Goal: Task Accomplishment & Management: Manage account settings

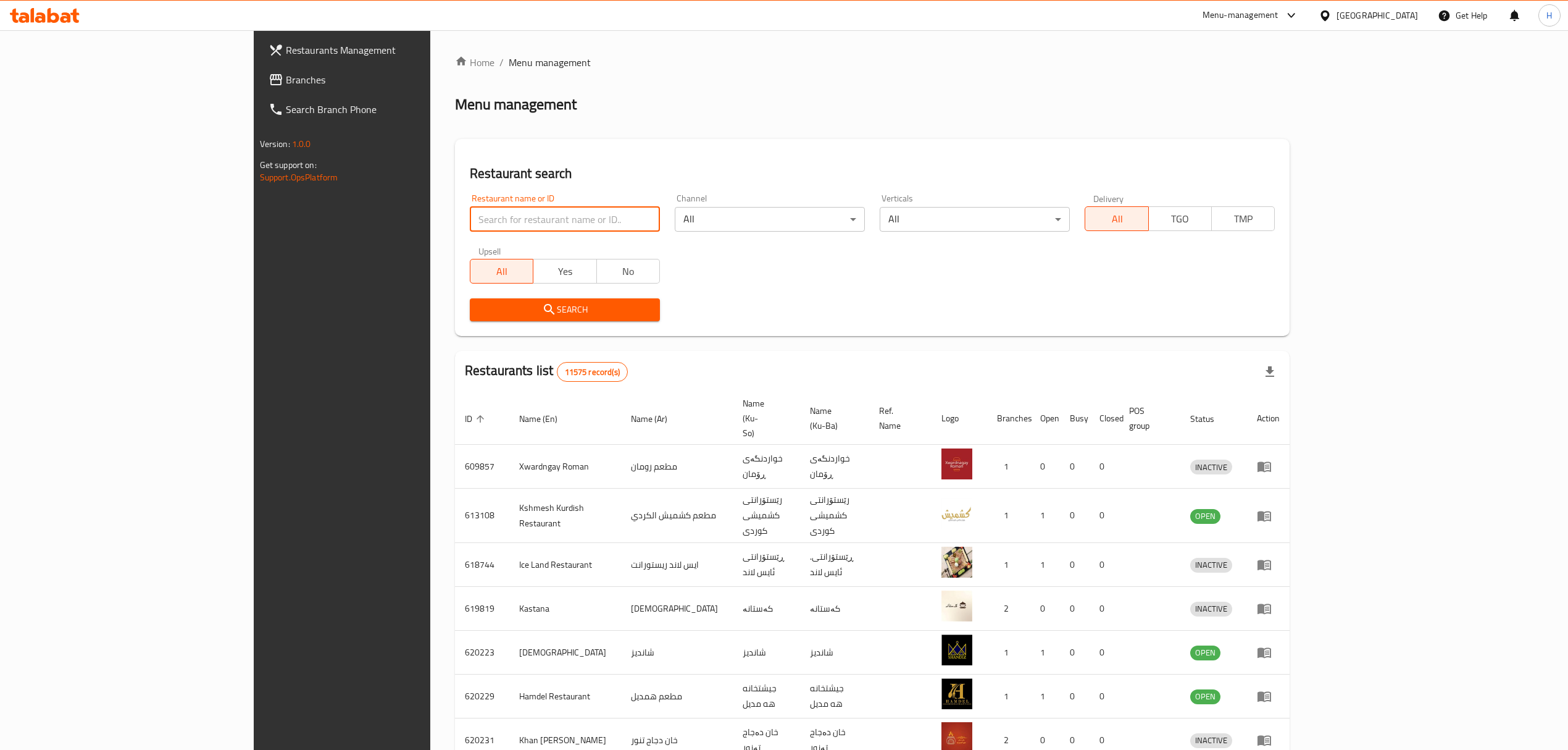
drag, startPoint x: 0, startPoint y: 0, endPoint x: 551, endPoint y: 215, distance: 591.5
click at [552, 215] on input "search" at bounding box center [564, 219] width 190 height 25
type input "[PERSON_NAME]"
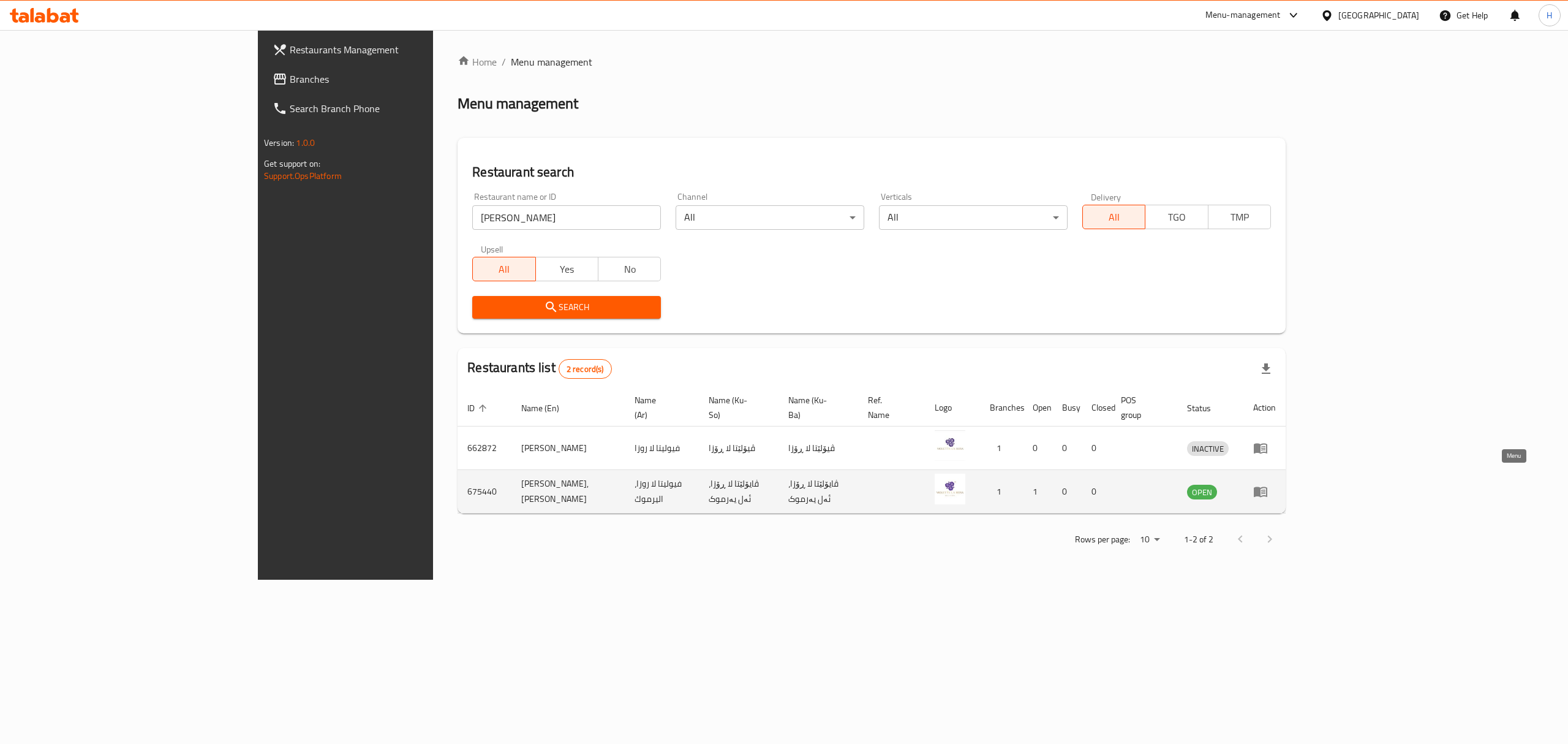
click at [1267, 487] on icon "enhanced table" at bounding box center [1260, 492] width 13 height 10
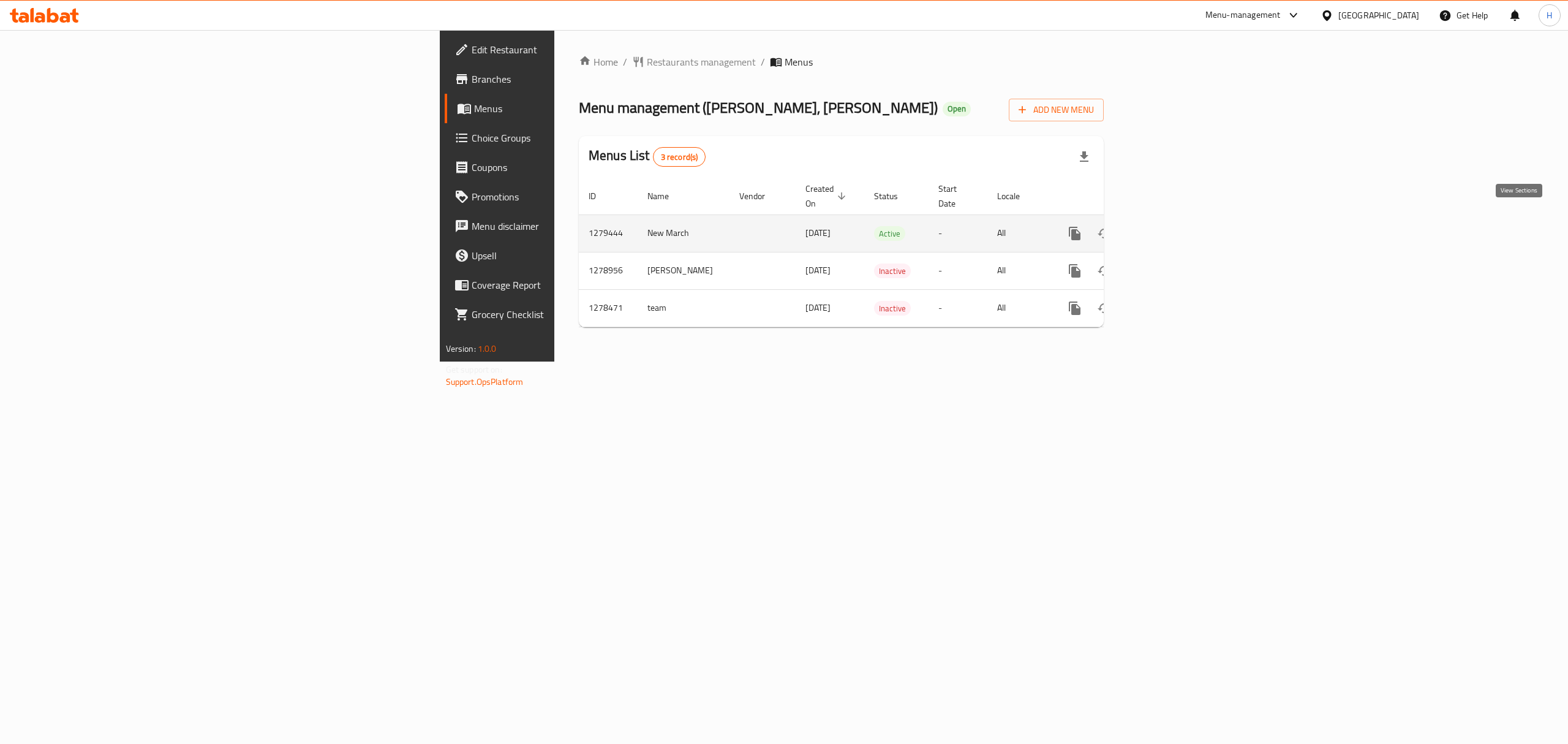
click at [1168, 228] on icon "enhanced table" at bounding box center [1163, 234] width 11 height 11
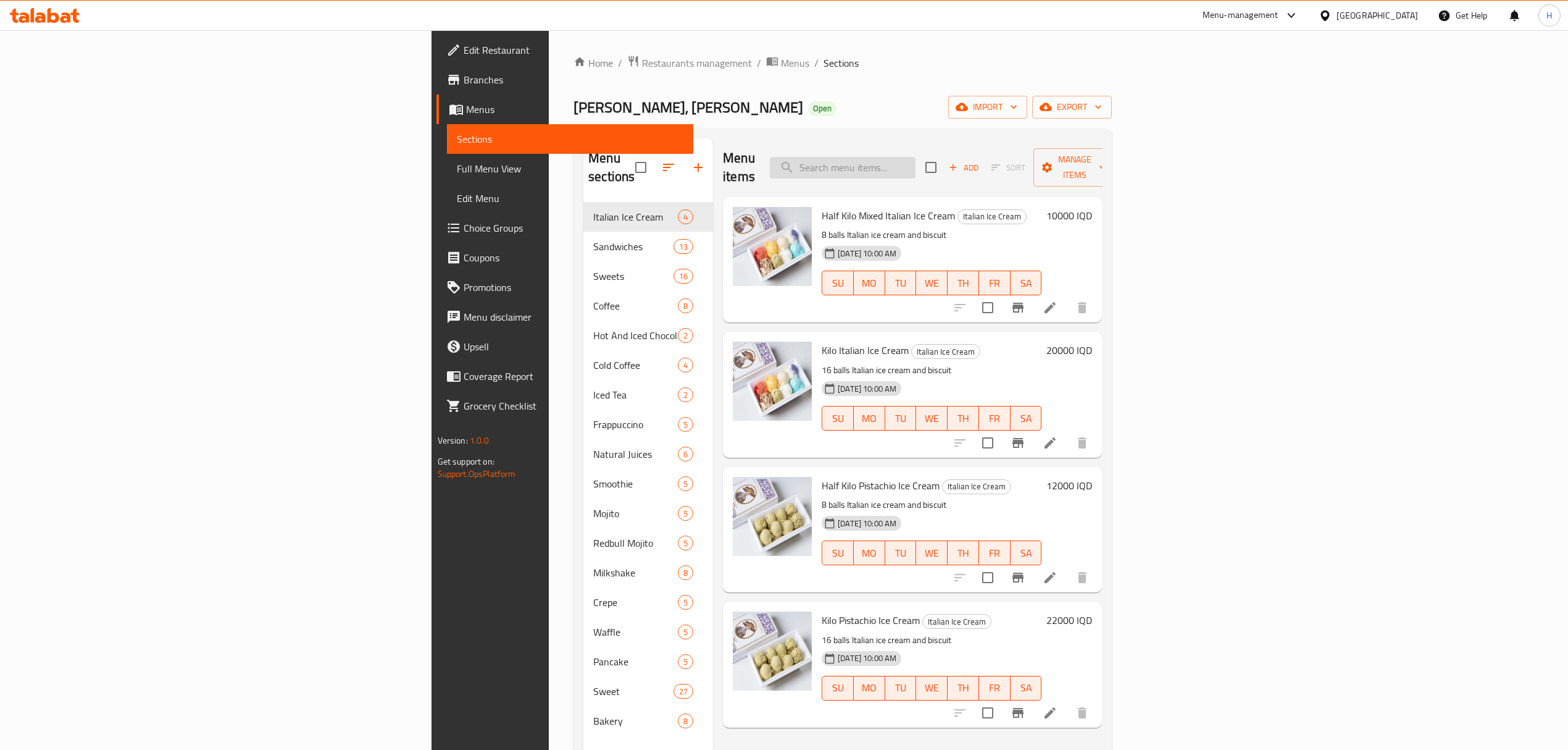
click at [916, 157] on input "search" at bounding box center [842, 167] width 146 height 22
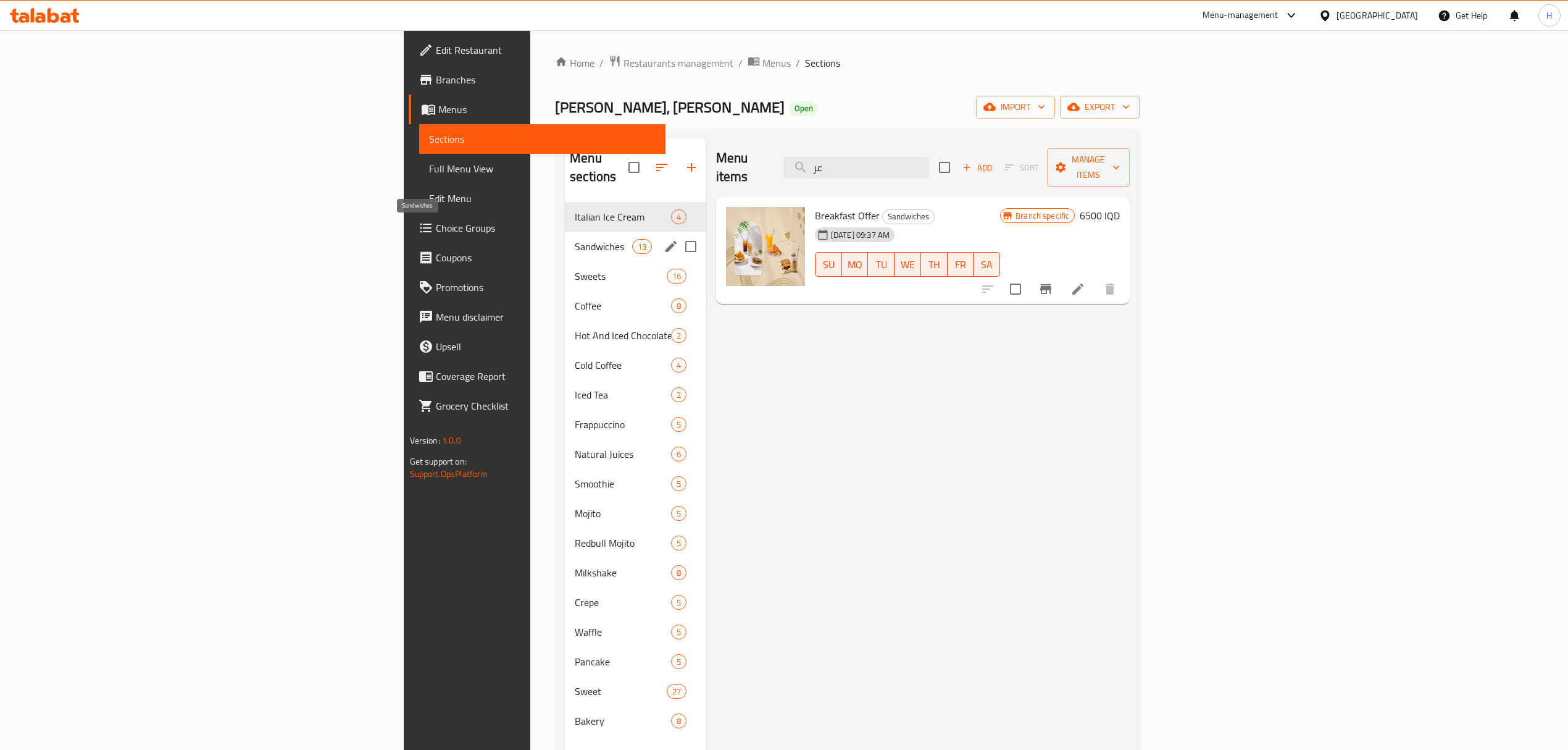
type input "عر"
click at [575, 239] on span "Sandwiches" at bounding box center [603, 247] width 58 height 15
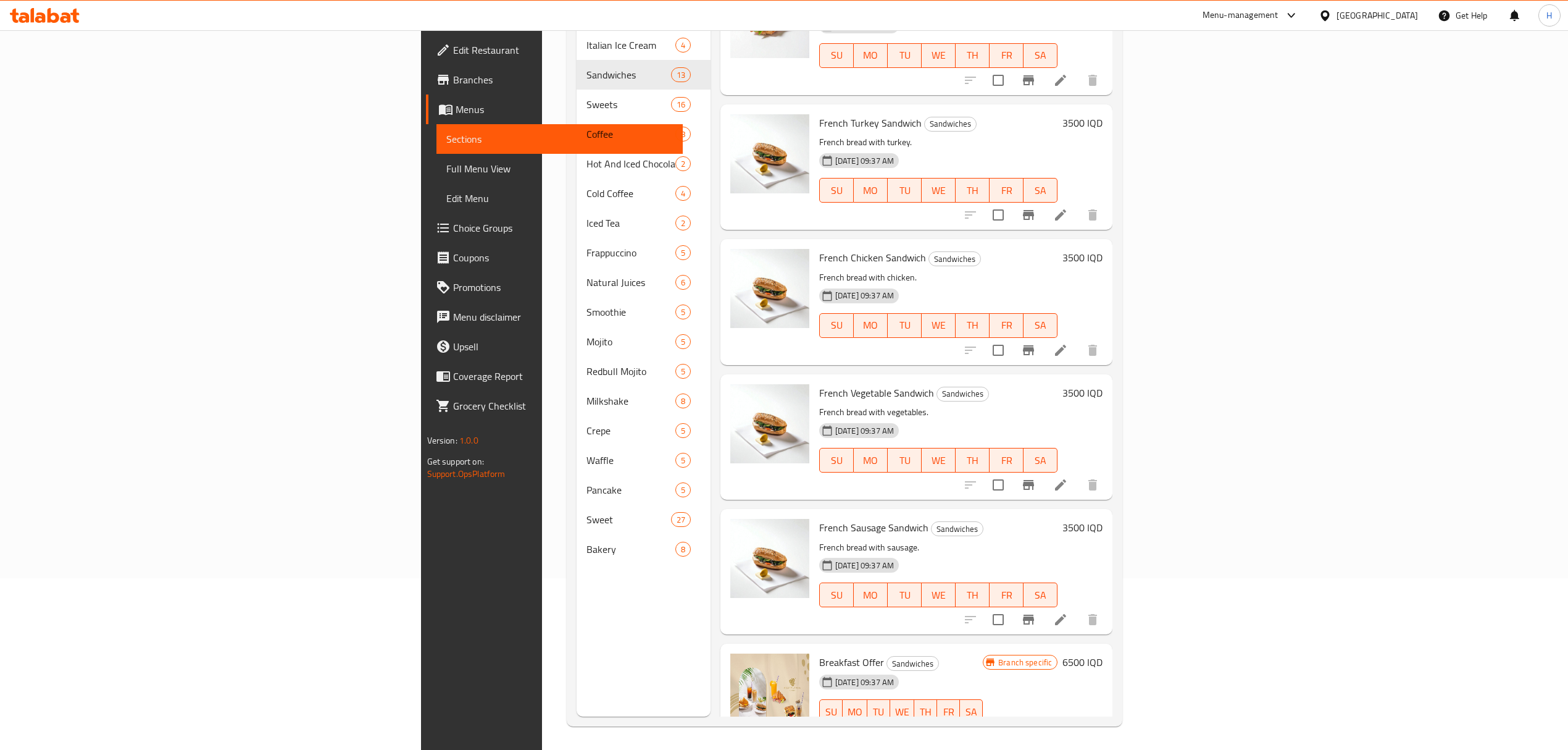
scroll to position [174, 0]
click at [1068, 727] on icon at bounding box center [1060, 735] width 15 height 15
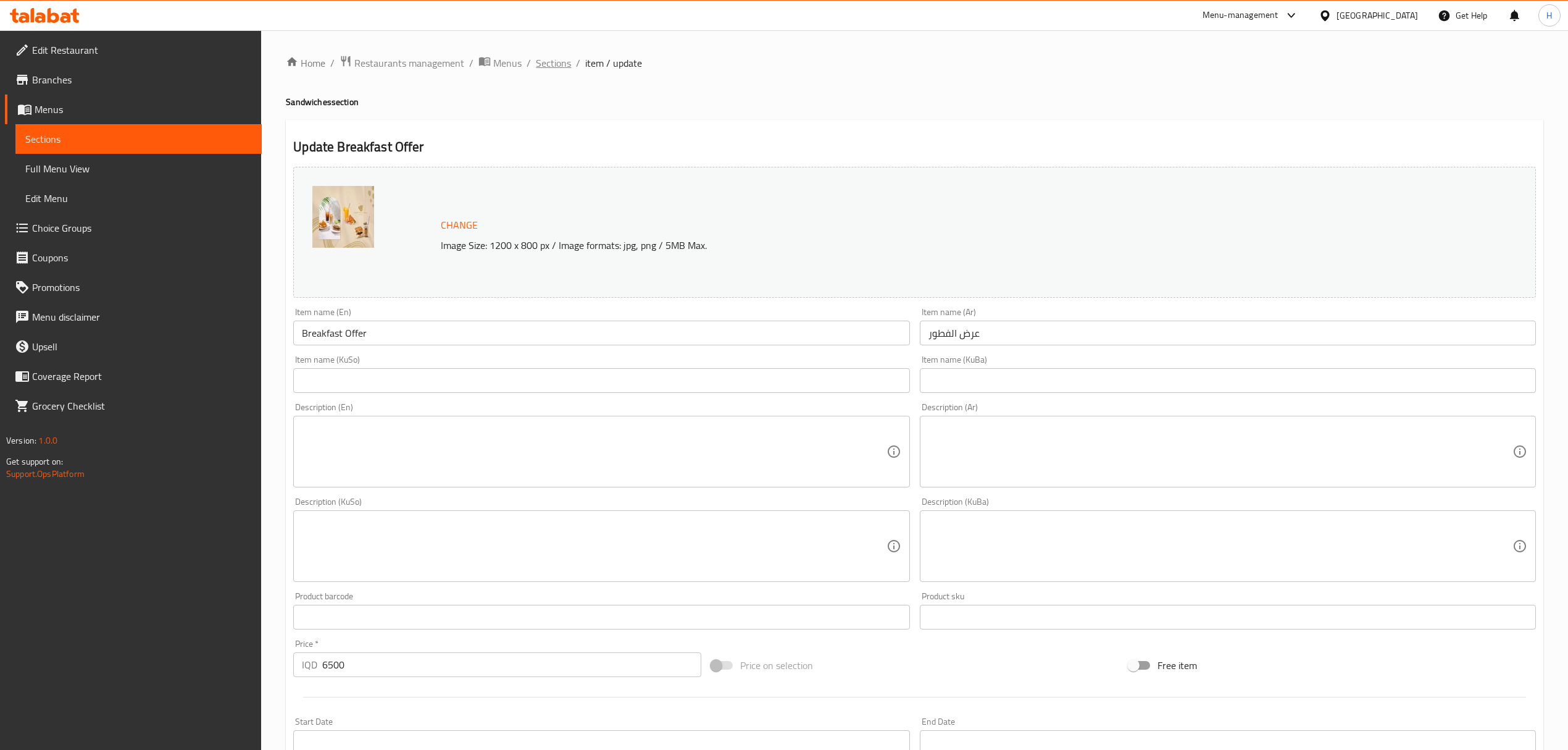
click at [554, 68] on span "Sections" at bounding box center [553, 63] width 35 height 15
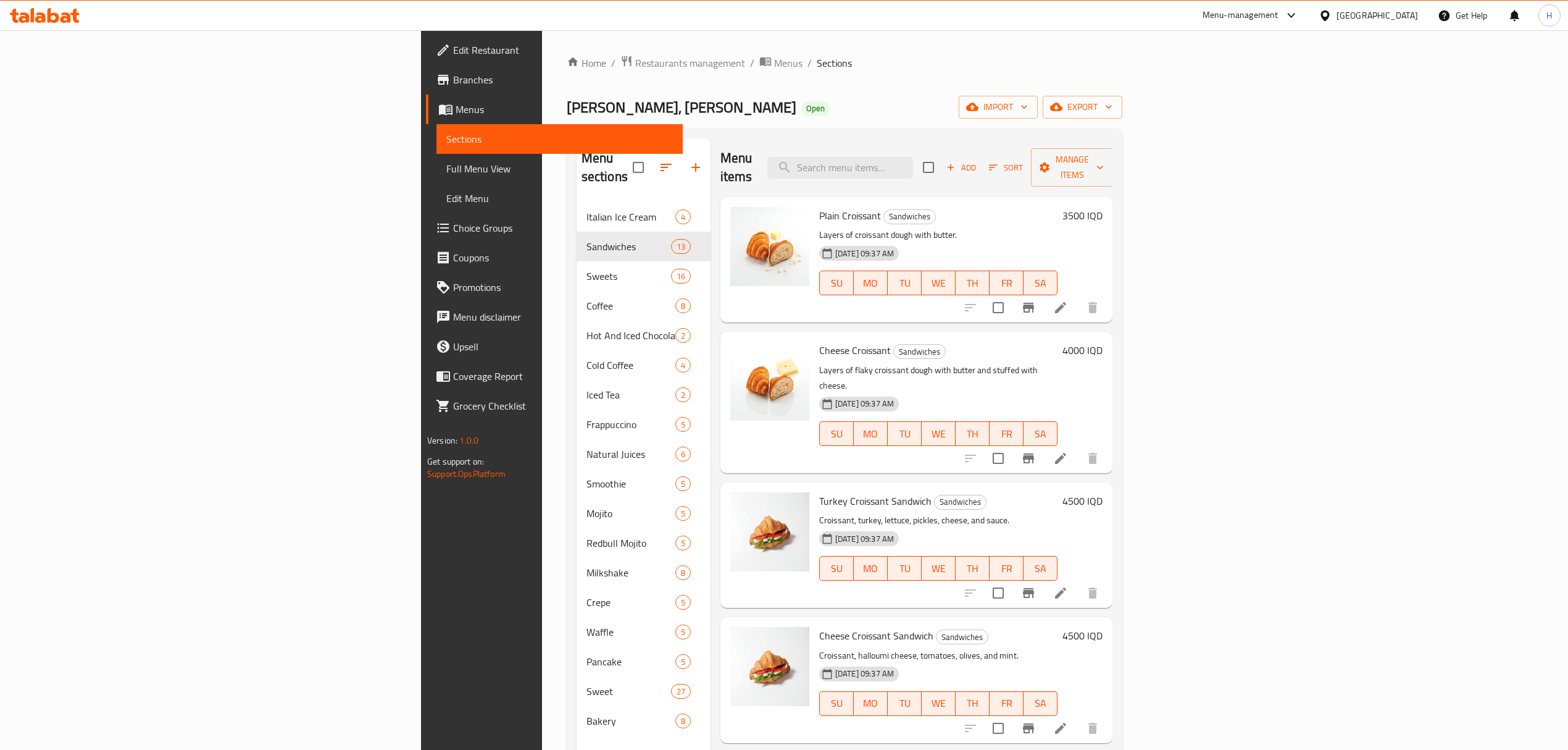
click at [924, 124] on div "Home / Restaurants management / Menus / Sections [PERSON_NAME], Alyarmuk Open i…" at bounding box center [845, 477] width 556 height 844
click at [688, 166] on icon "button" at bounding box center [696, 167] width 15 height 15
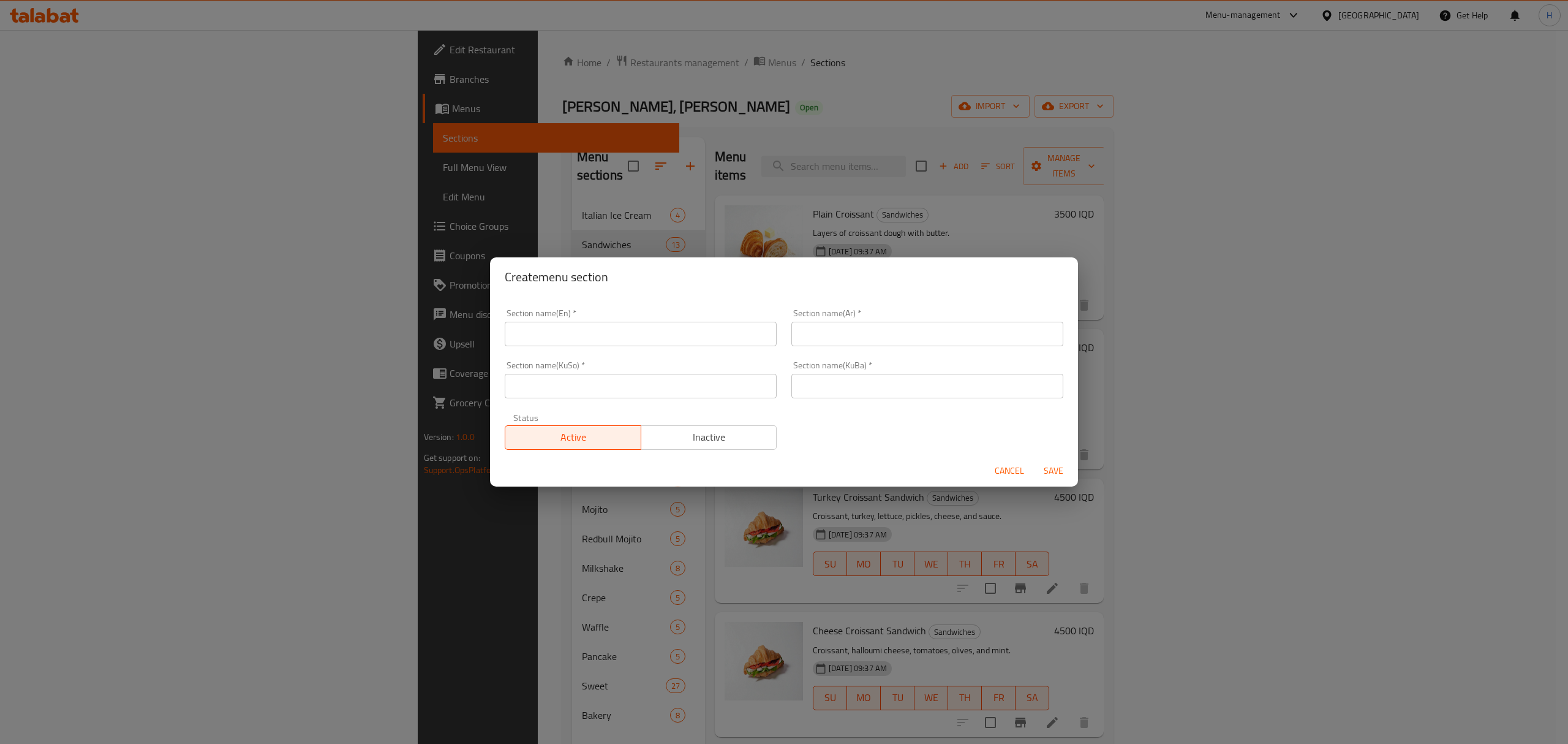
click at [717, 340] on input "text" at bounding box center [641, 334] width 272 height 24
type input "Offers"
type input "عروض"
click at [663, 386] on input "text" at bounding box center [641, 386] width 272 height 24
paste input "عروض"
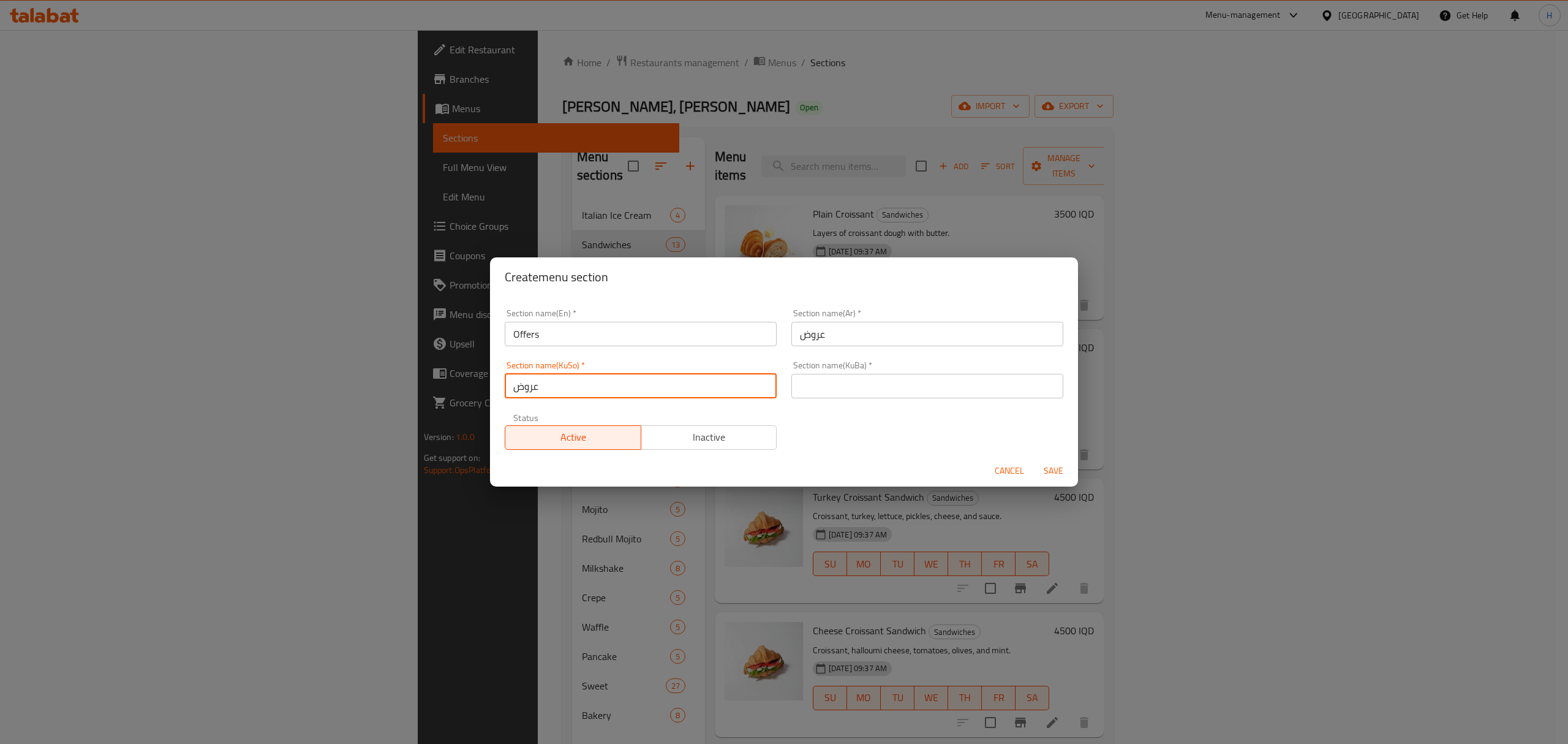
type input "عروض"
click at [827, 386] on input "text" at bounding box center [927, 386] width 272 height 24
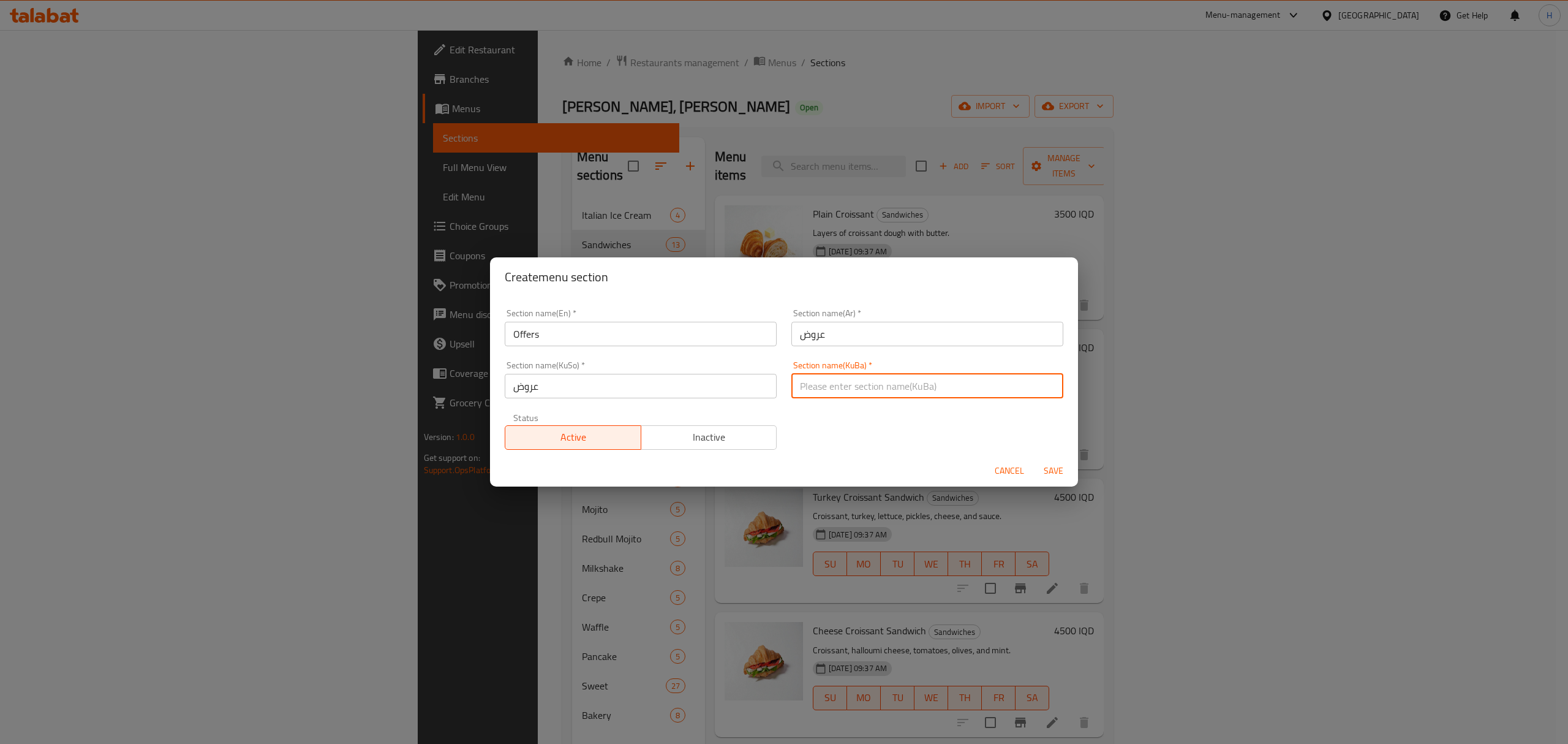
paste input "عروض"
type input "عروض"
click at [1043, 471] on span "Save" at bounding box center [1053, 471] width 29 height 15
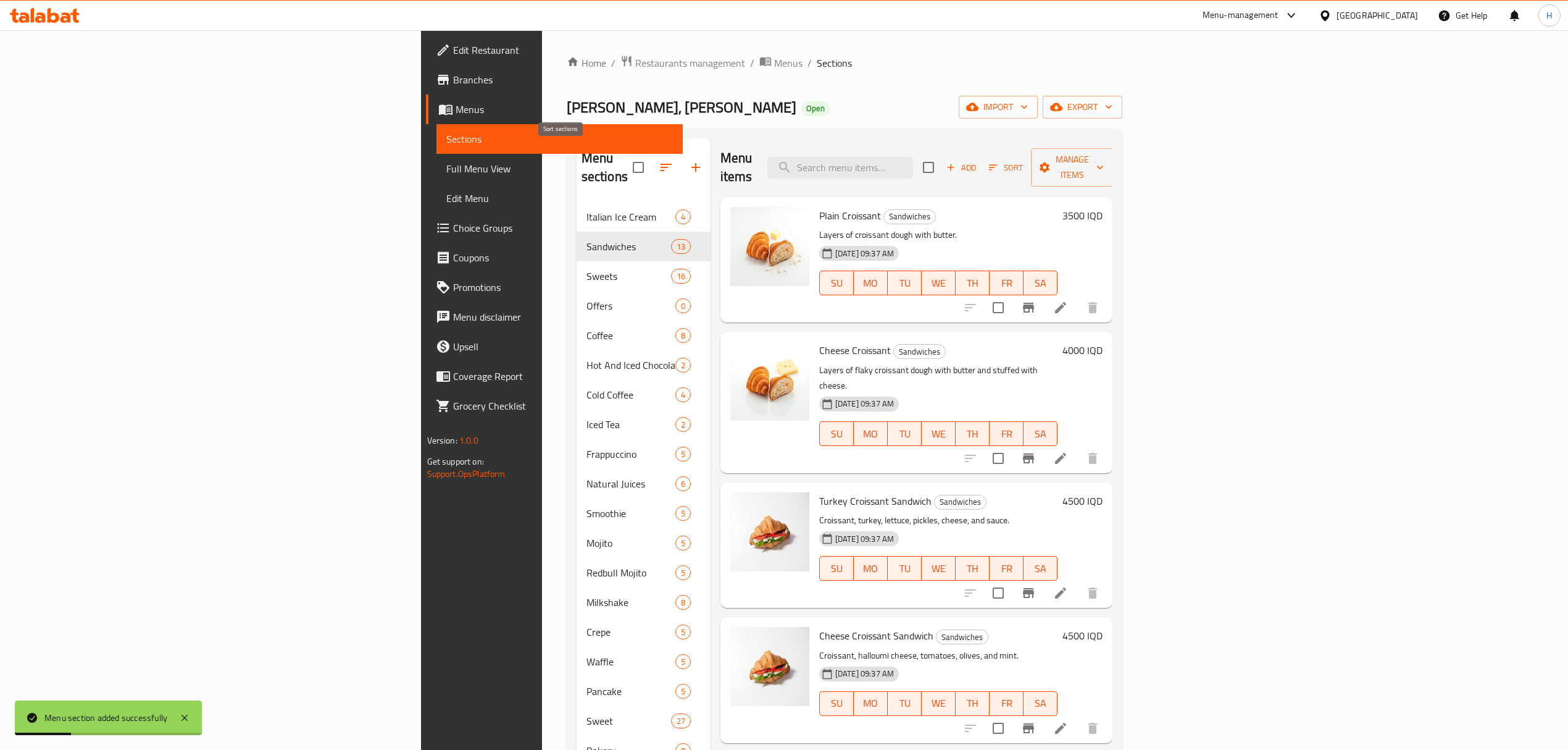
click at [659, 160] on icon "button" at bounding box center [666, 167] width 15 height 15
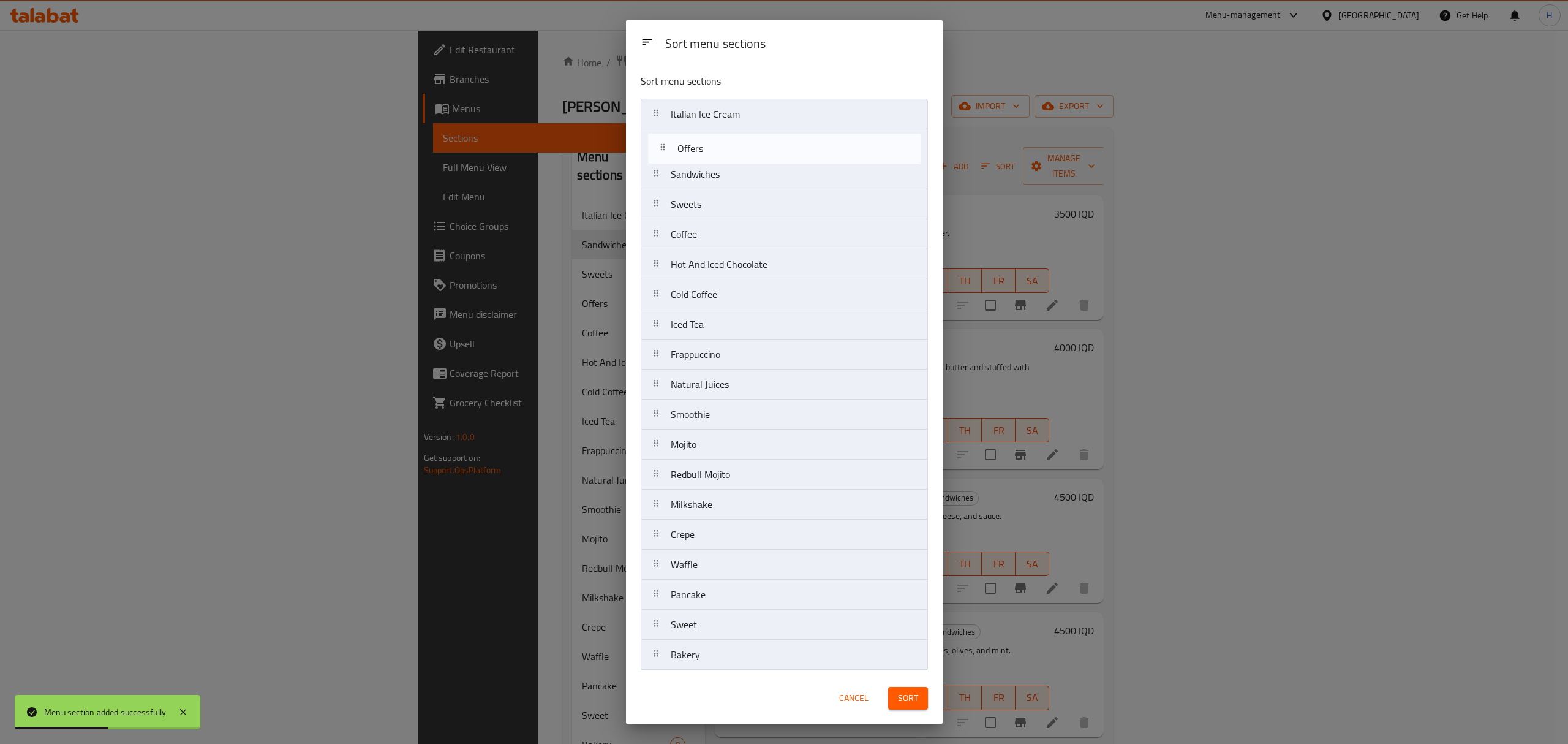
drag, startPoint x: 705, startPoint y: 203, endPoint x: 716, endPoint y: 140, distance: 64.0
click at [716, 140] on nav "Italian Ice Cream Sandwiches Sweets Offers Coffee Hot And Iced Chocolate Cold C…" at bounding box center [784, 384] width 287 height 571
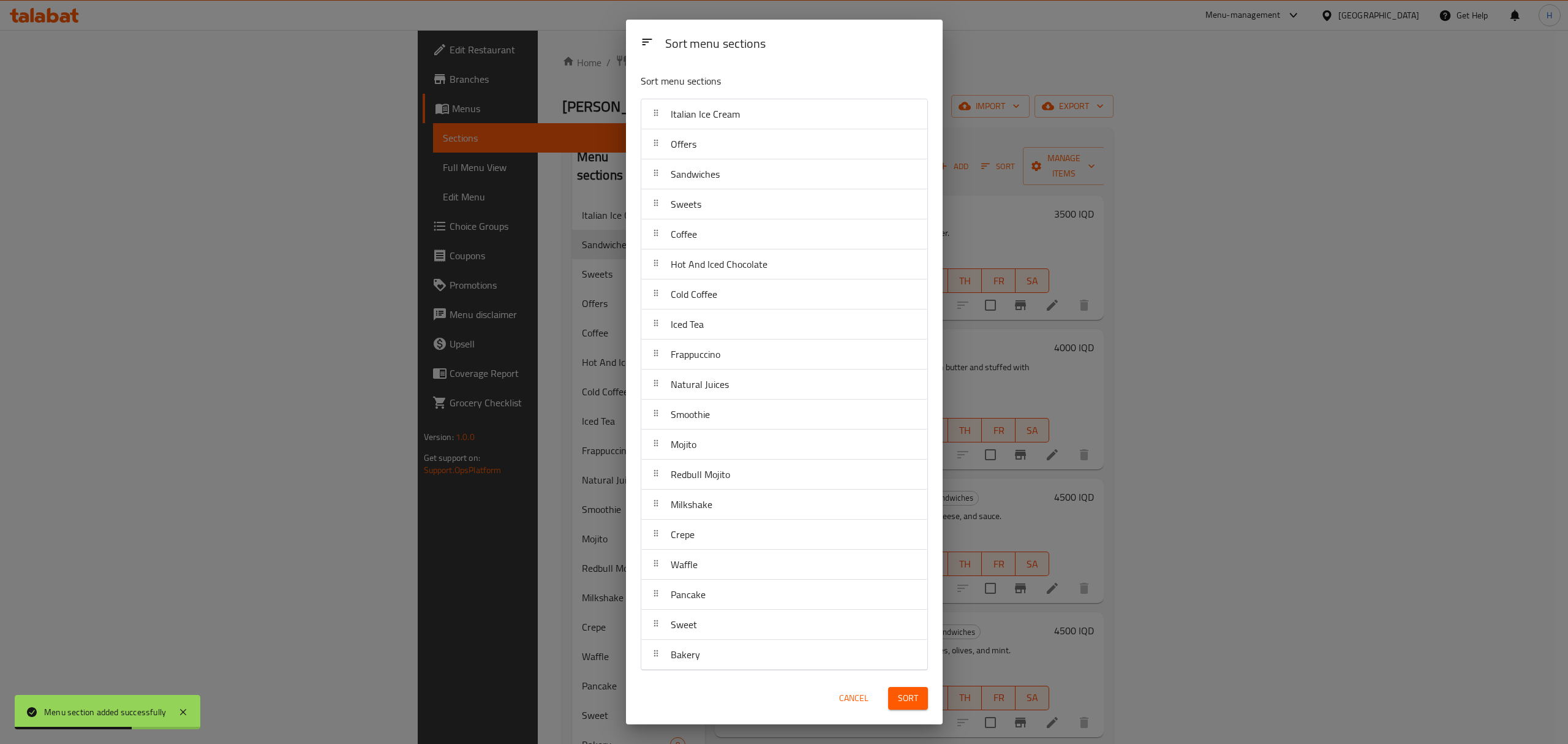
click at [917, 697] on button "Sort" at bounding box center [908, 698] width 39 height 23
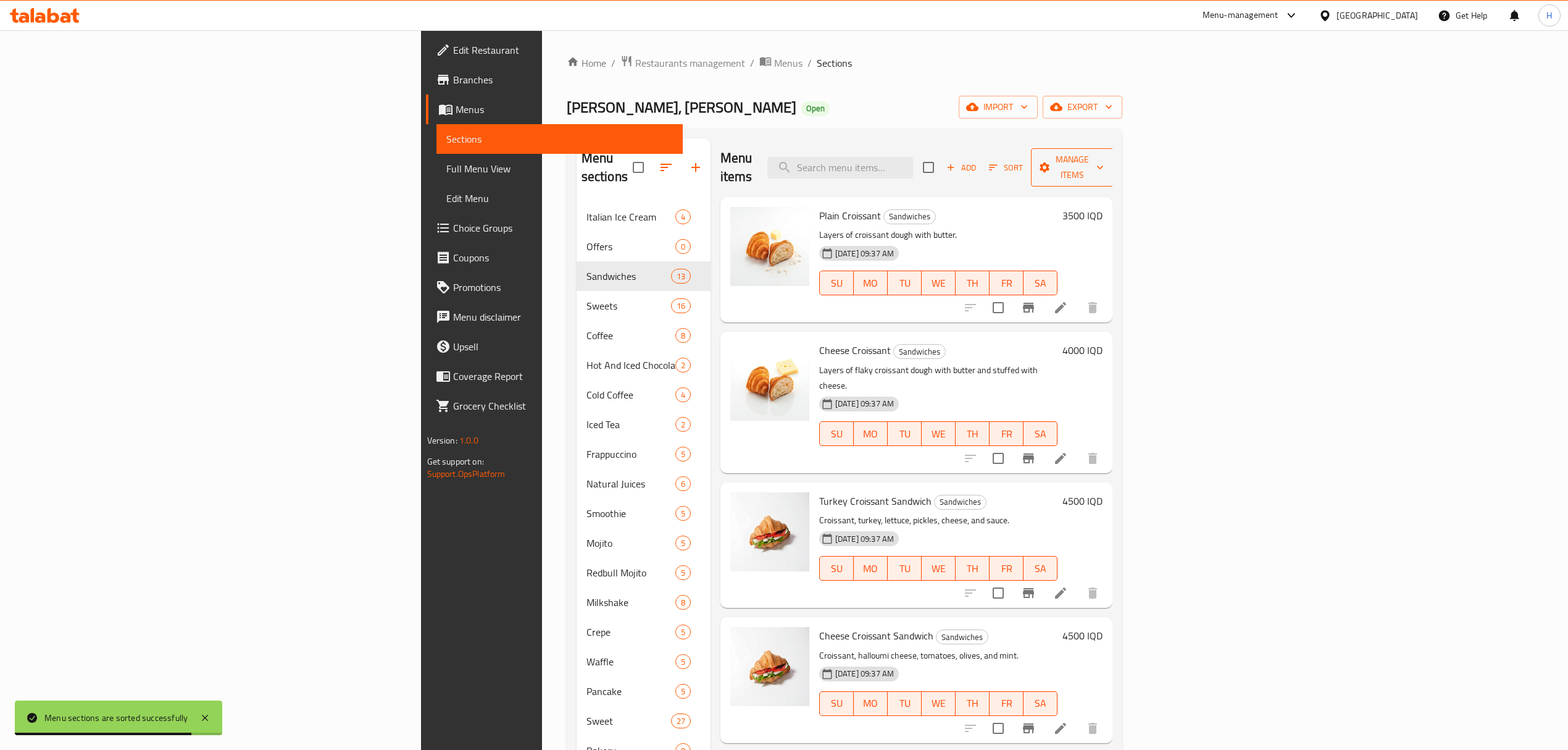
click at [1104, 165] on span "Manage items" at bounding box center [1072, 167] width 63 height 31
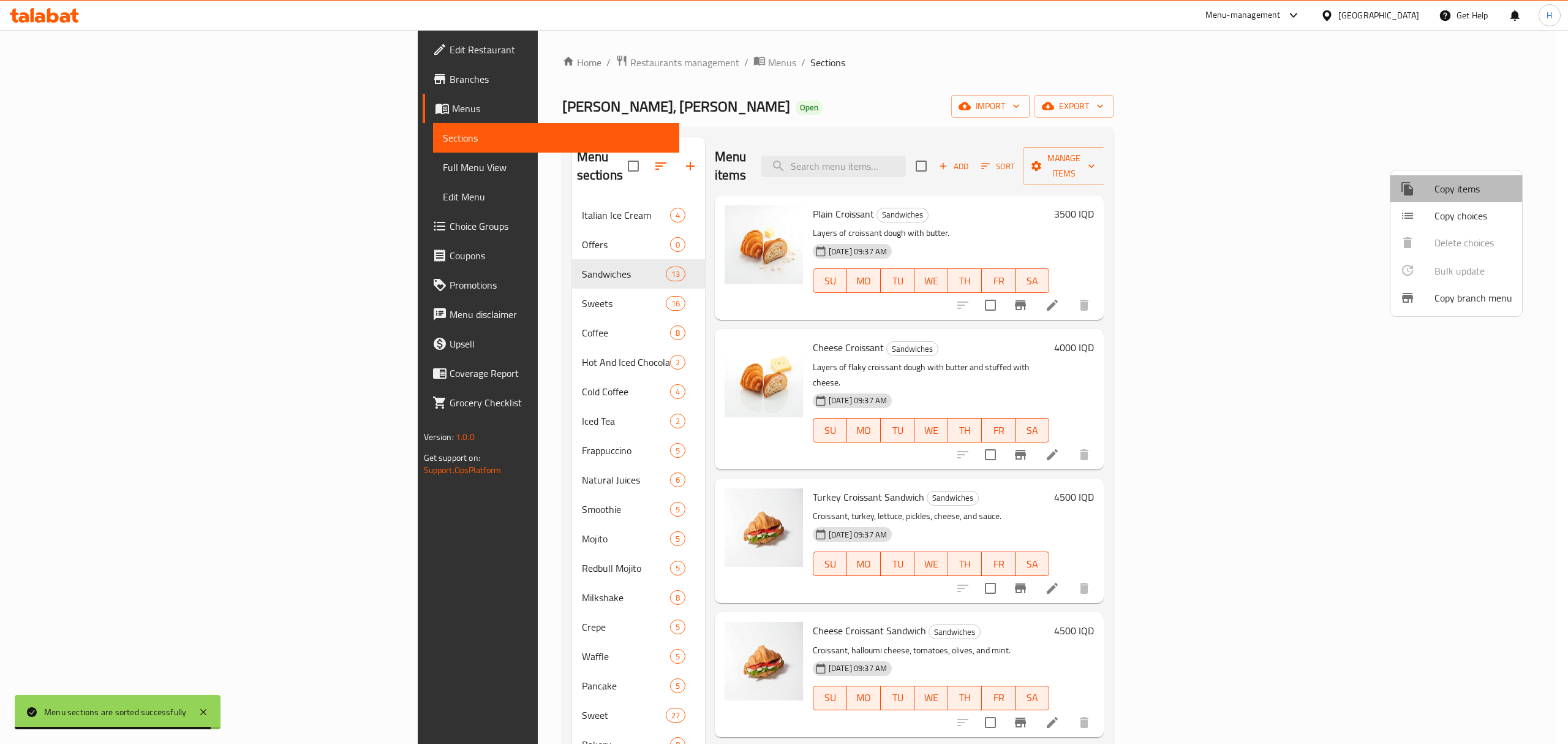
click at [1424, 189] on div at bounding box center [1417, 189] width 35 height 15
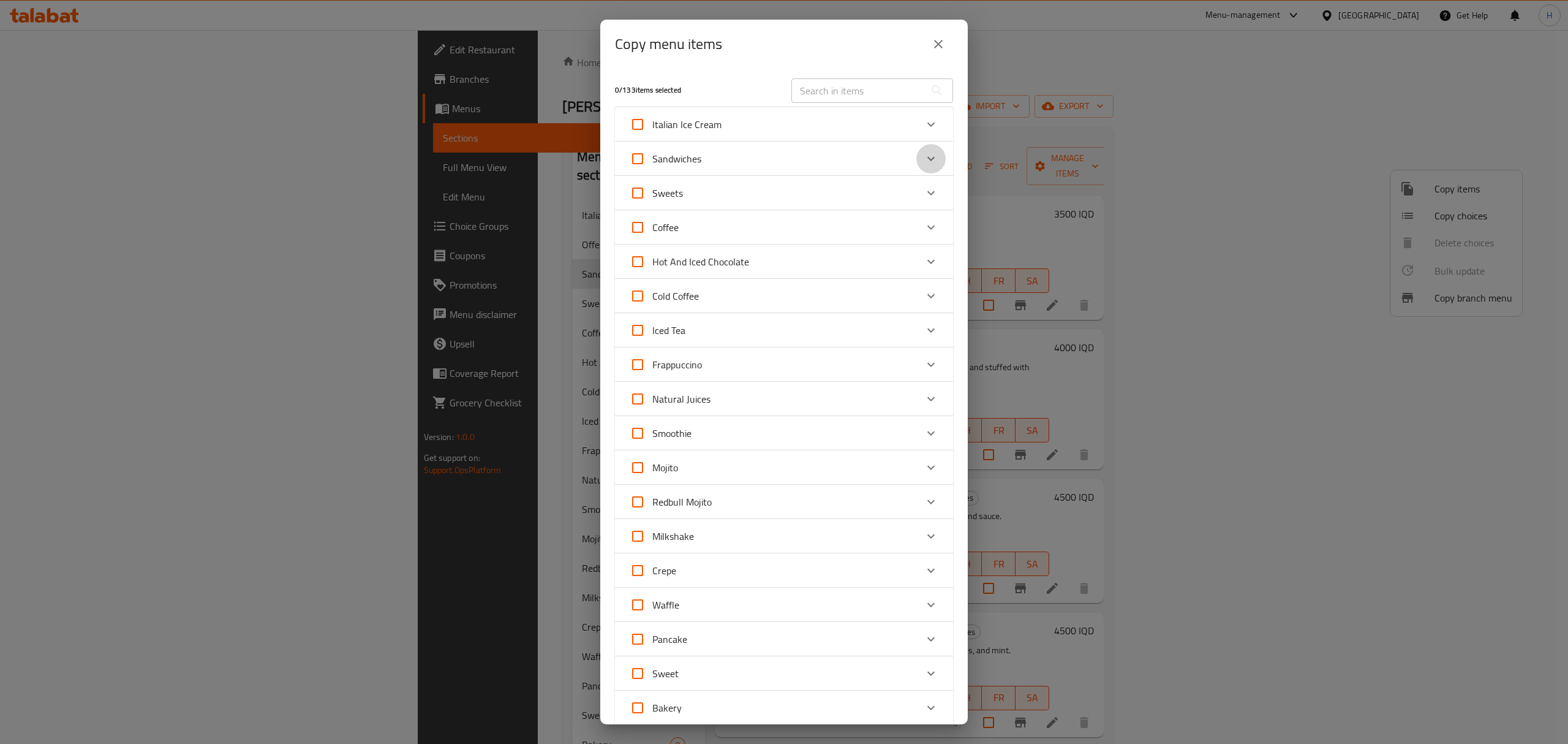
click at [916, 156] on div "Expand" at bounding box center [930, 158] width 29 height 29
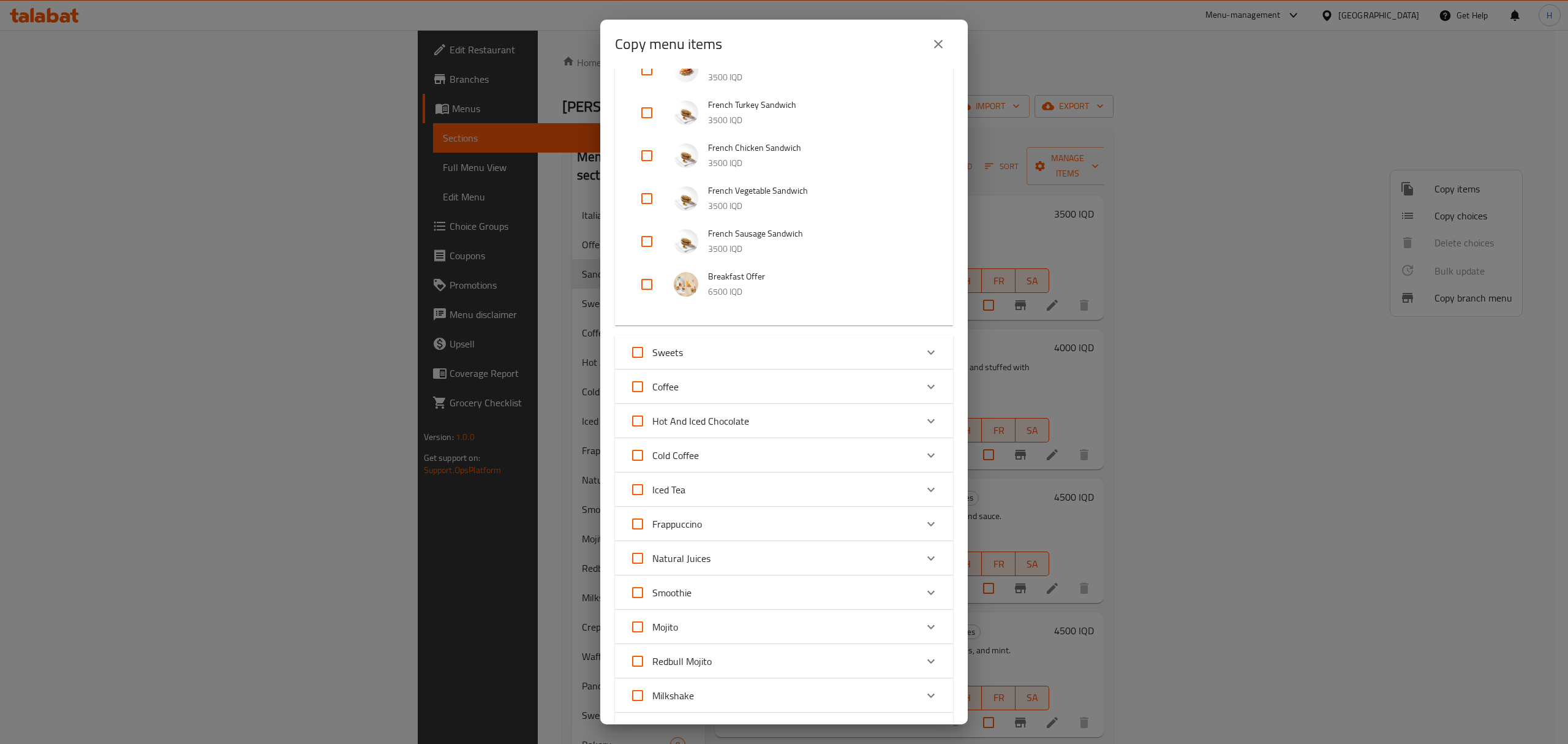
scroll to position [326, 0]
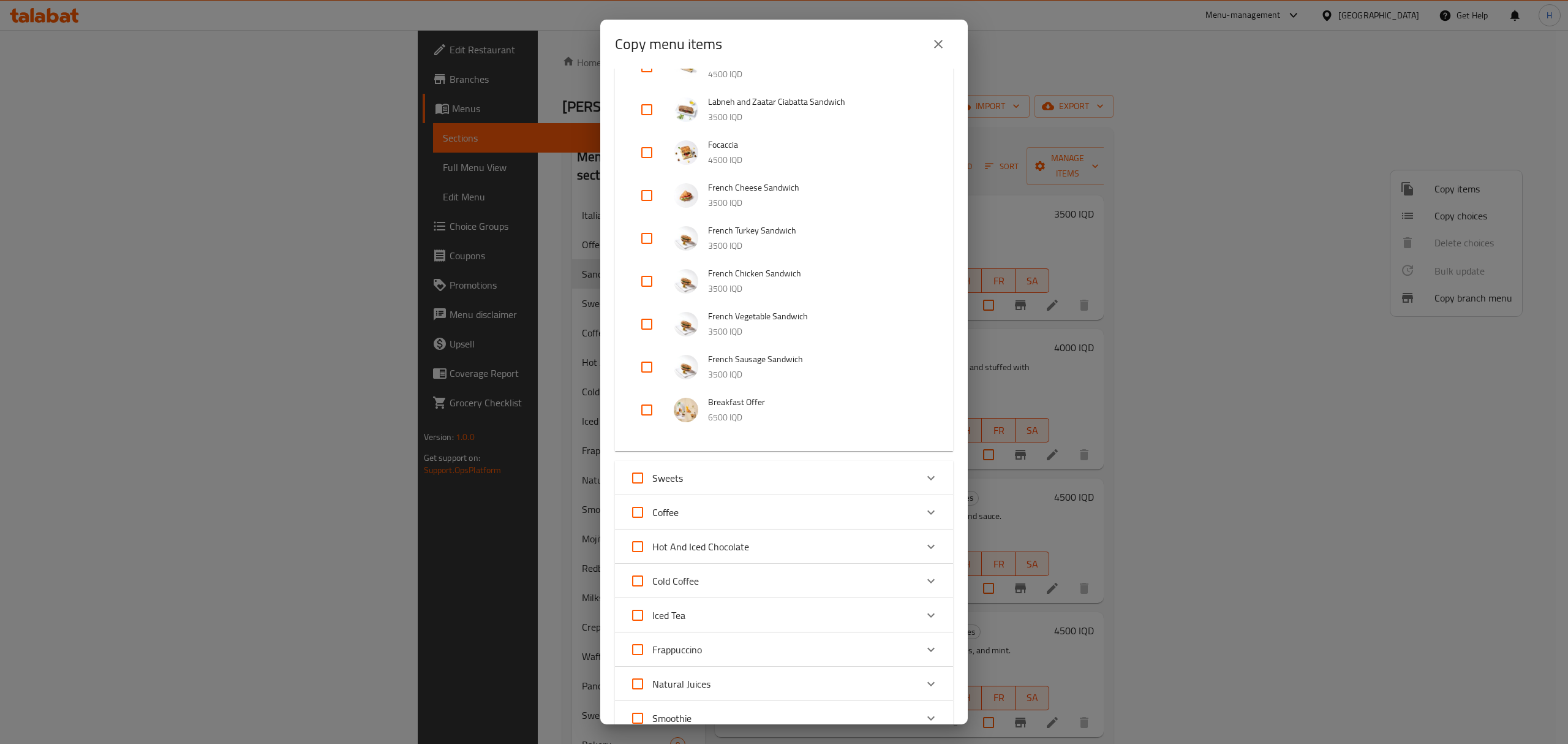
click at [641, 413] on input "checkbox" at bounding box center [646, 409] width 29 height 29
checkbox input "true"
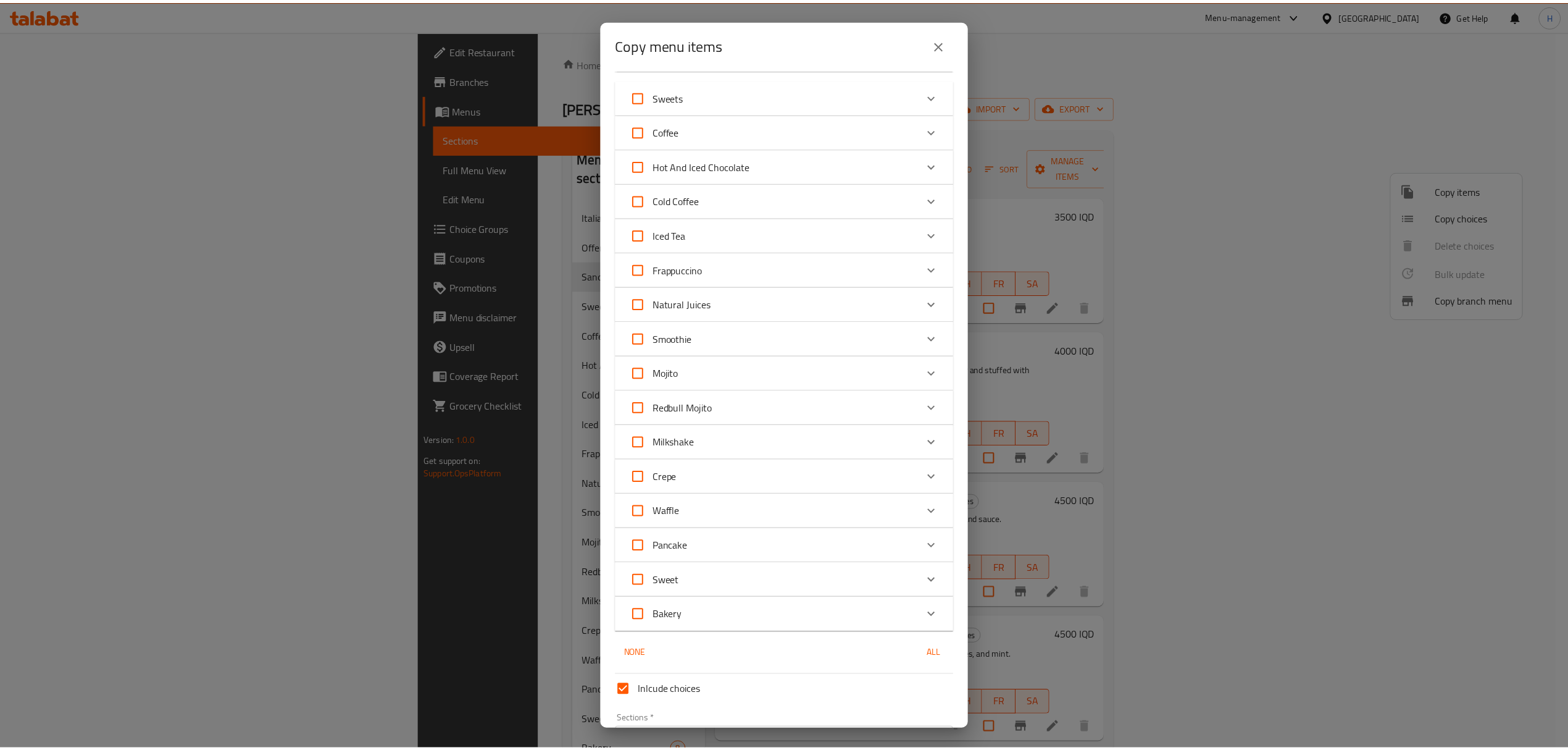
scroll to position [794, 0]
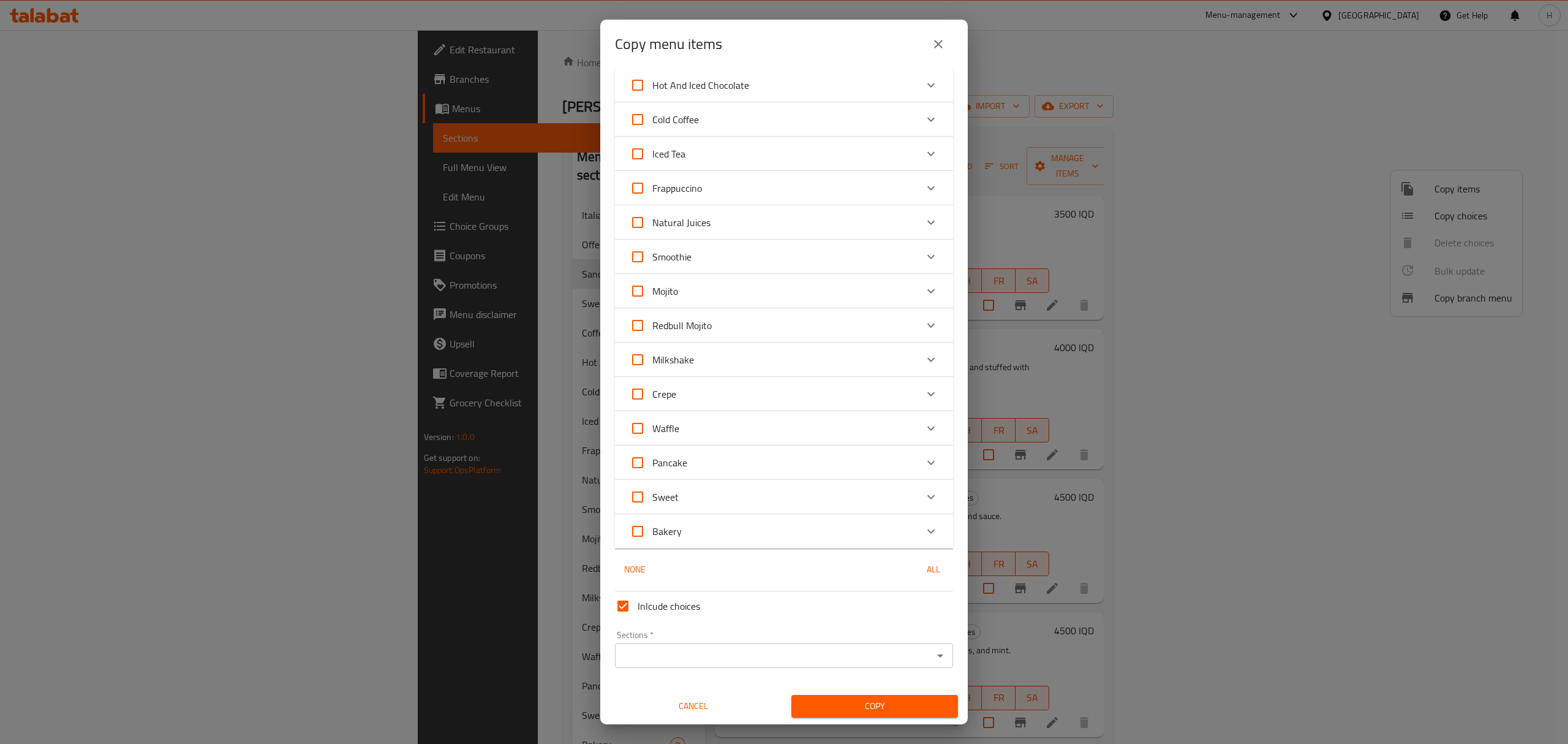
click at [676, 649] on input "Sections   *" at bounding box center [774, 656] width 310 height 17
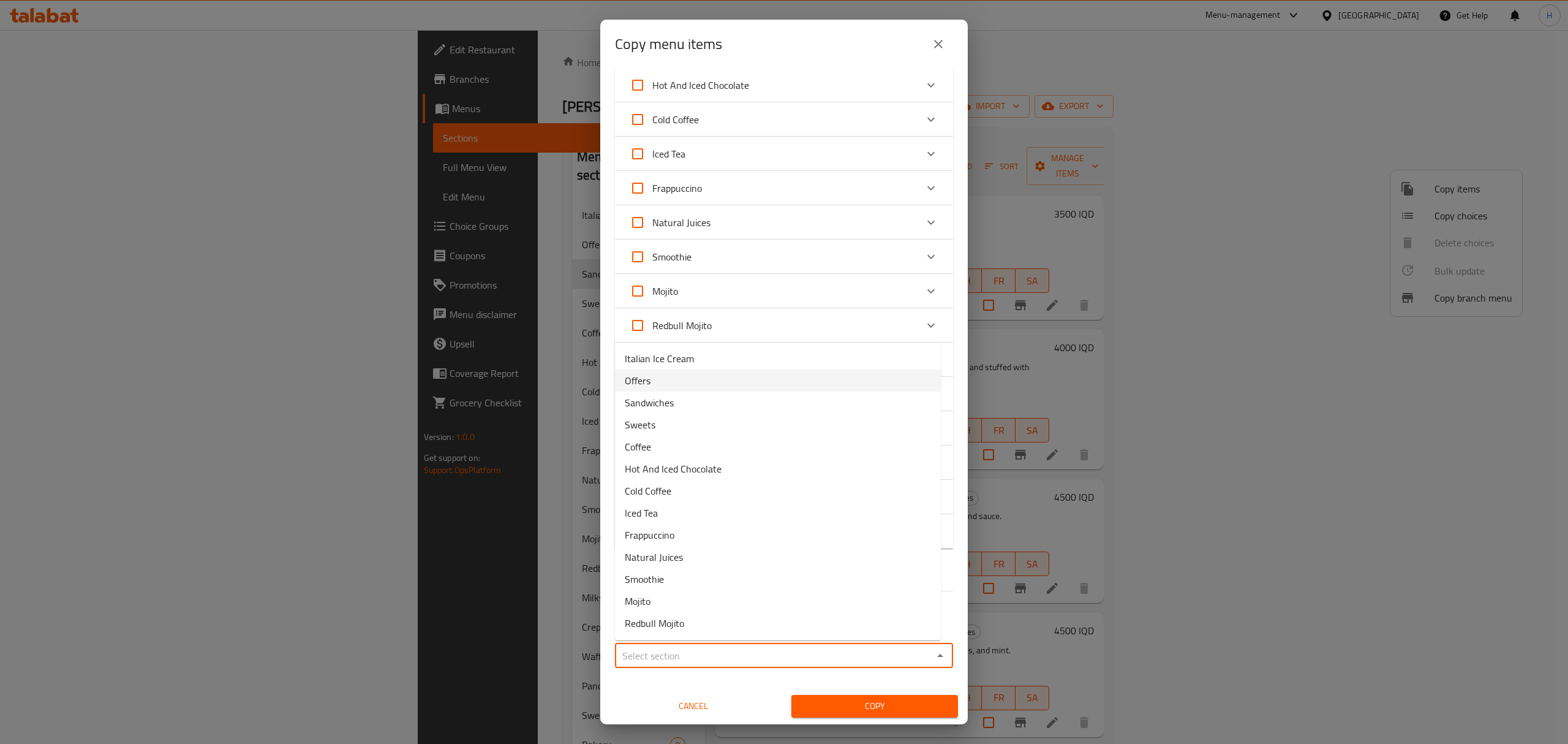
click at [659, 383] on li "Offers" at bounding box center [777, 381] width 325 height 23
type input "Offers"
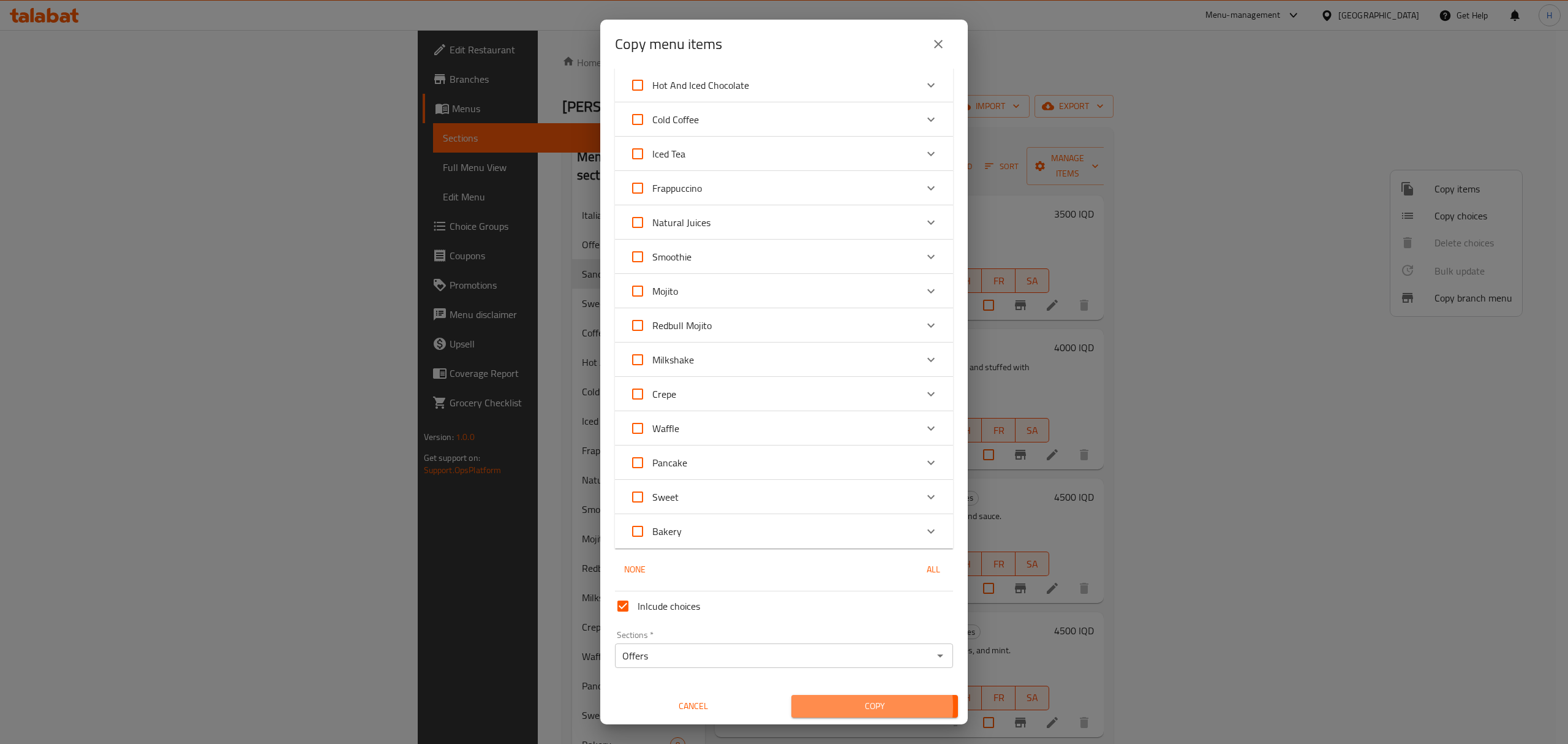
click at [829, 706] on span "Copy" at bounding box center [874, 706] width 147 height 15
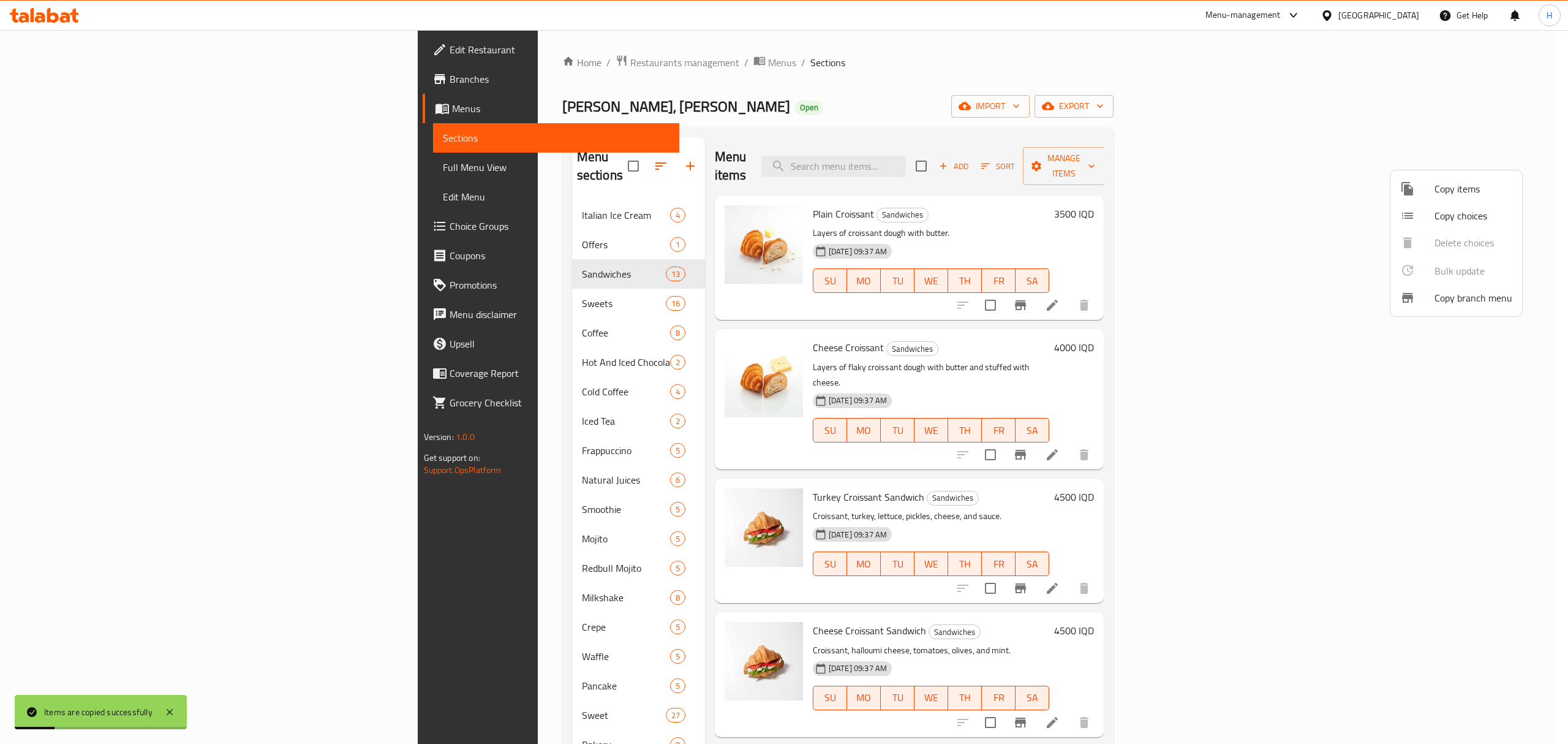
click at [1123, 170] on div at bounding box center [784, 372] width 1568 height 744
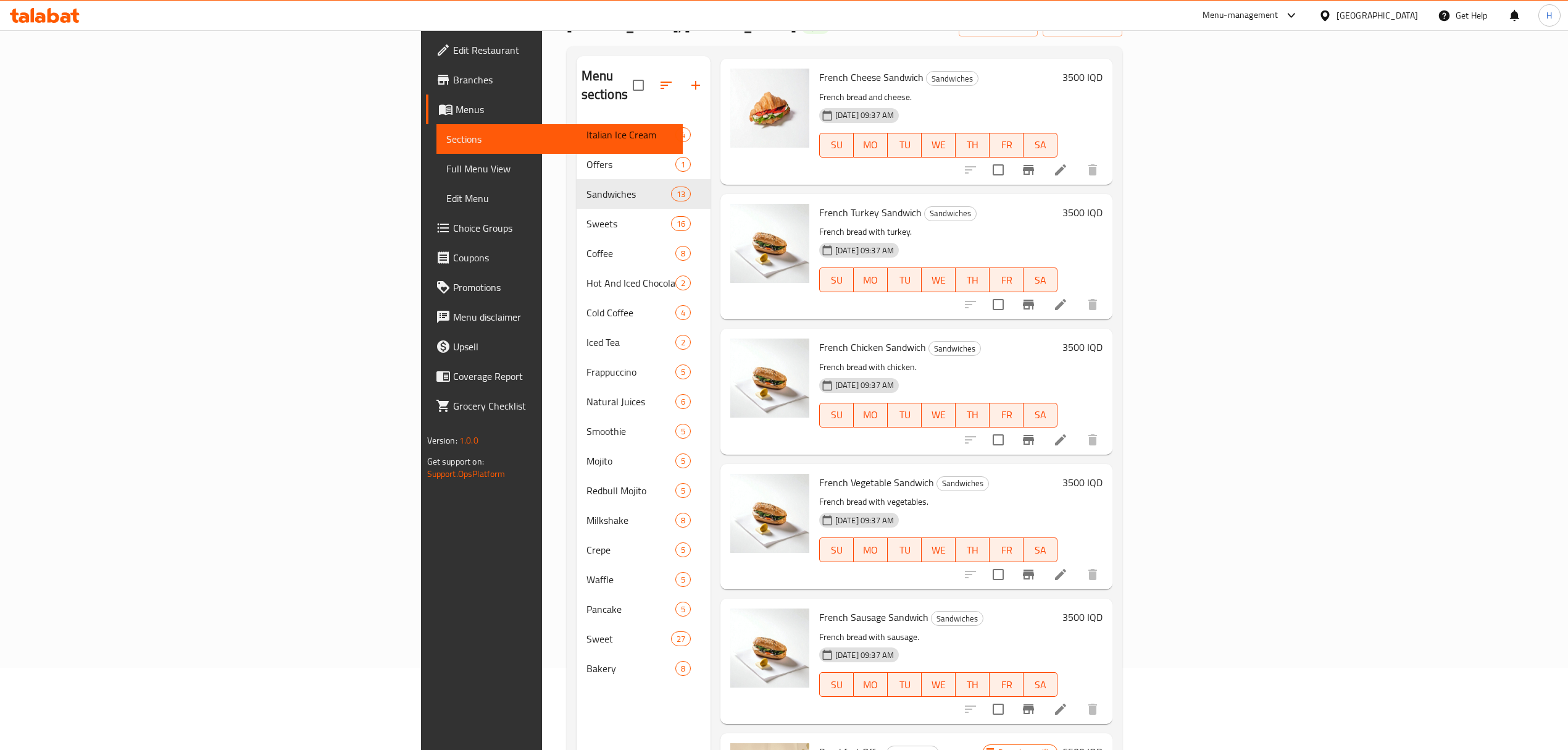
scroll to position [174, 0]
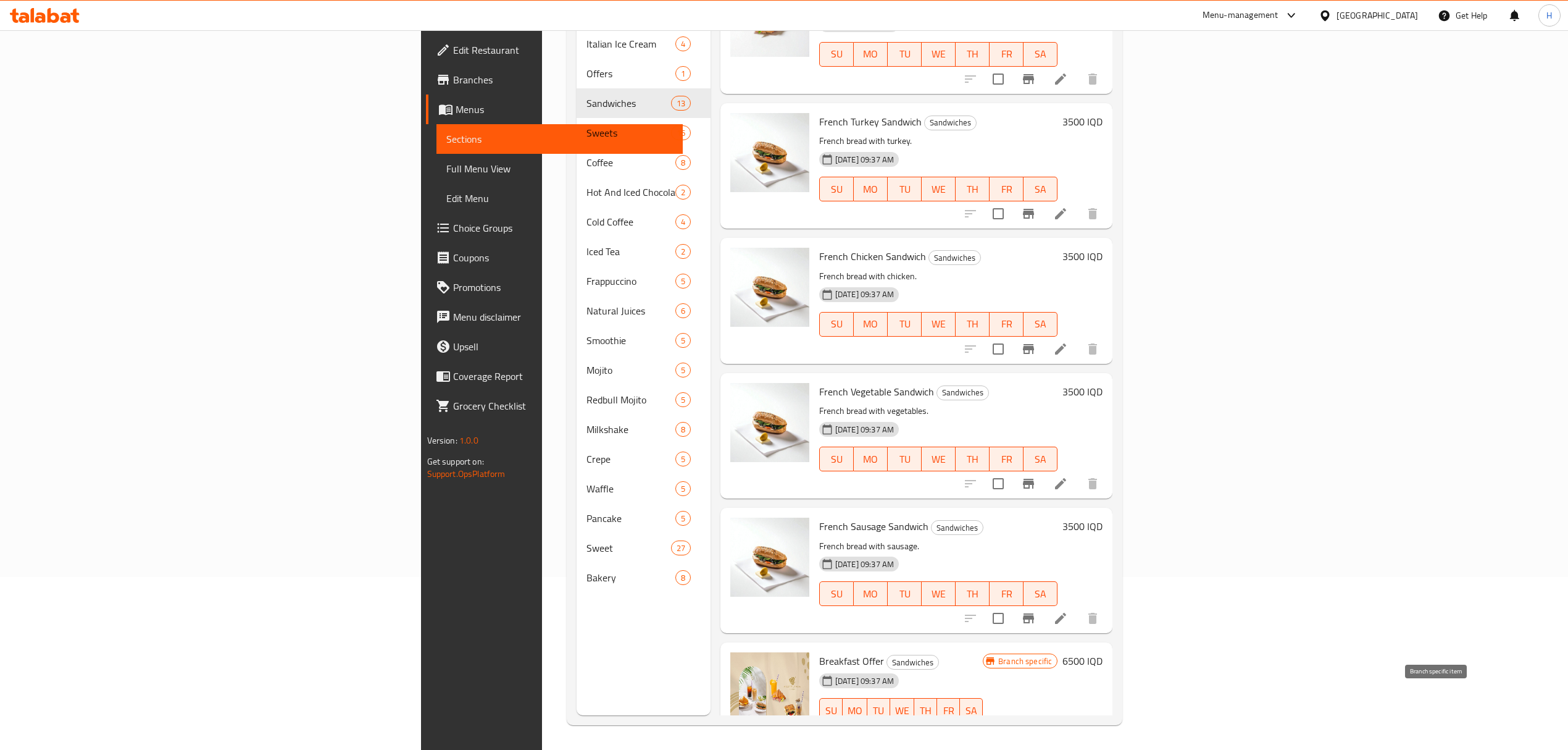
click at [1034, 730] on icon "Branch-specific-item" at bounding box center [1028, 735] width 11 height 9
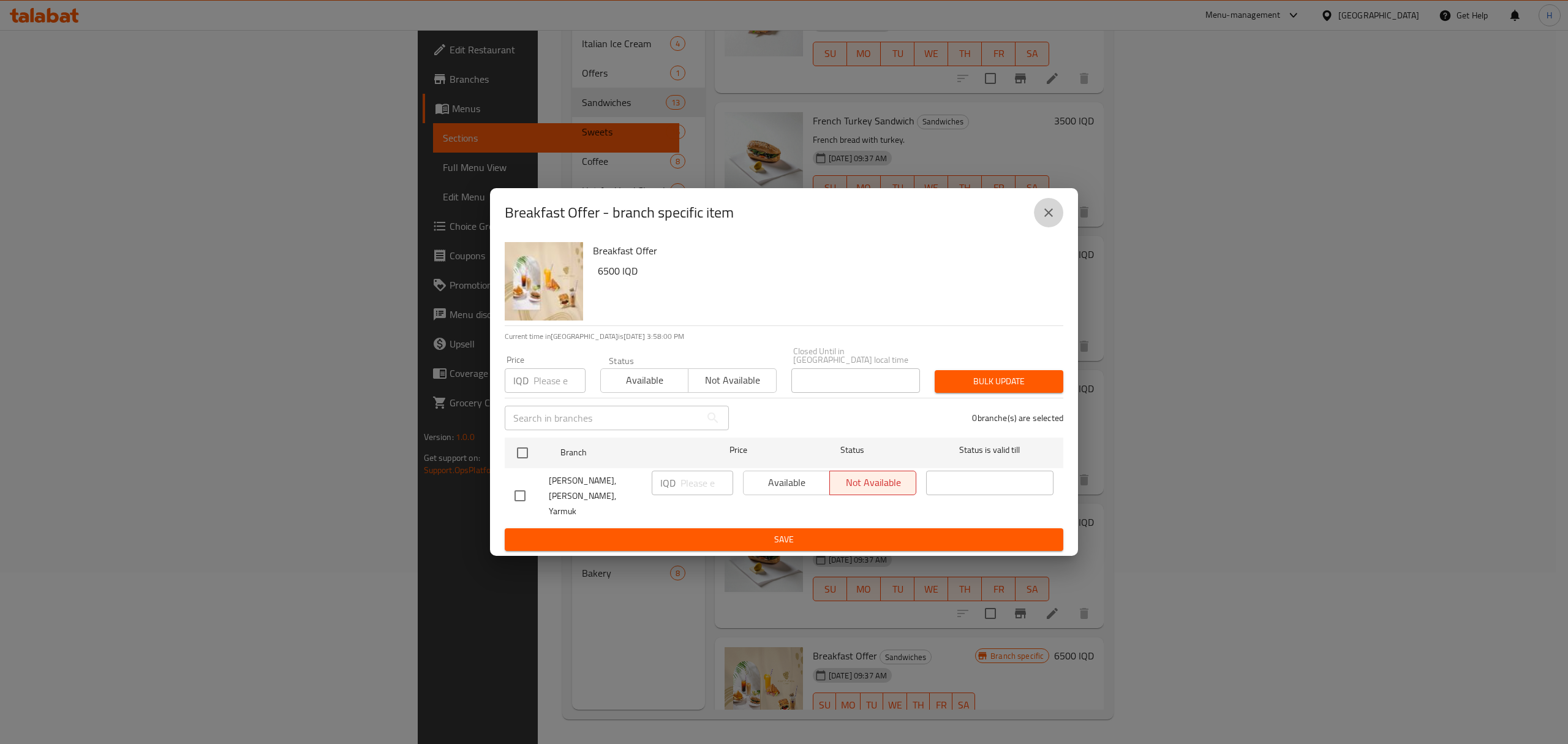
click at [1059, 221] on button "close" at bounding box center [1048, 212] width 29 height 29
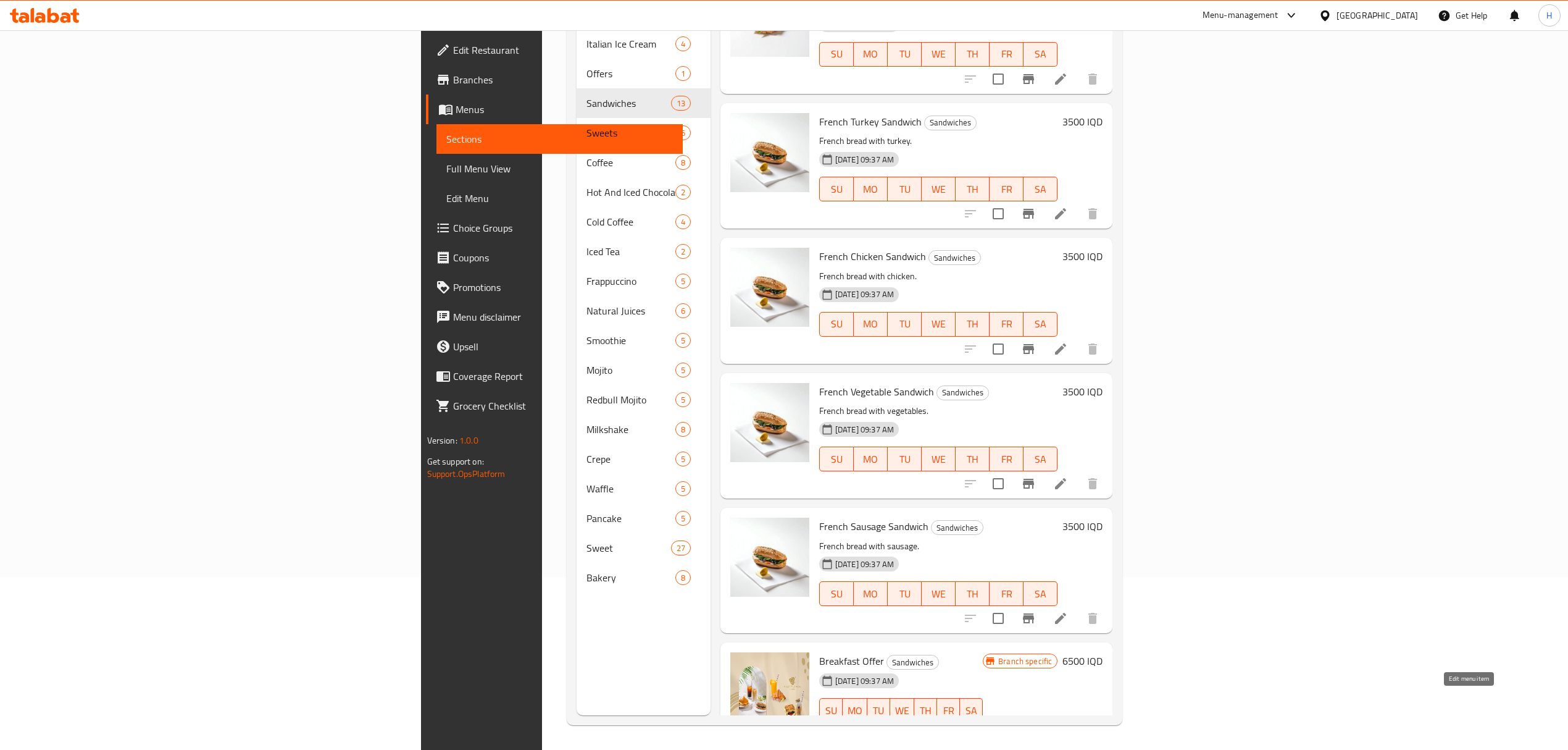
click at [1068, 727] on icon at bounding box center [1060, 735] width 15 height 15
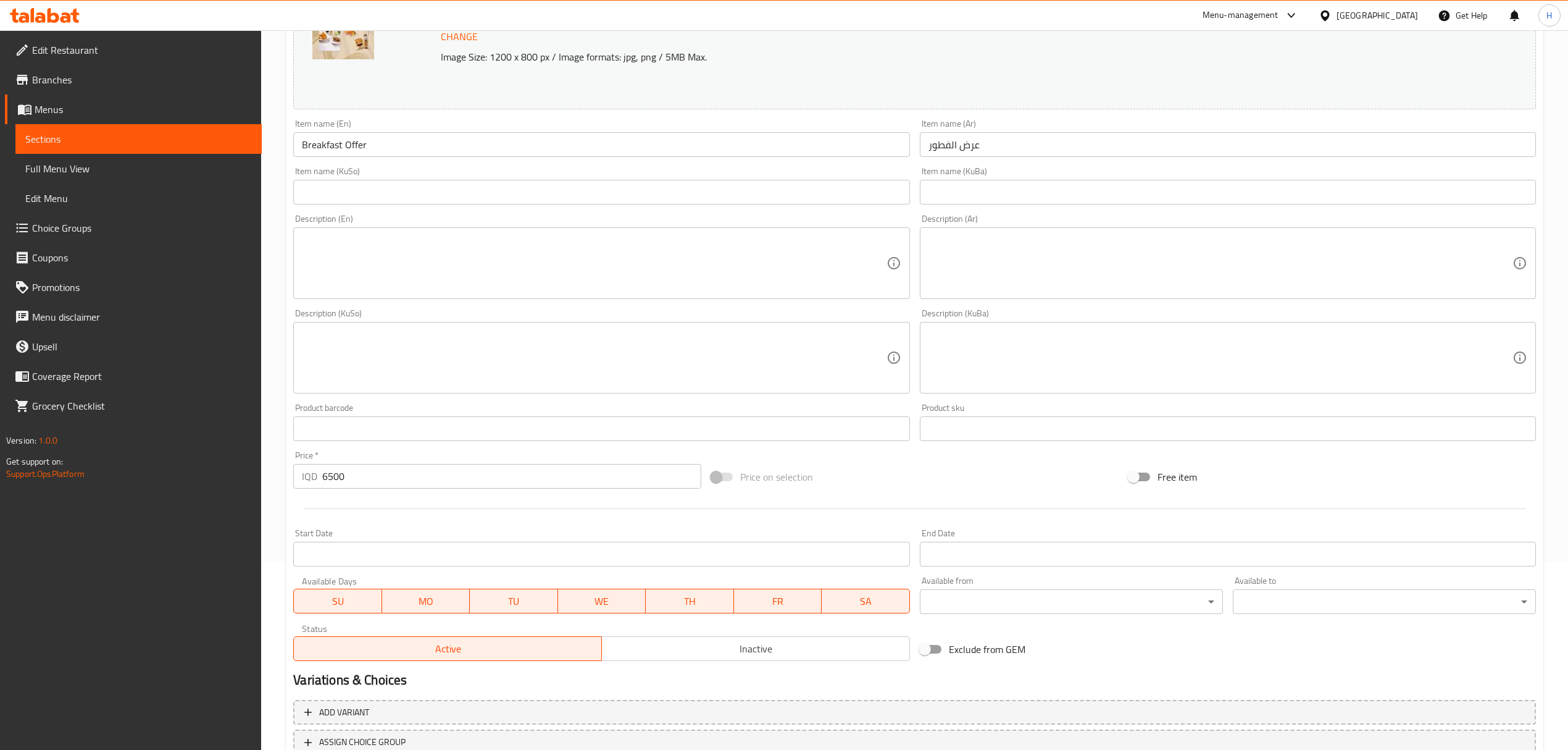
scroll to position [247, 0]
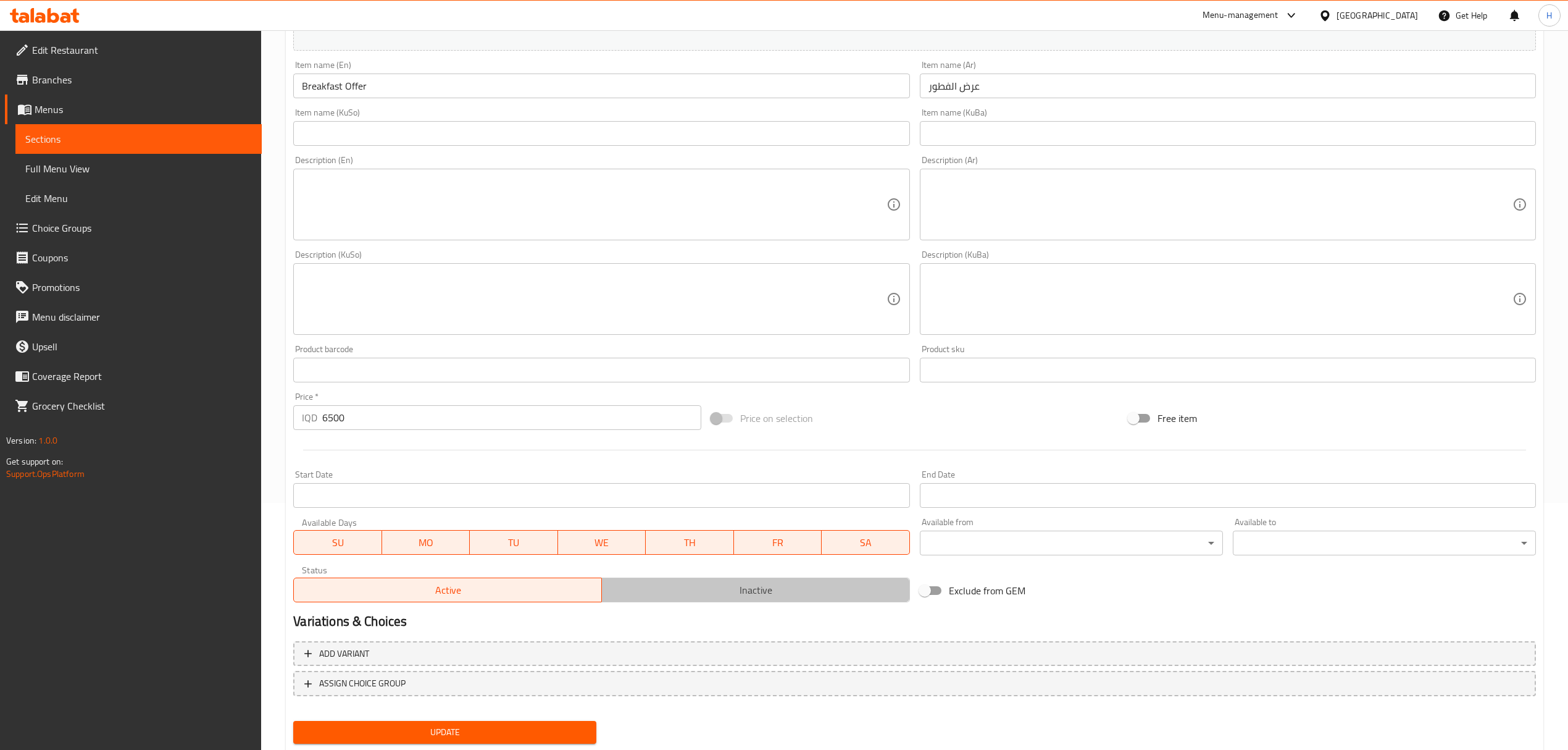
click at [791, 584] on span "Inactive" at bounding box center [755, 590] width 298 height 18
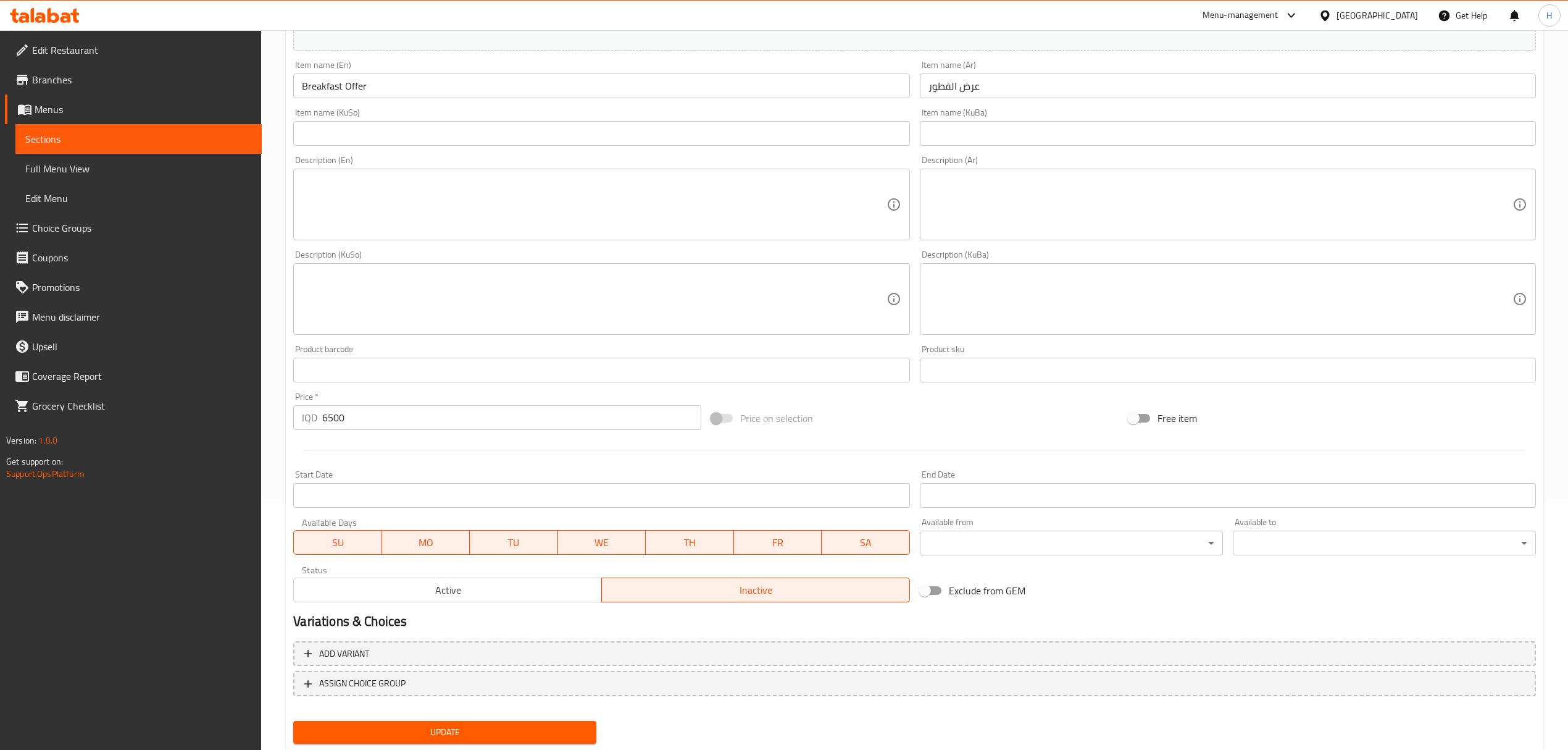
click at [492, 730] on span "Update" at bounding box center [445, 732] width 284 height 15
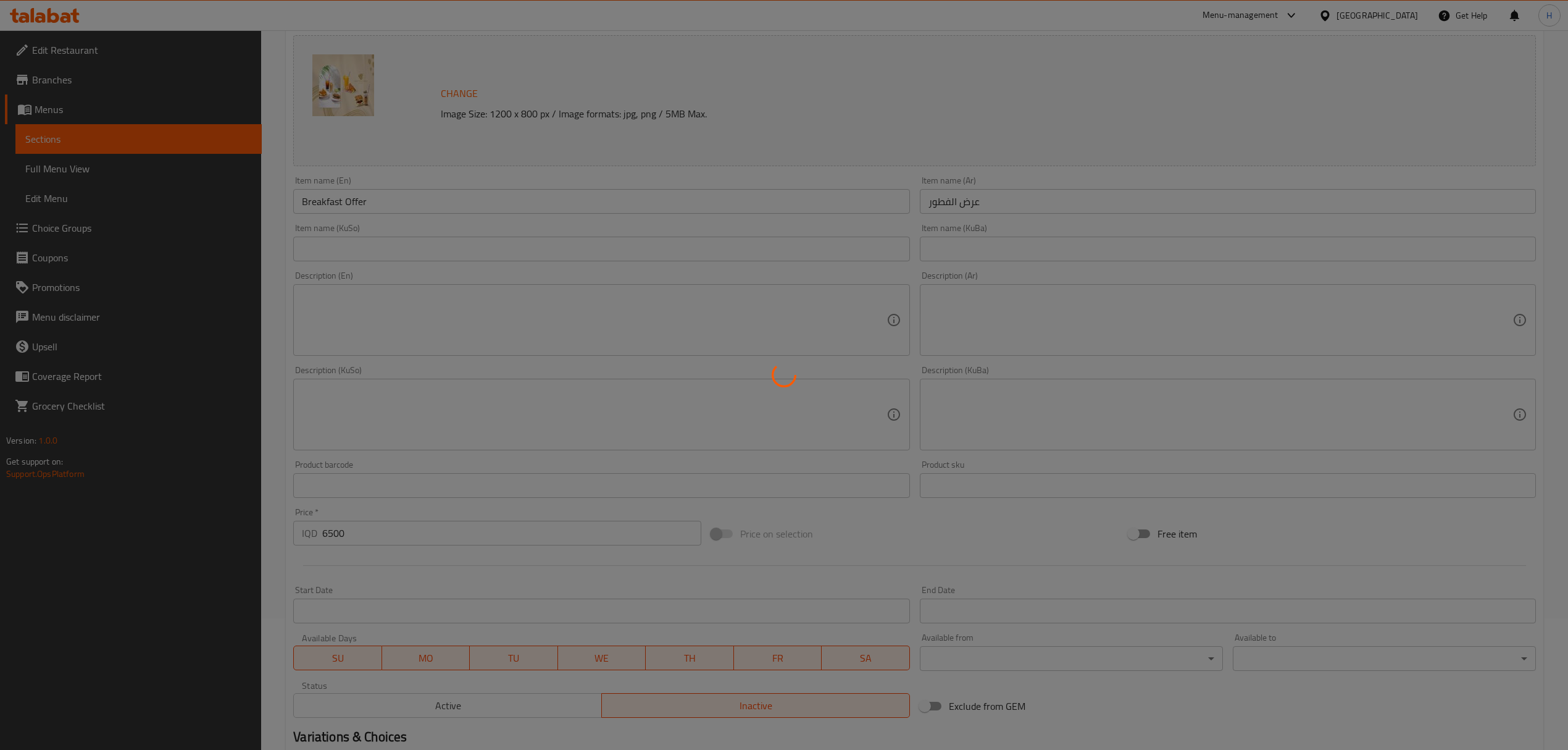
scroll to position [0, 0]
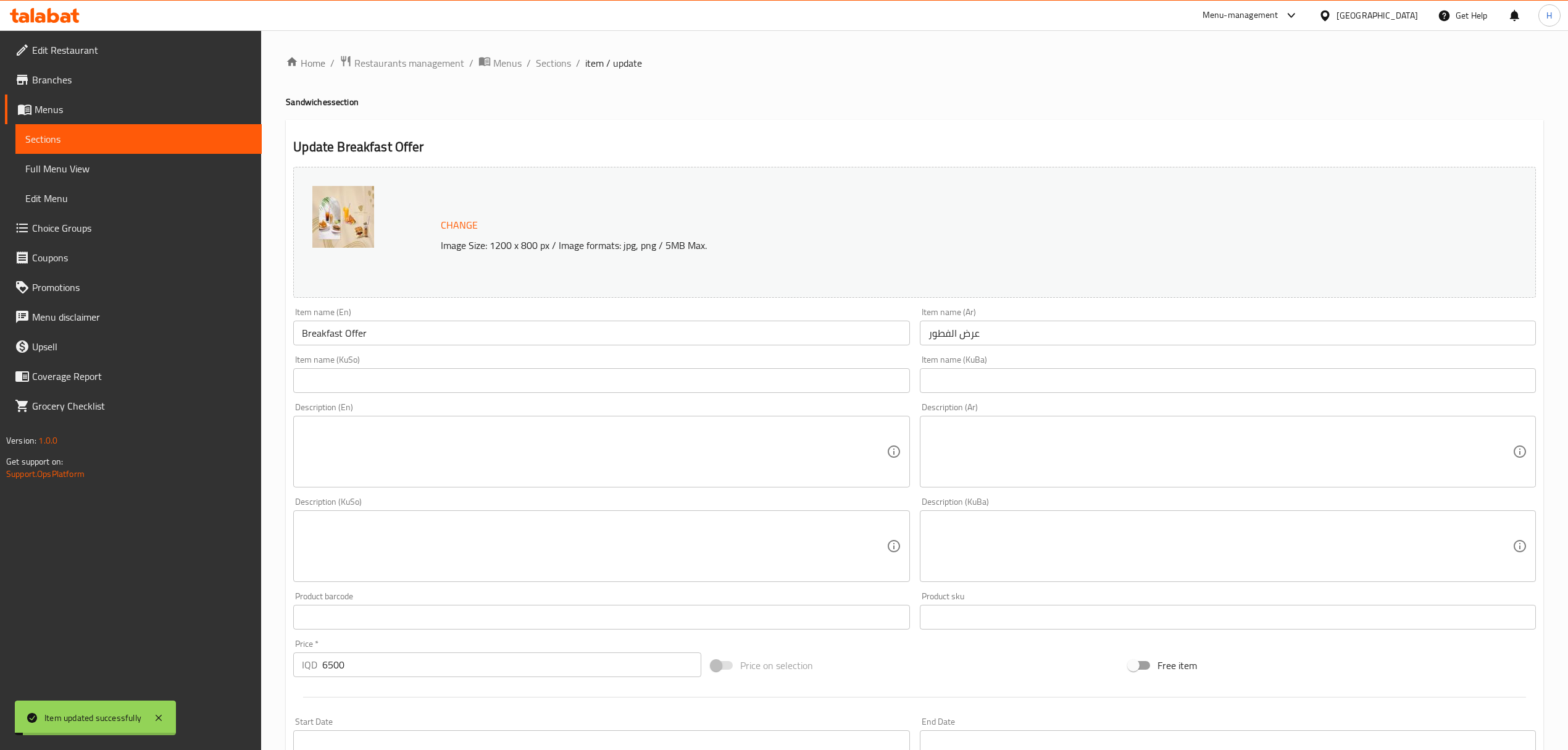
click at [556, 60] on span "Sections" at bounding box center [553, 63] width 35 height 15
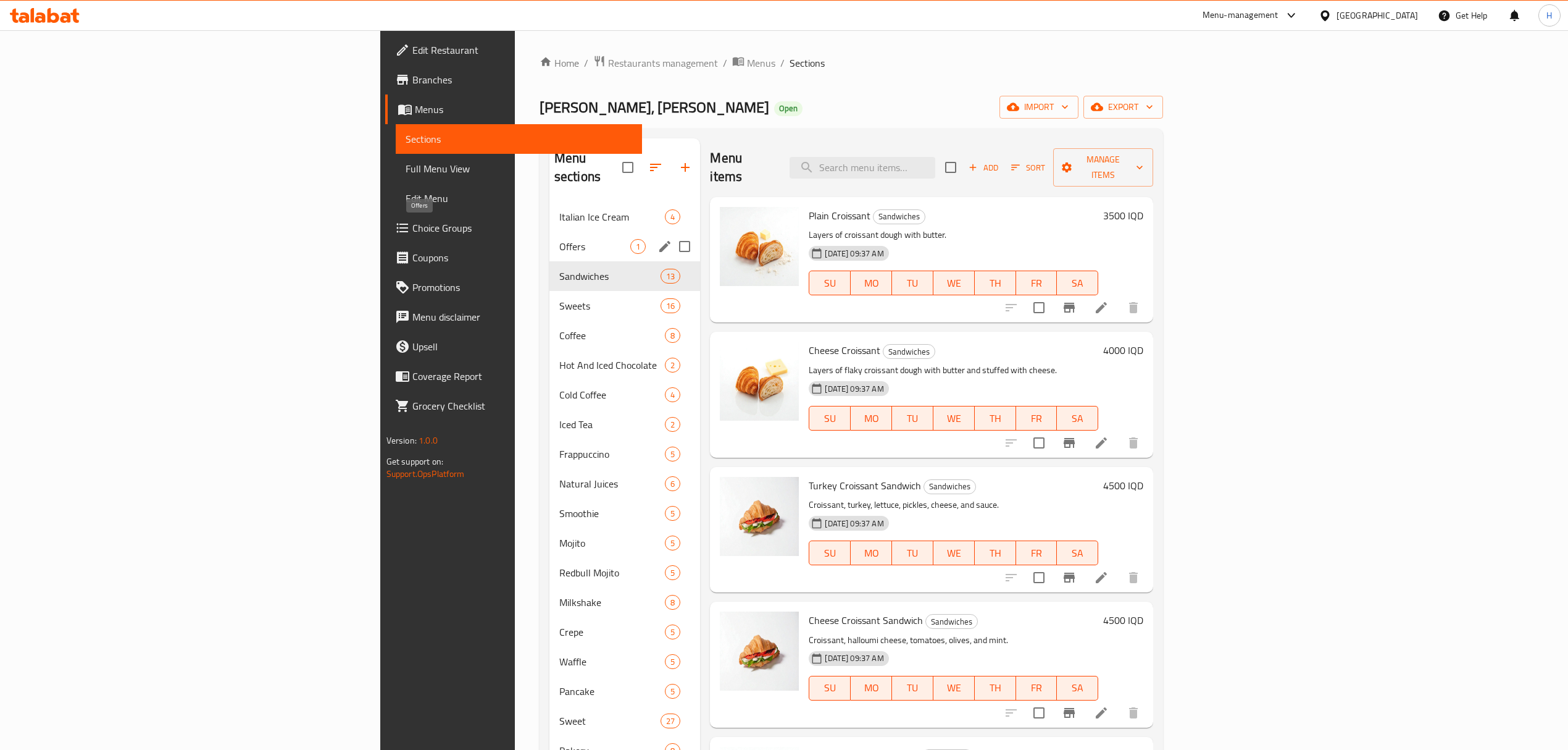
drag, startPoint x: 460, startPoint y: 231, endPoint x: 465, endPoint y: 235, distance: 6.4
click at [560, 239] on span "Offers" at bounding box center [594, 247] width 71 height 15
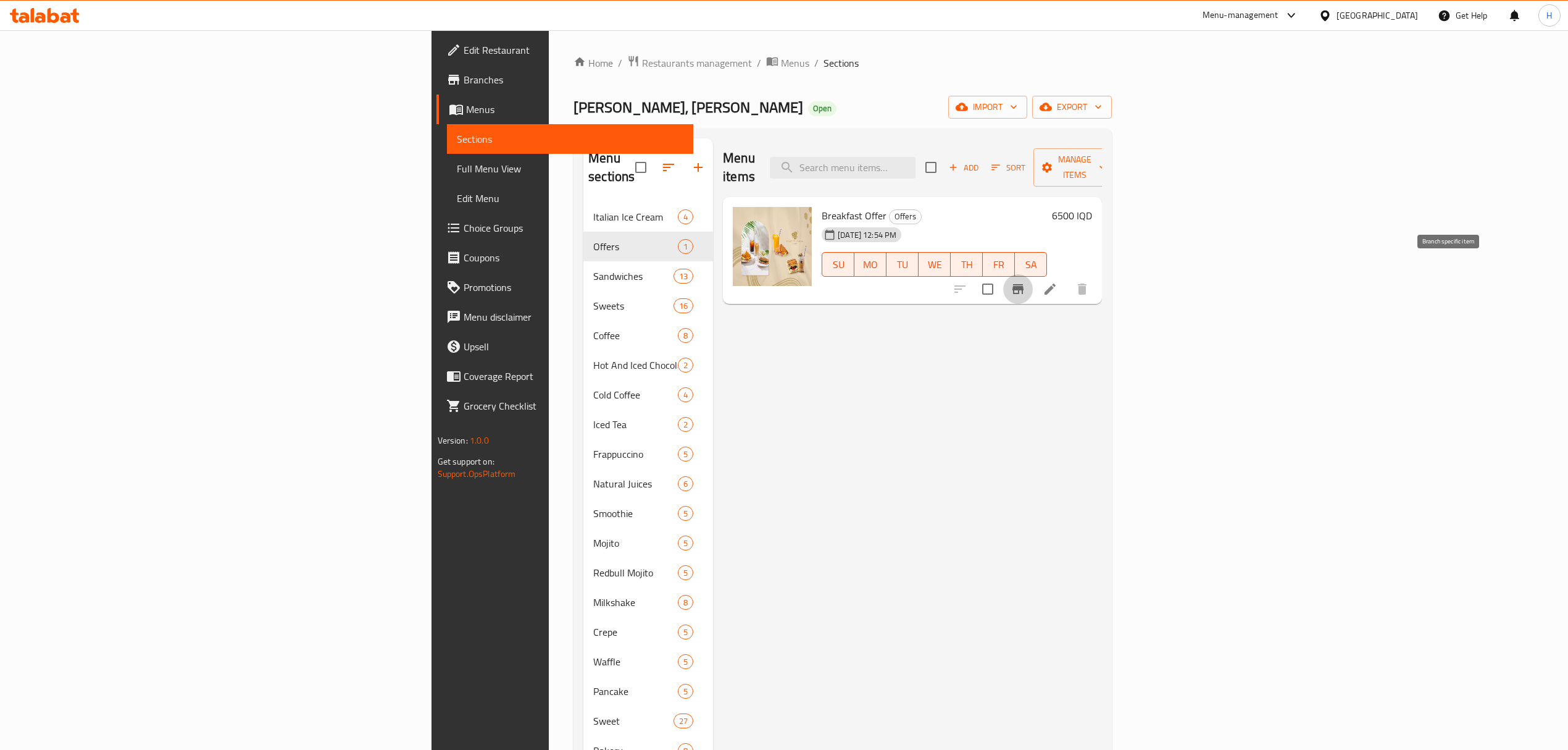
click at [1033, 274] on button "Branch-specific-item" at bounding box center [1017, 288] width 29 height 29
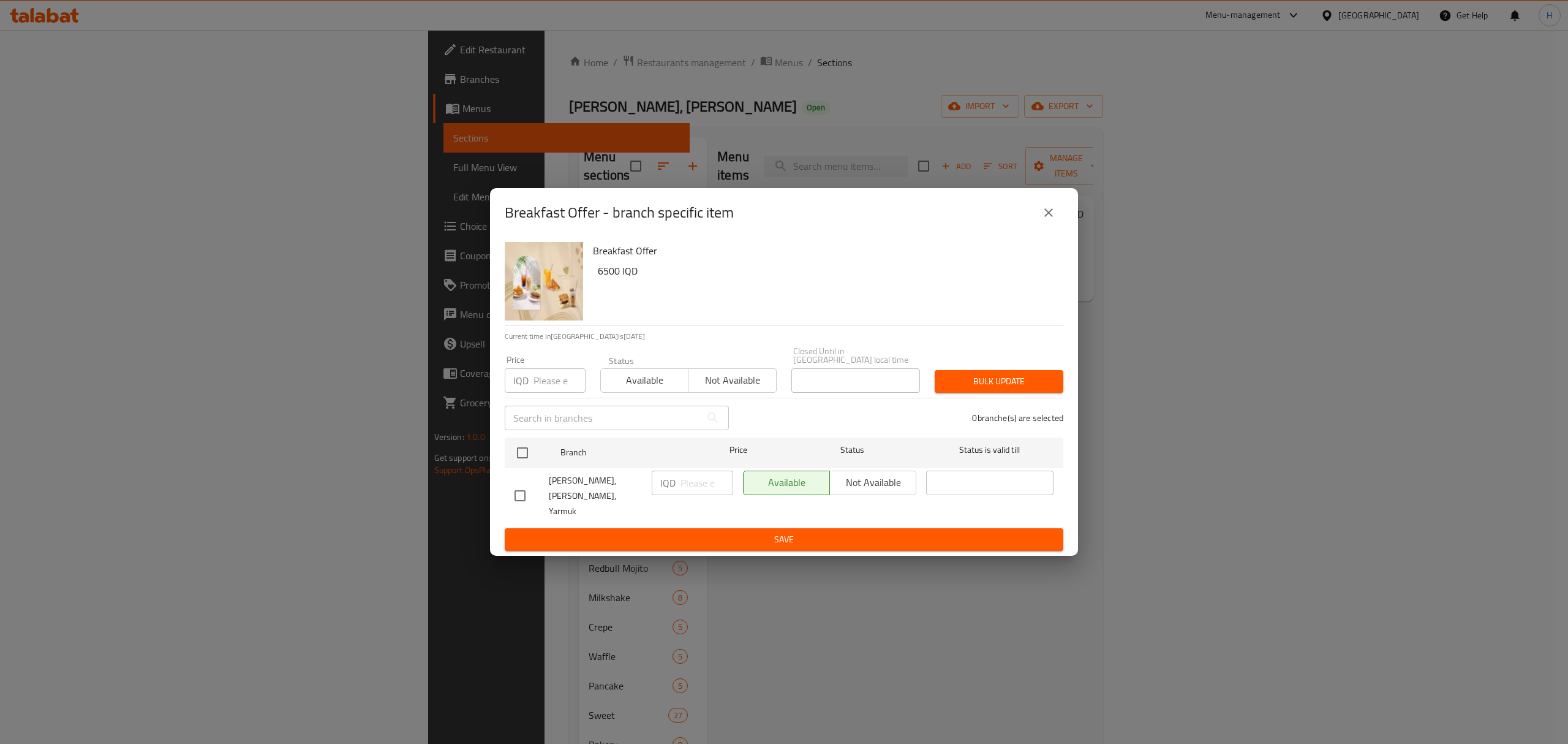
click at [1053, 220] on icon "close" at bounding box center [1048, 213] width 15 height 15
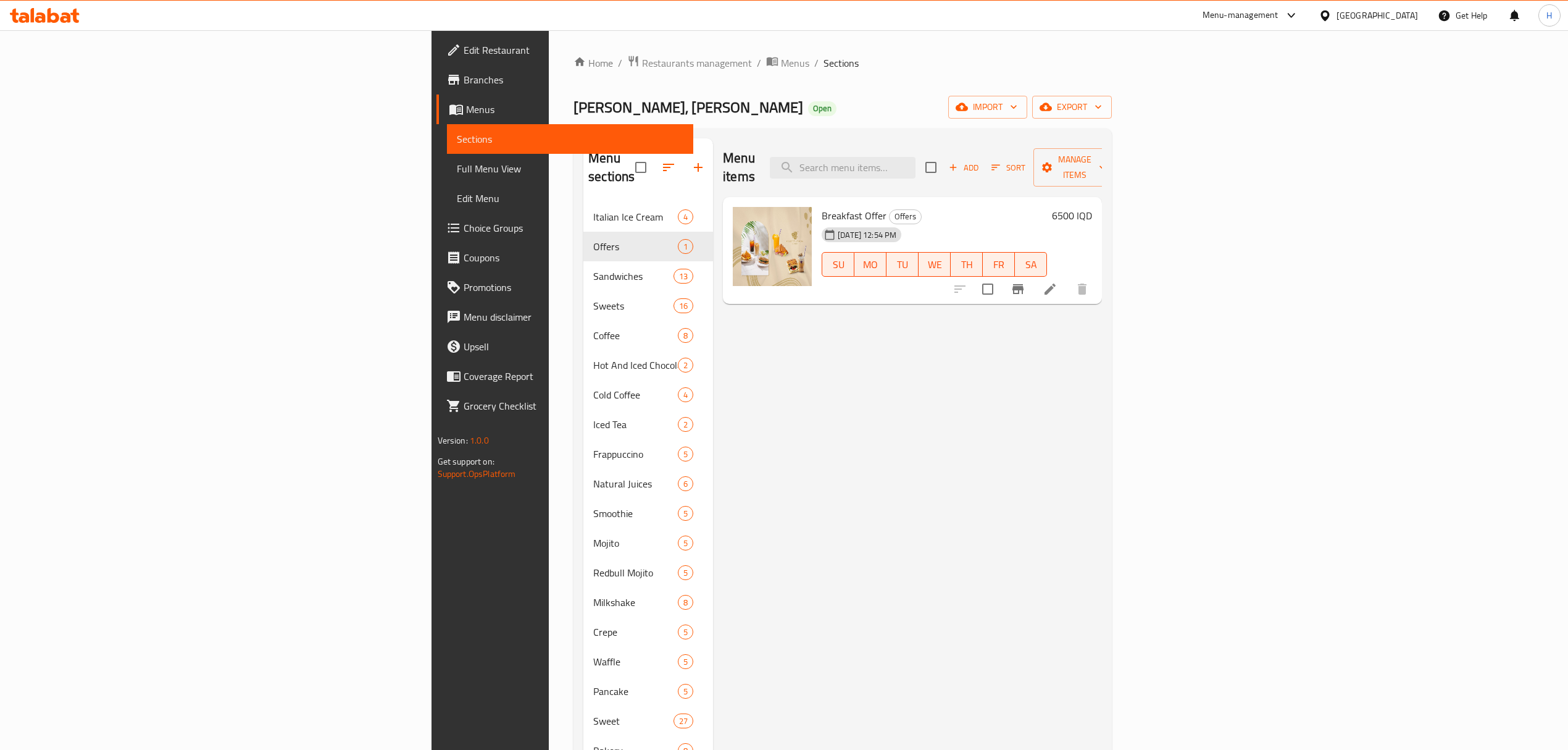
click at [1056, 284] on icon at bounding box center [1050, 289] width 11 height 11
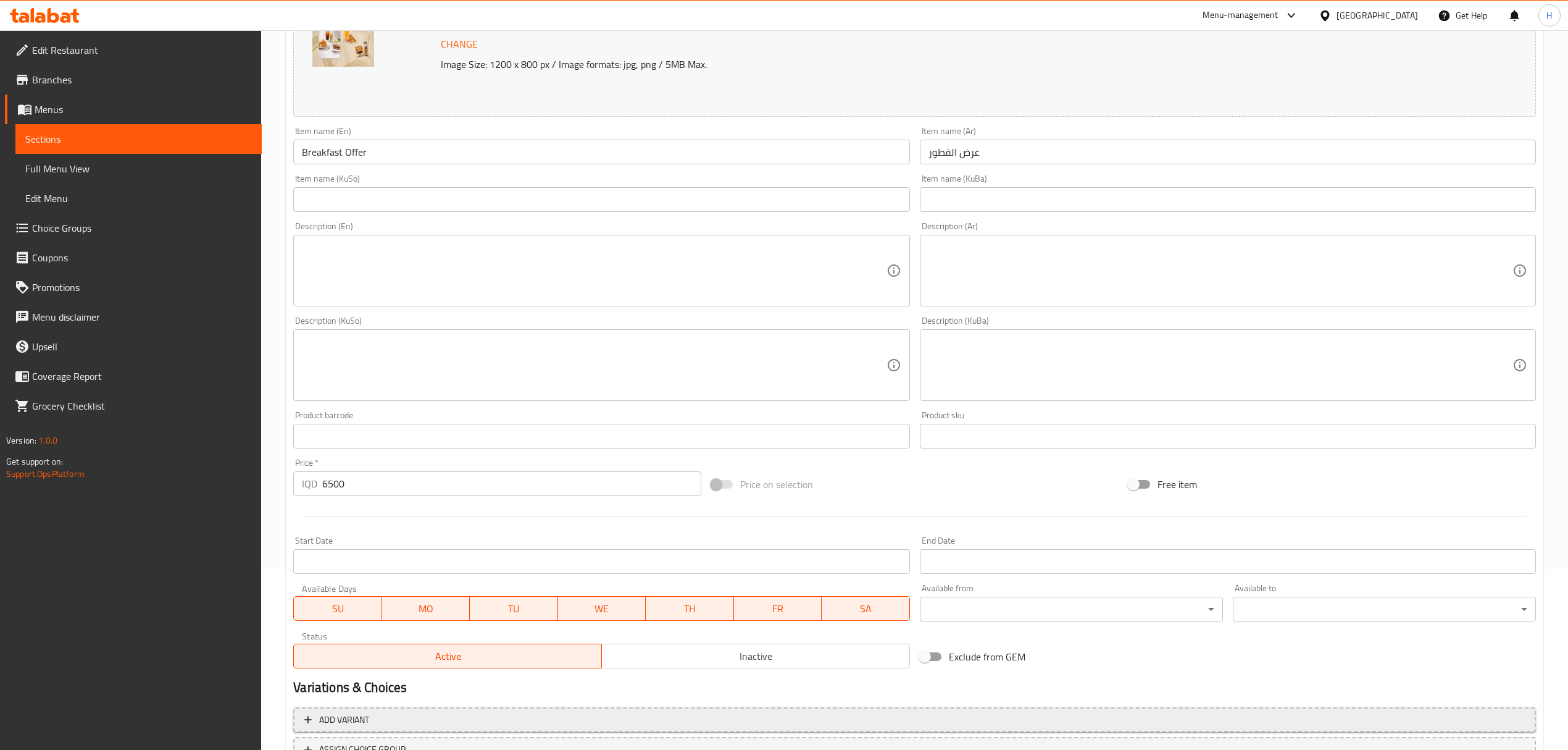
scroll to position [273, 0]
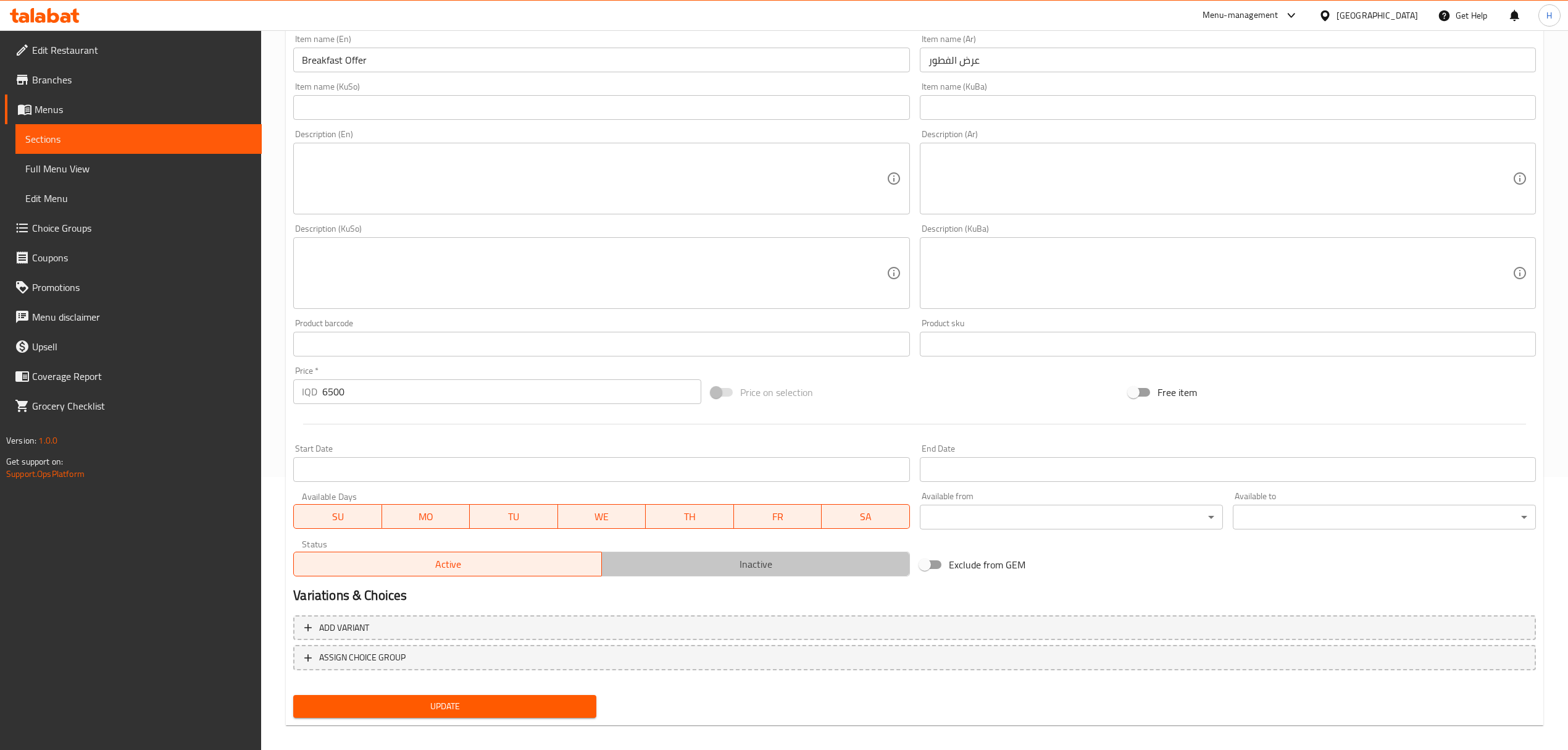
click at [736, 571] on span "Inactive" at bounding box center [755, 564] width 298 height 18
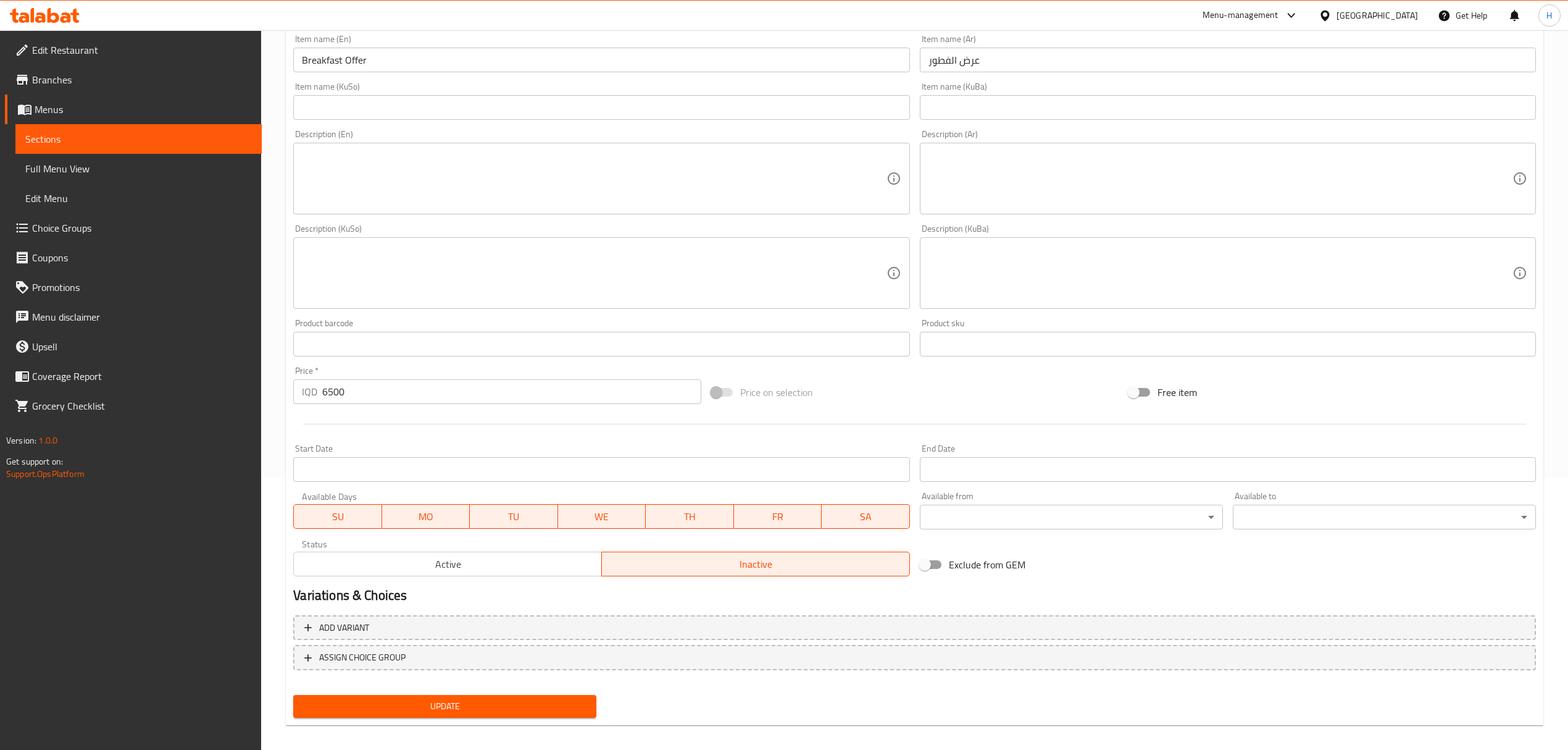
click at [517, 697] on button "Update" at bounding box center [444, 706] width 303 height 23
click at [348, 714] on div "Update" at bounding box center [444, 706] width 313 height 33
click at [346, 711] on span "Update" at bounding box center [445, 706] width 284 height 15
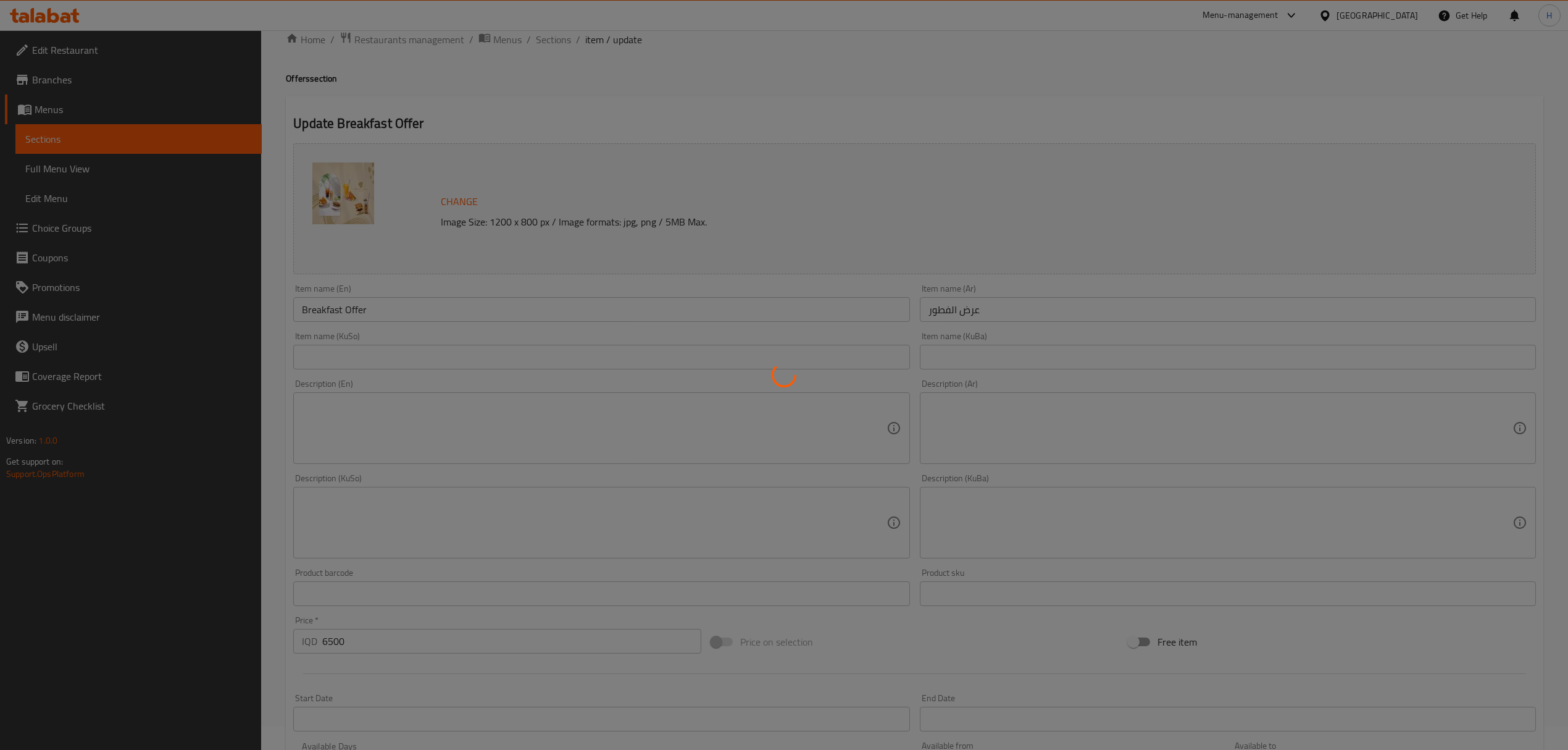
scroll to position [0, 0]
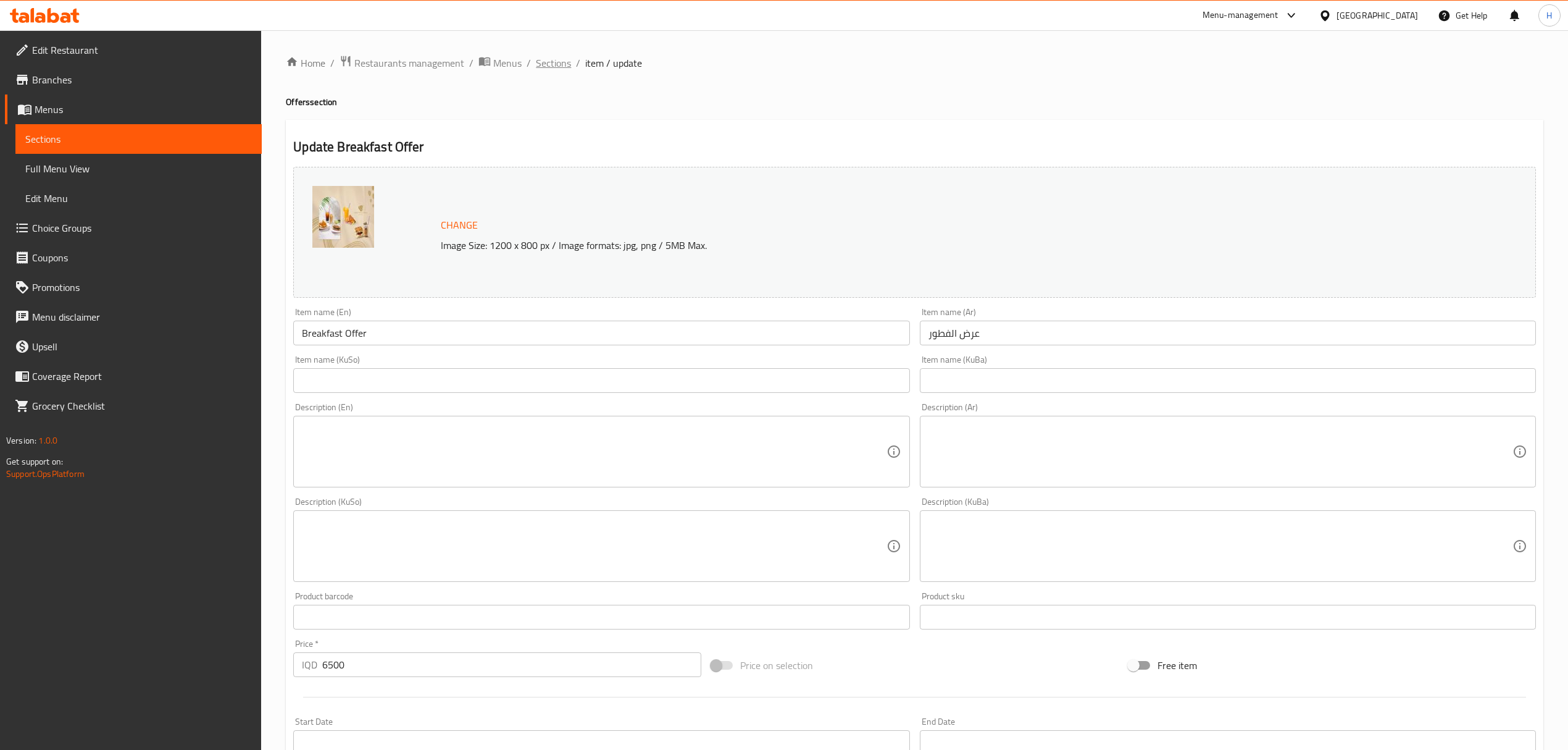
click at [549, 60] on span "Sections" at bounding box center [553, 63] width 35 height 15
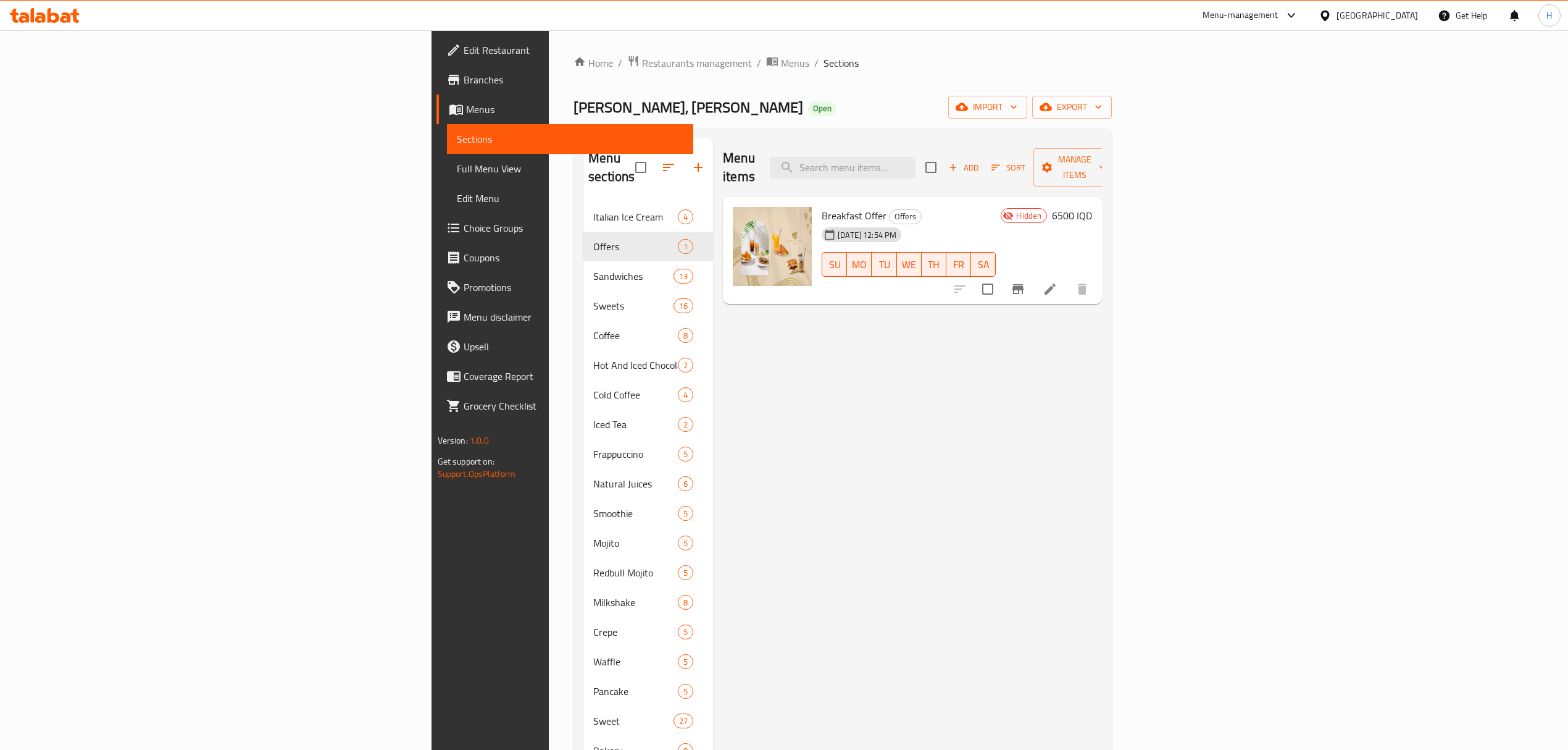
click at [840, 149] on div "Menu items Add Sort Manage items" at bounding box center [912, 167] width 379 height 59
click at [1058, 282] on icon at bounding box center [1050, 289] width 15 height 15
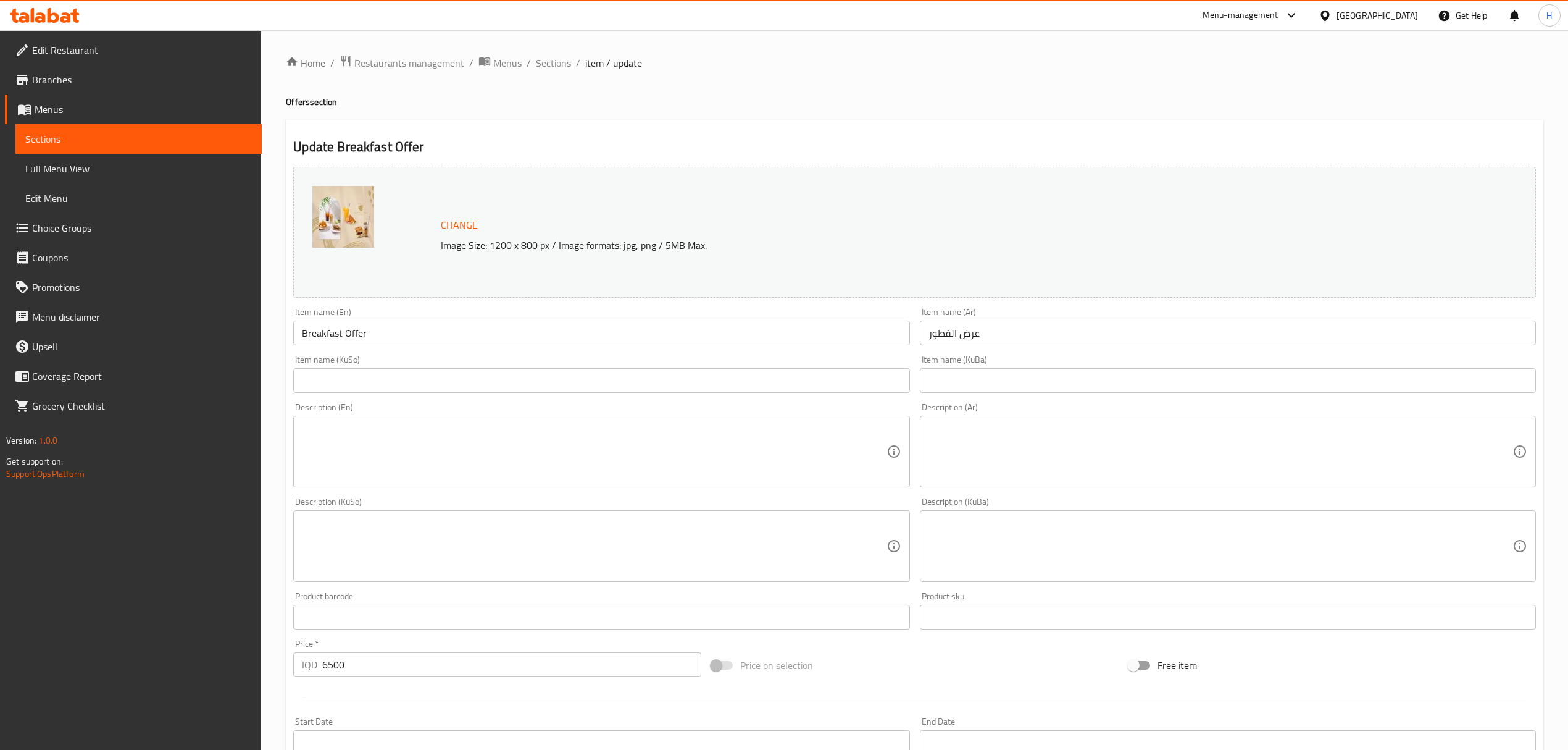
click at [539, 394] on div "Item name (KuSo) Item name (KuSo)" at bounding box center [601, 374] width 626 height 47
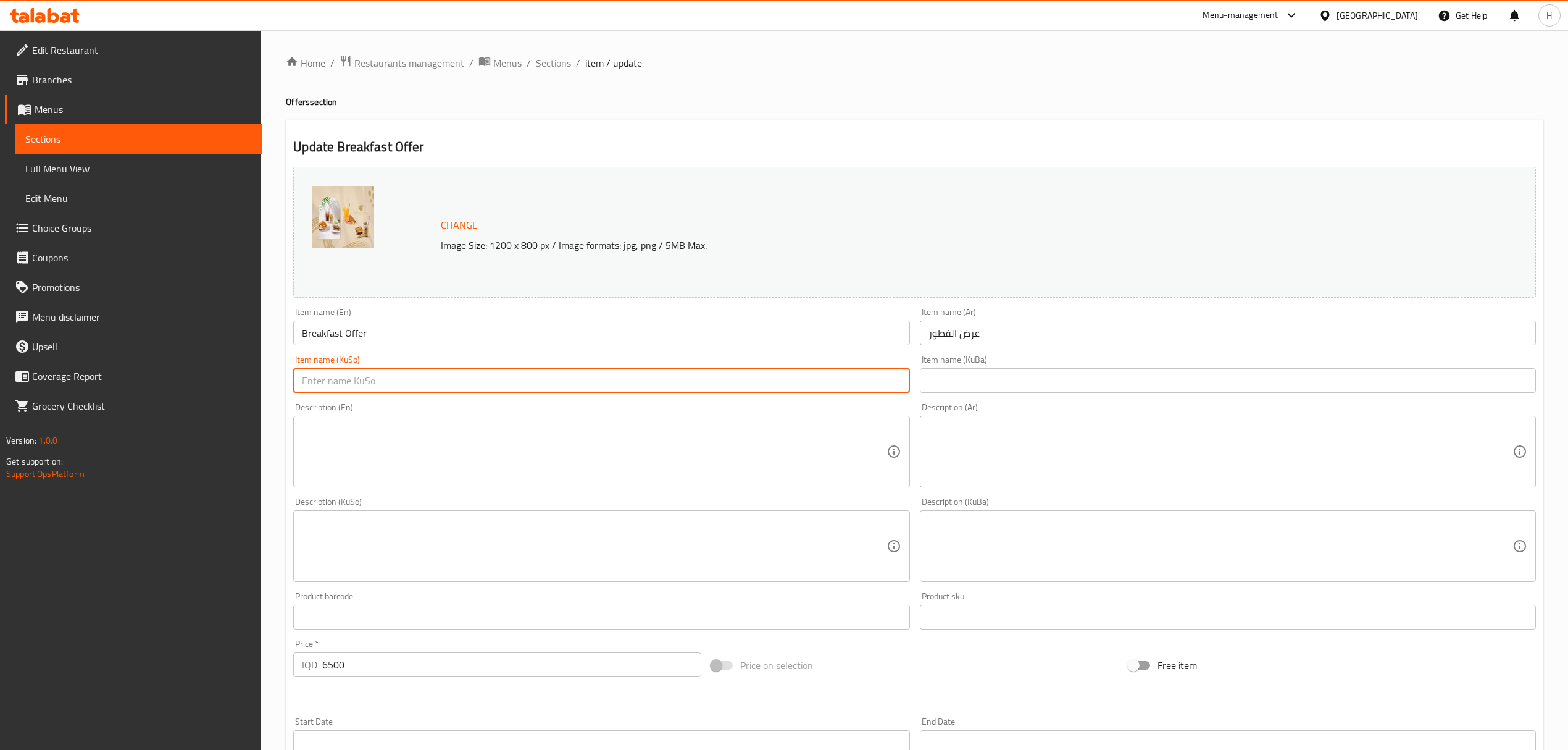
click at [533, 386] on input "text" at bounding box center [601, 380] width 616 height 25
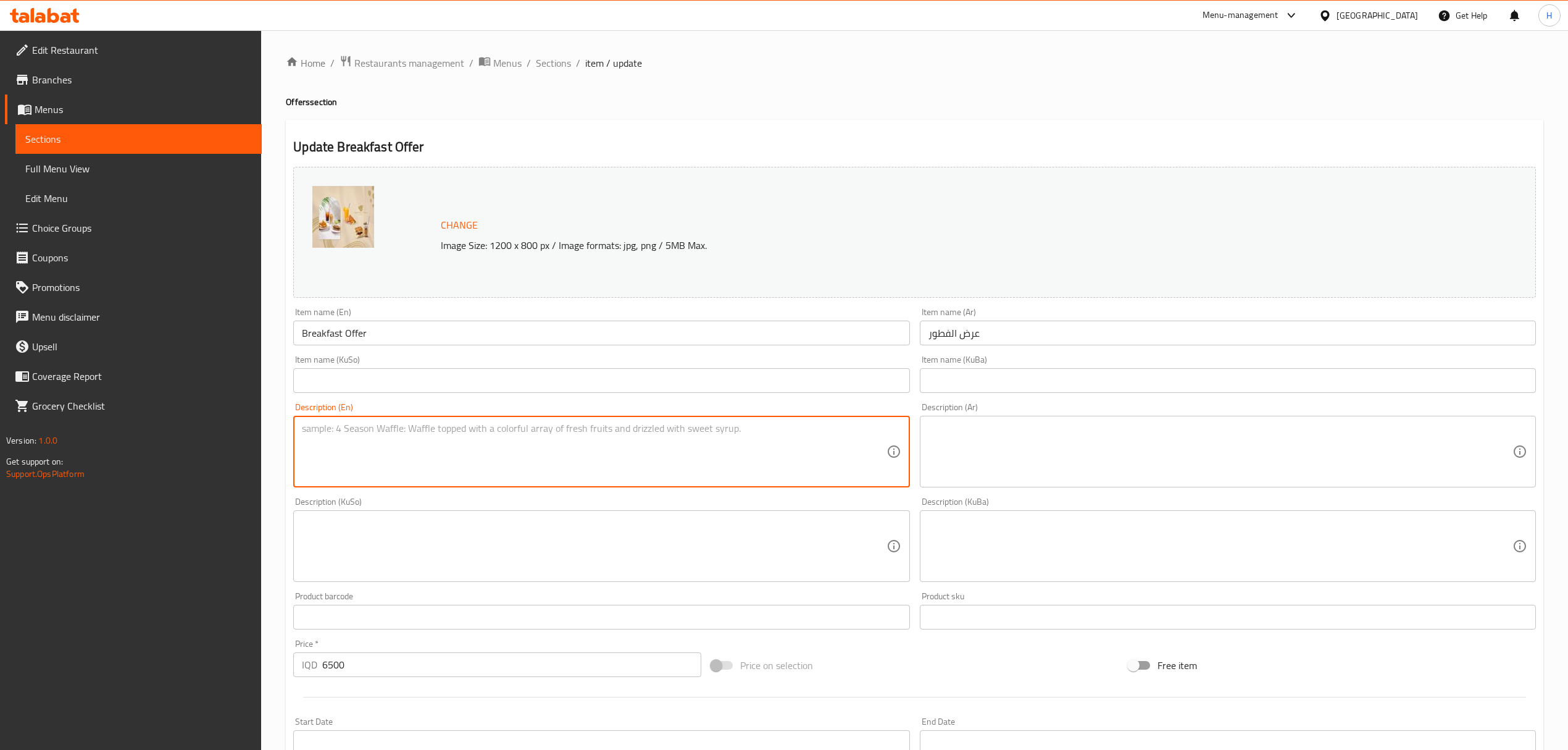
click at [312, 476] on textarea at bounding box center [594, 452] width 584 height 59
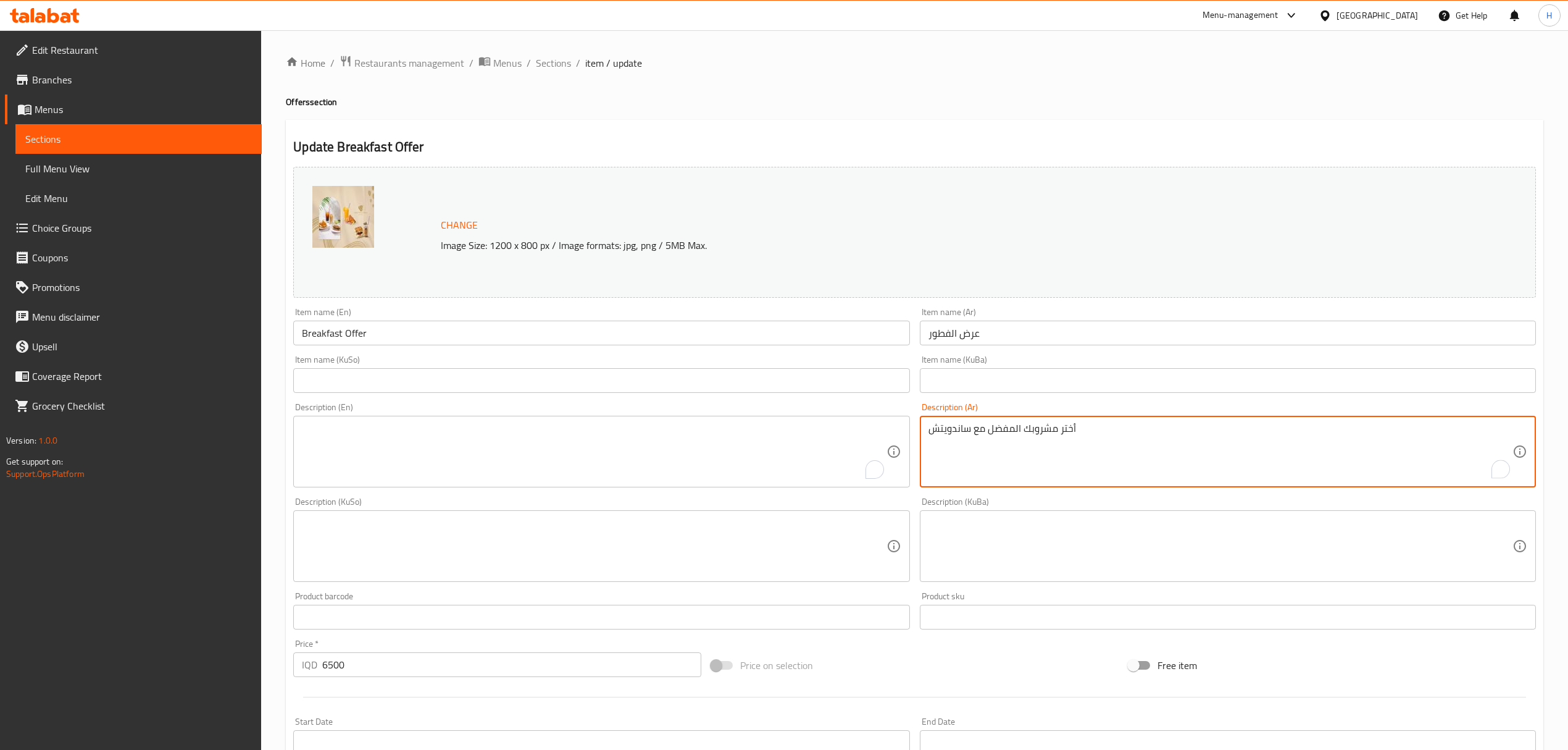
type textarea "أختر مشروبك المفضل مع ساندويتش"
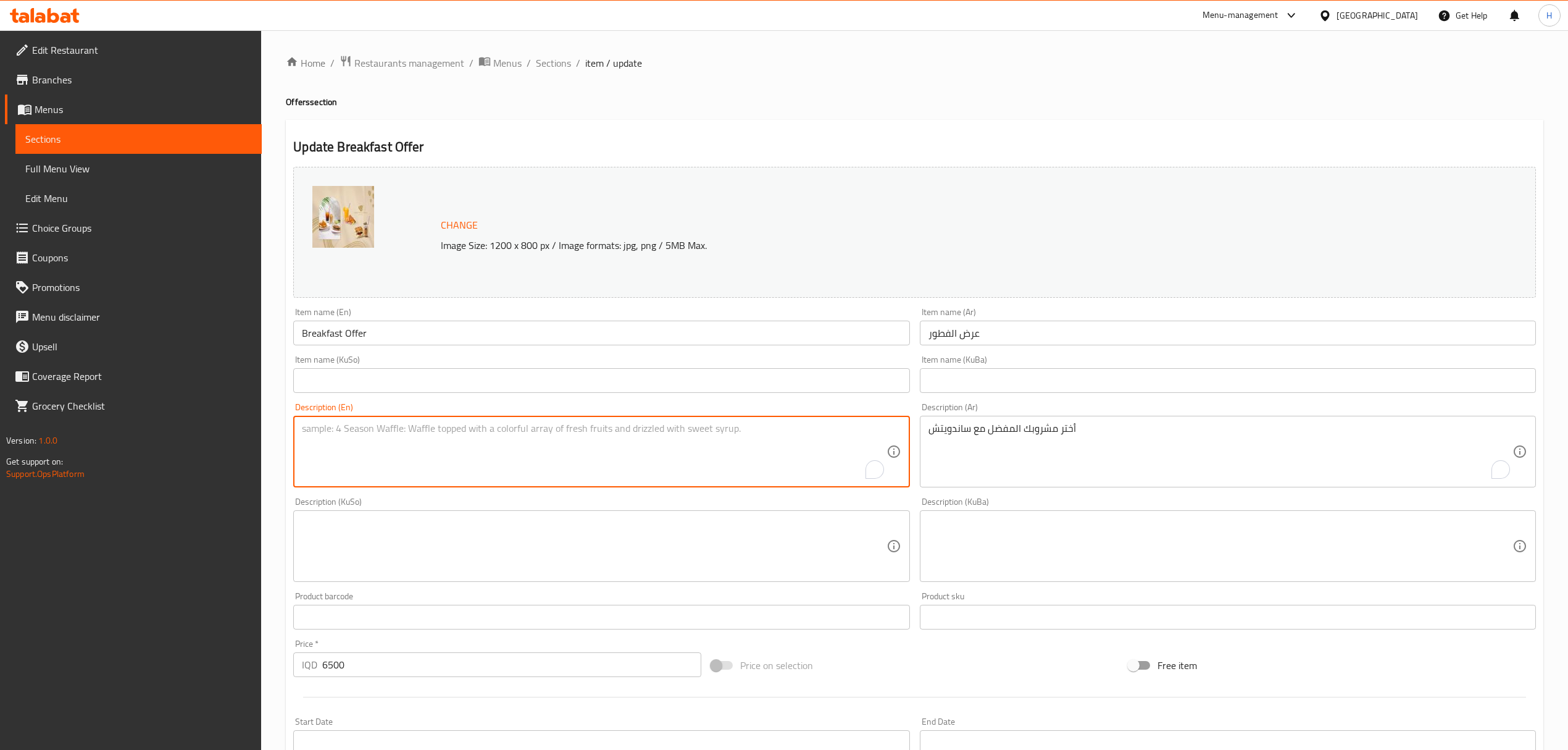
click at [756, 426] on textarea "To enrich screen reader interactions, please activate Accessibility in Grammarl…" at bounding box center [594, 452] width 584 height 59
paste textarea "Choose your favorite drink with a sandwich"
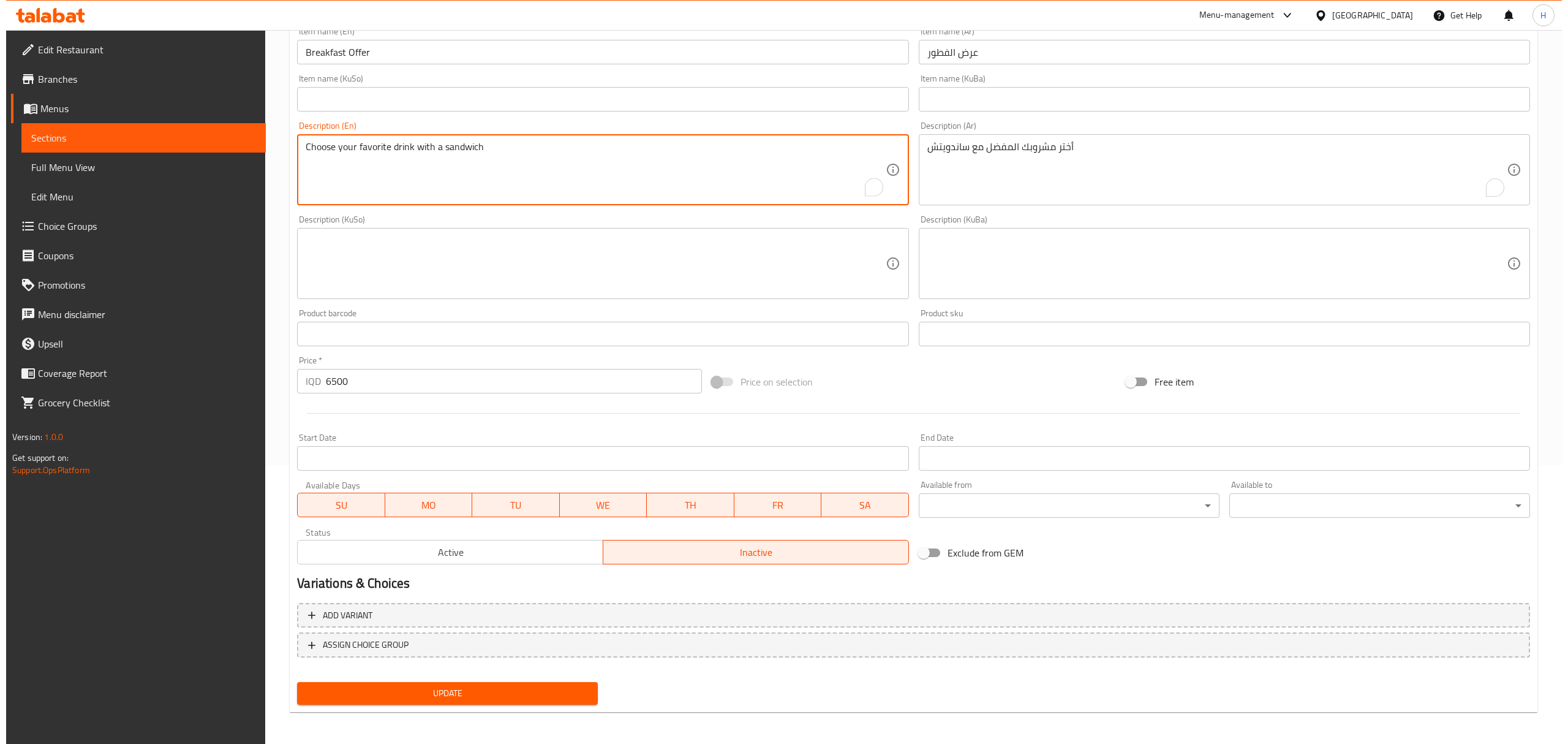
scroll to position [280, 0]
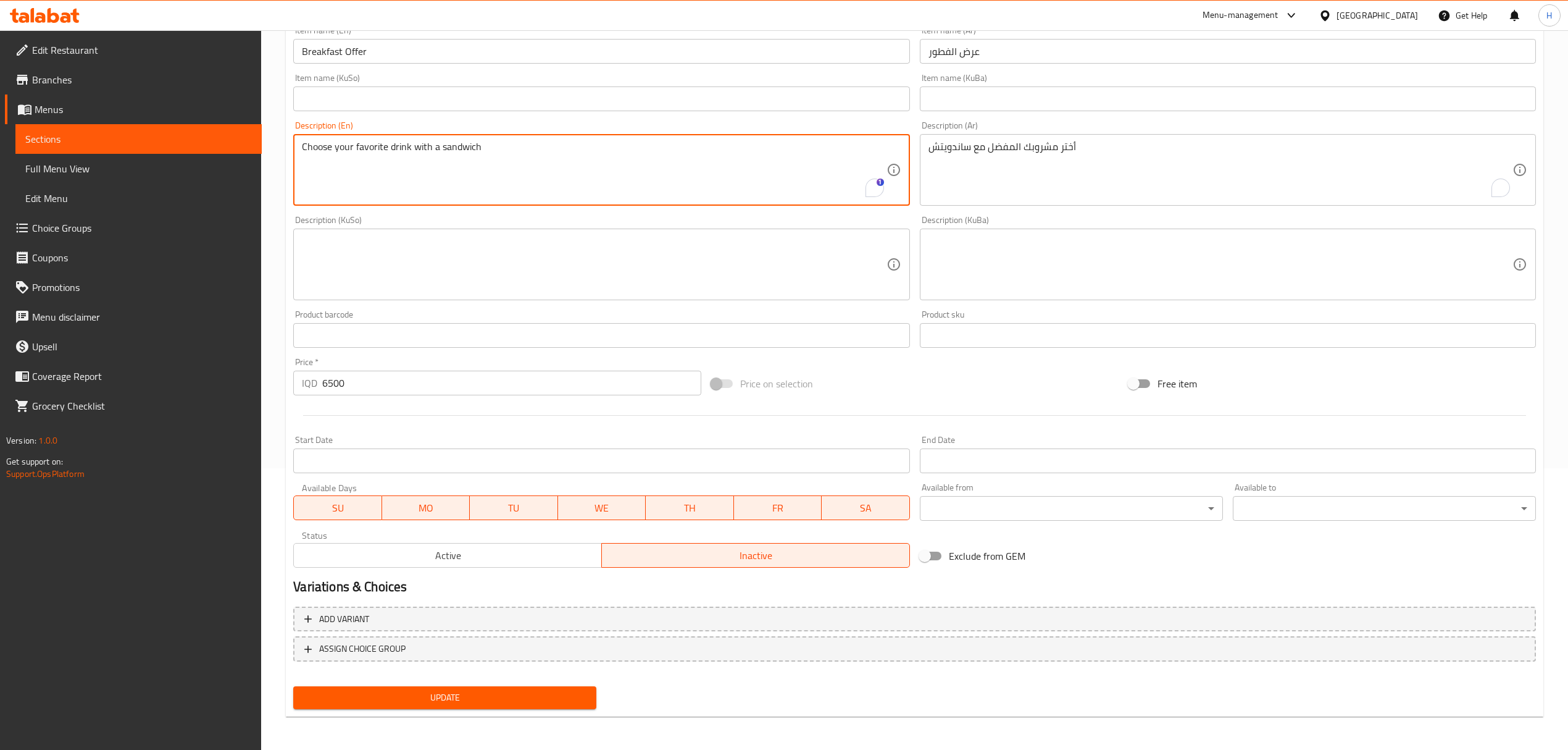
type textarea "Choose your favorite drink with a sandwich"
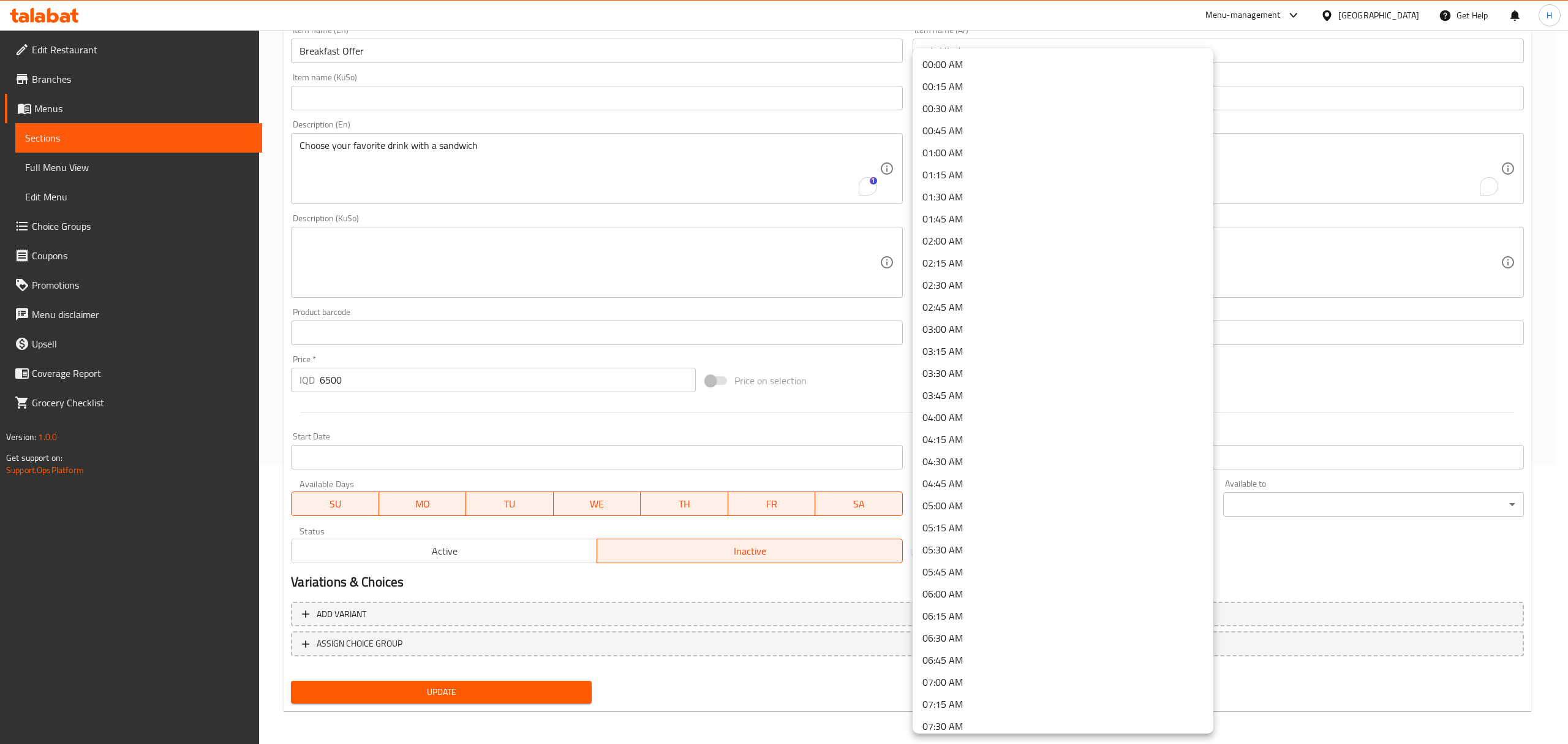
click at [1074, 464] on body "​ Menu-management [GEOGRAPHIC_DATA] Get Help H Edit Restaurant Branches Menus S…" at bounding box center [784, 107] width 1568 height 714
click at [969, 677] on li "07:00 AM" at bounding box center [1063, 682] width 301 height 23
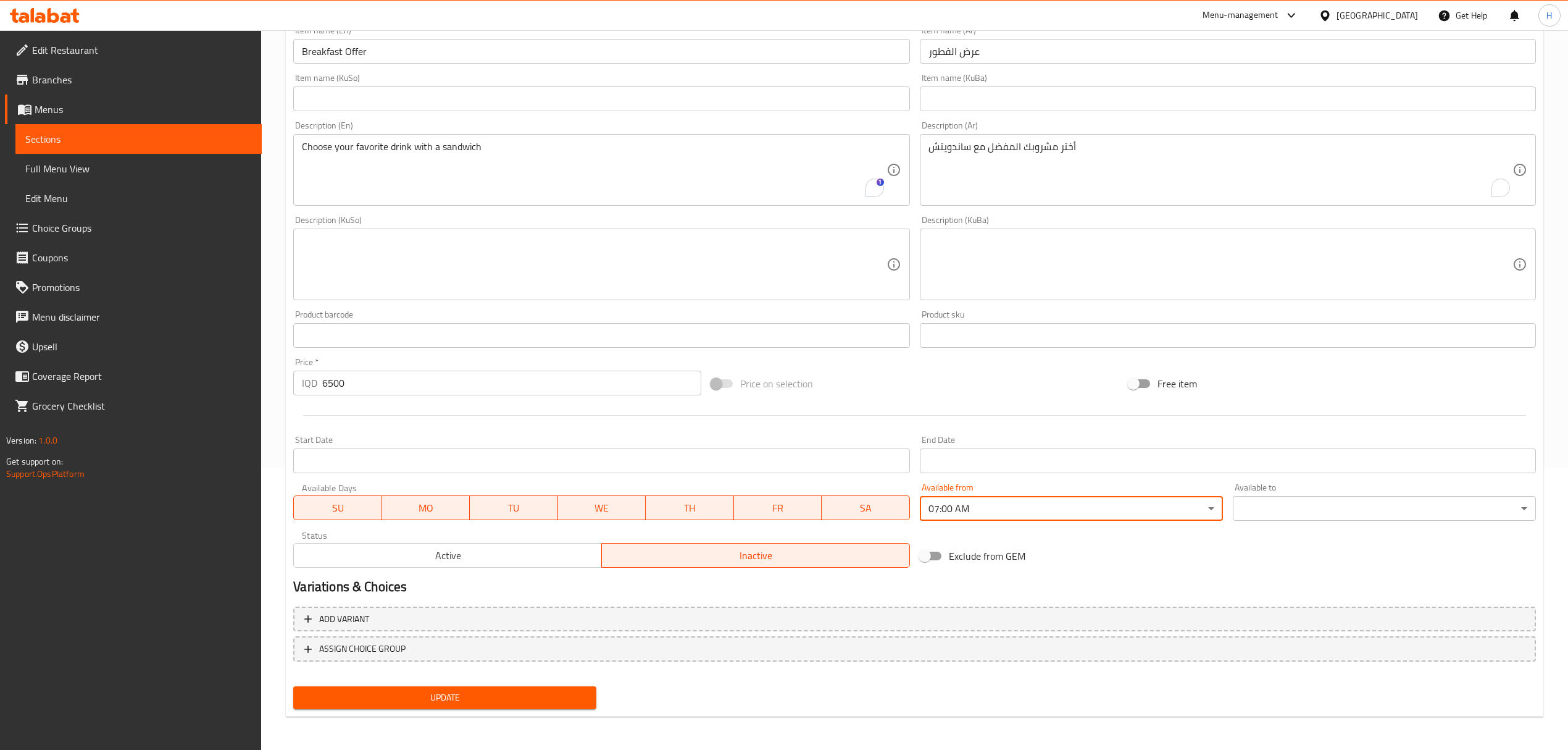
click at [1272, 468] on body "​ Menu-management [GEOGRAPHIC_DATA] Get Help H Edit Restaurant Branches Menus S…" at bounding box center [784, 108] width 1568 height 720
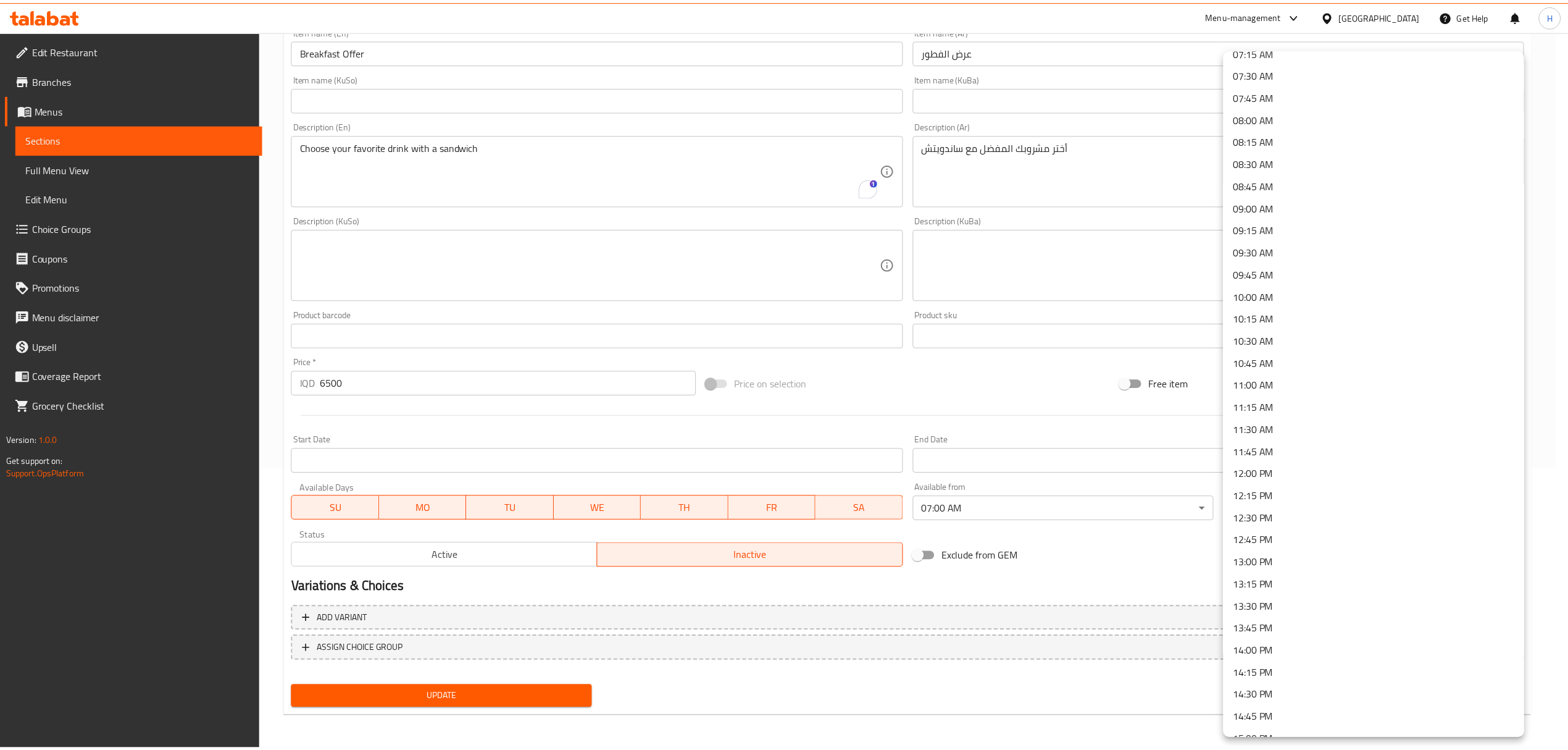
scroll to position [741, 0]
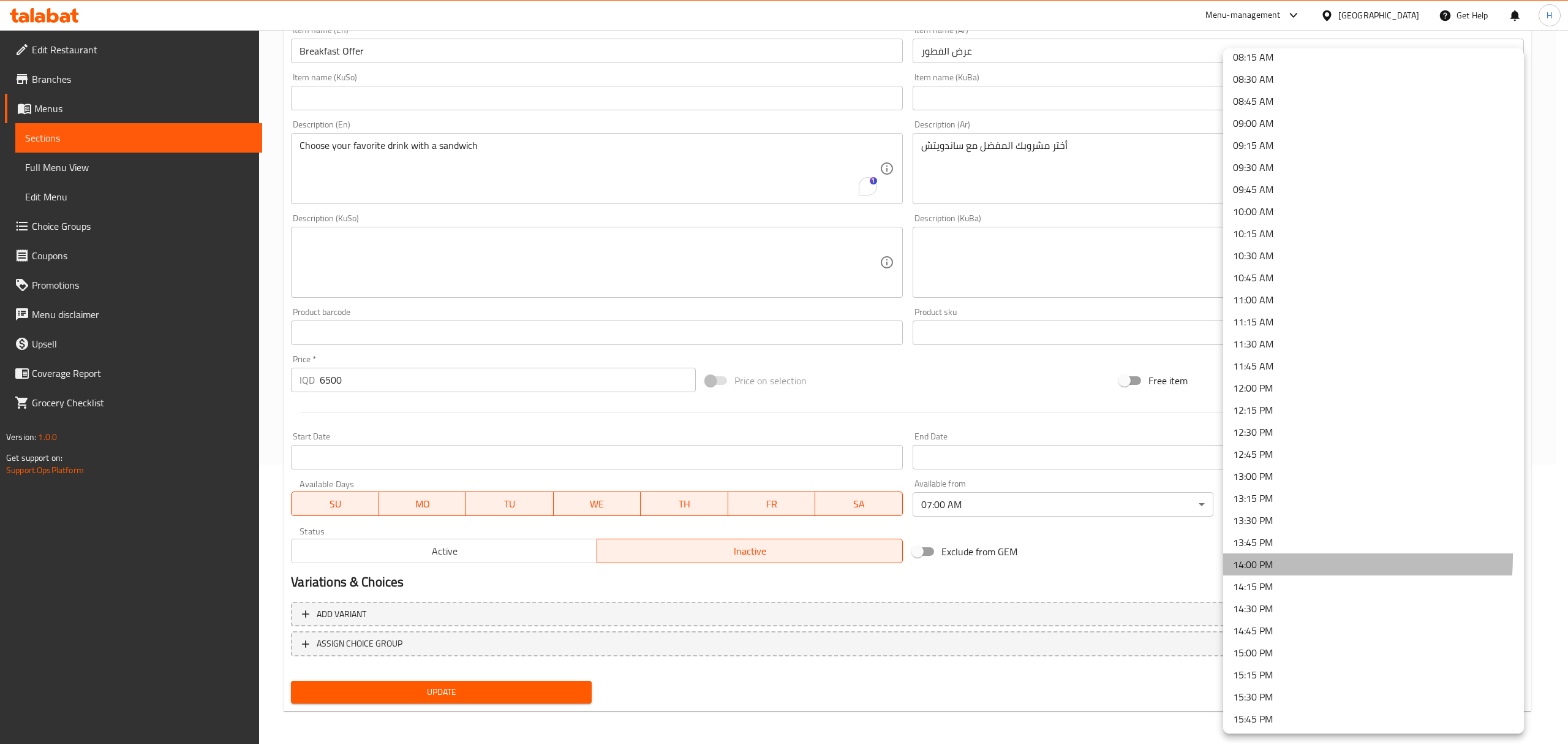
click at [1252, 556] on li "14:00 PM" at bounding box center [1373, 565] width 301 height 23
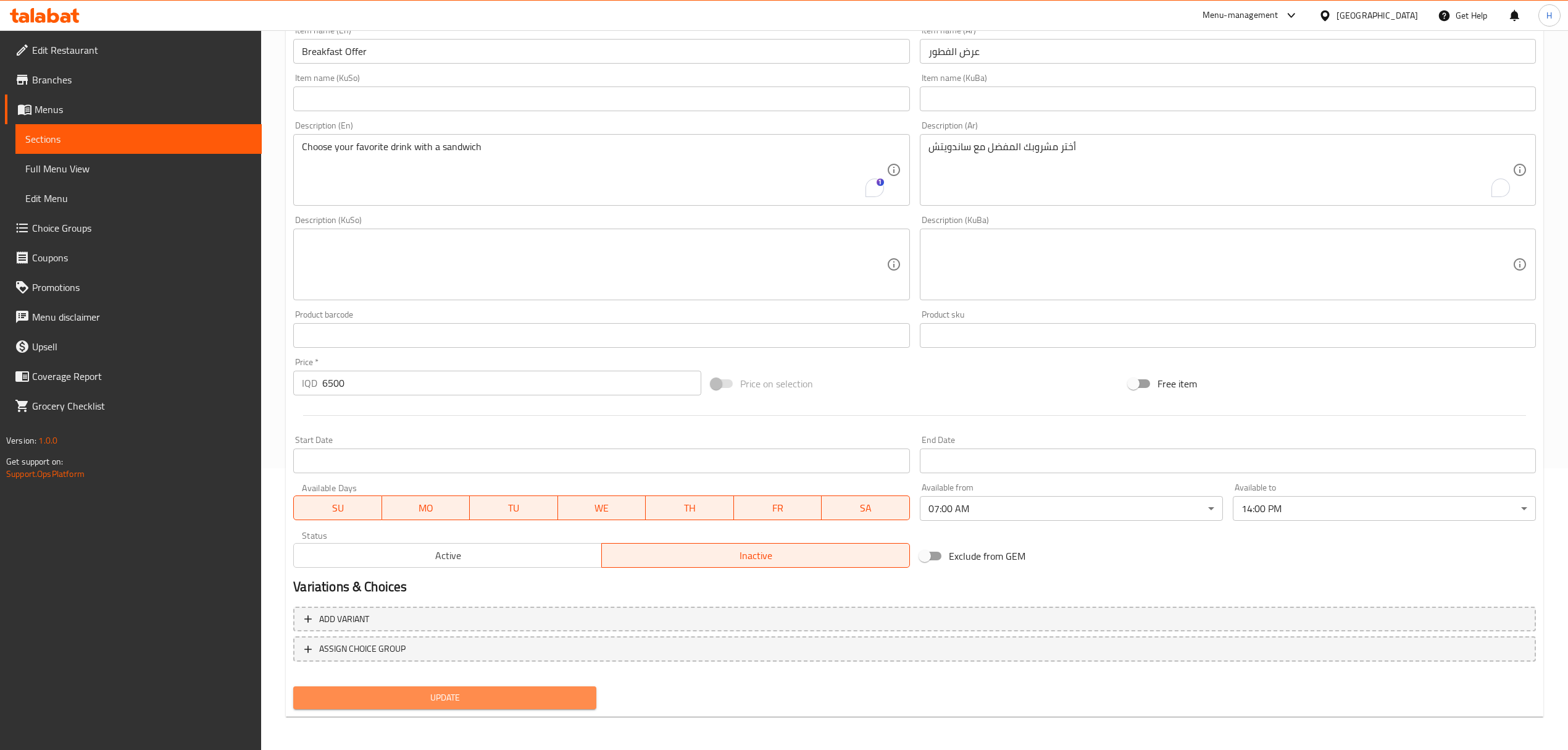
click at [399, 706] on button "Update" at bounding box center [444, 698] width 303 height 23
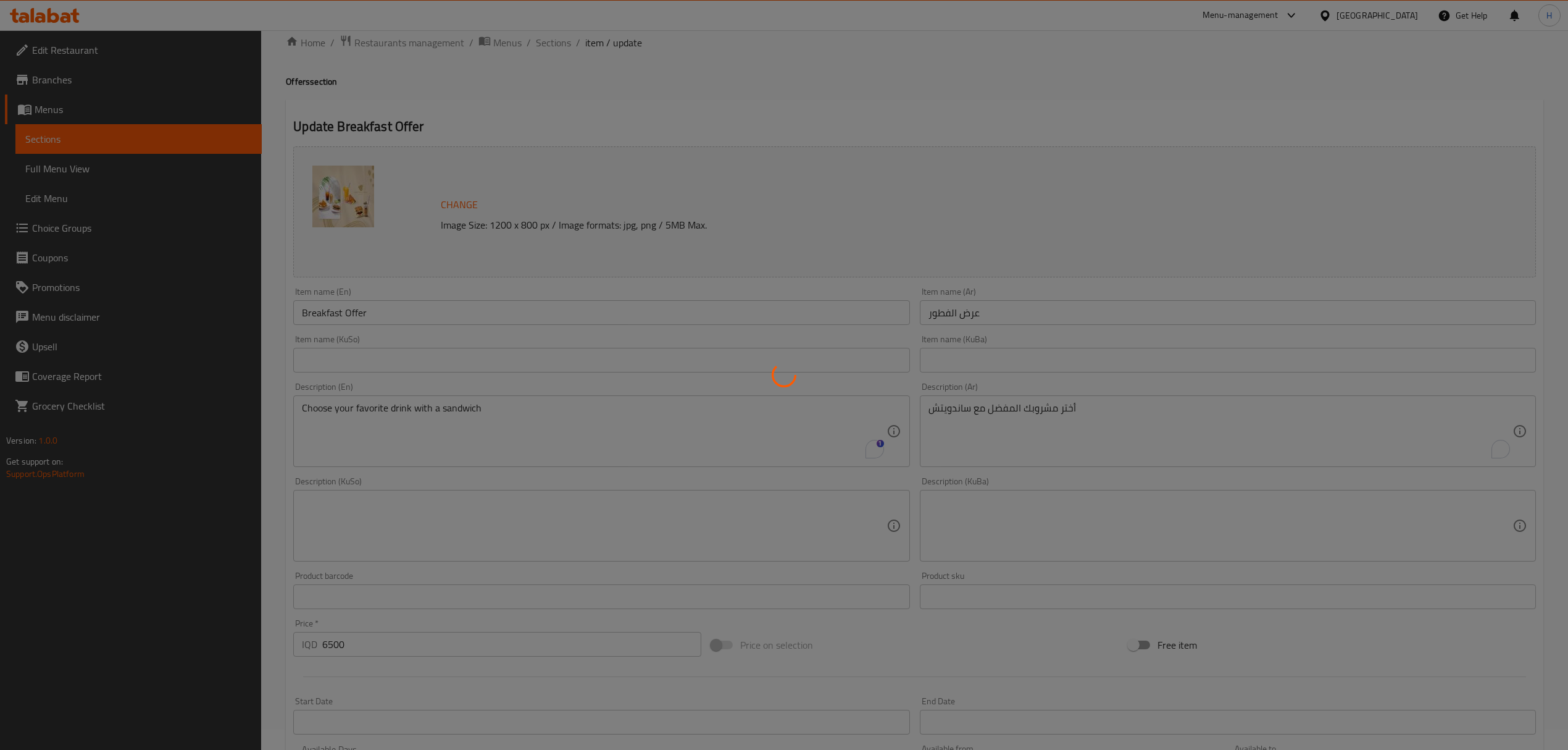
scroll to position [0, 0]
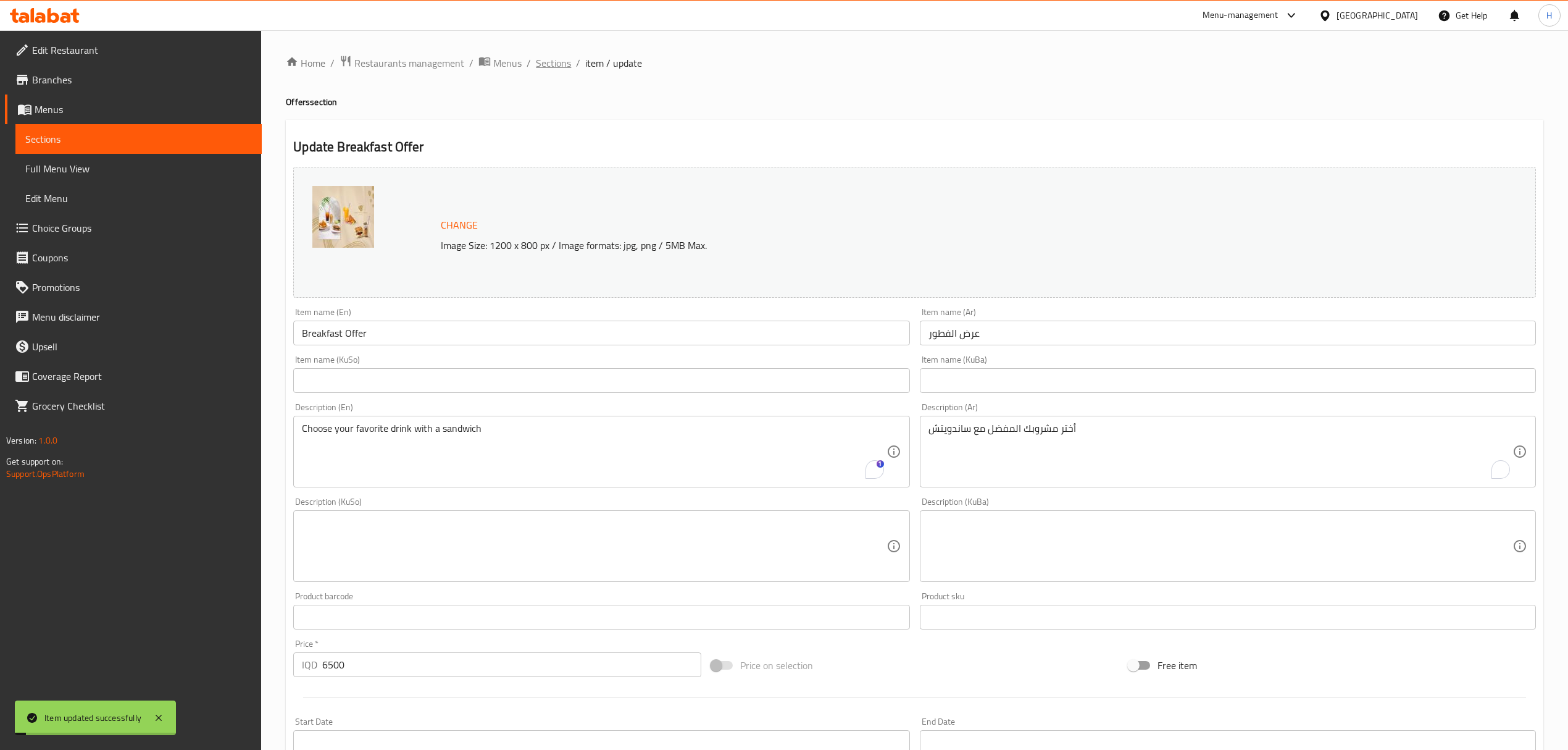
click at [560, 65] on span "Sections" at bounding box center [553, 63] width 35 height 15
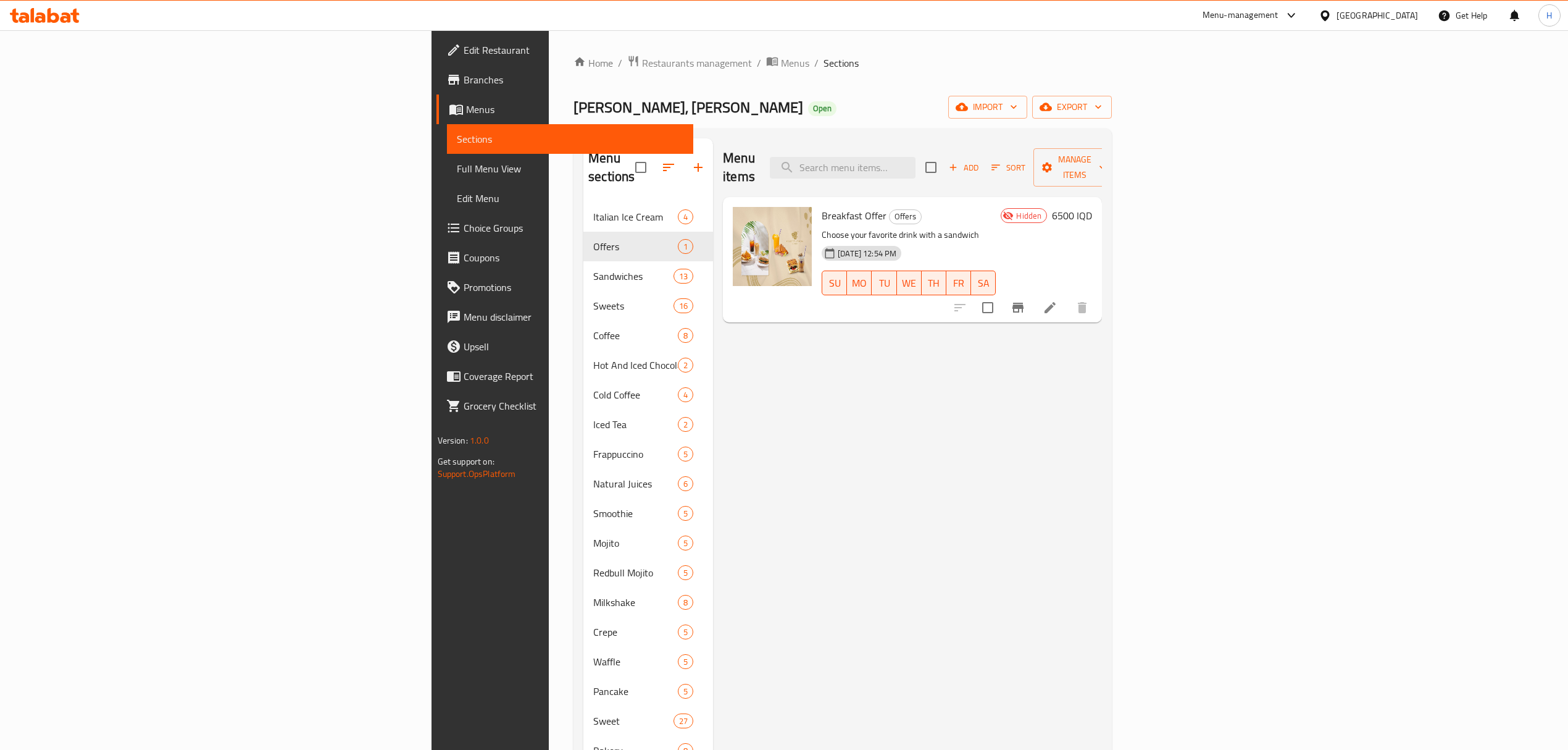
click at [821, 206] on span "Breakfast Offer" at bounding box center [853, 216] width 65 height 19
copy h6 "Breakfast Offer"
click at [952, 96] on div "[PERSON_NAME], Alyarmuk Open import export" at bounding box center [843, 107] width 539 height 23
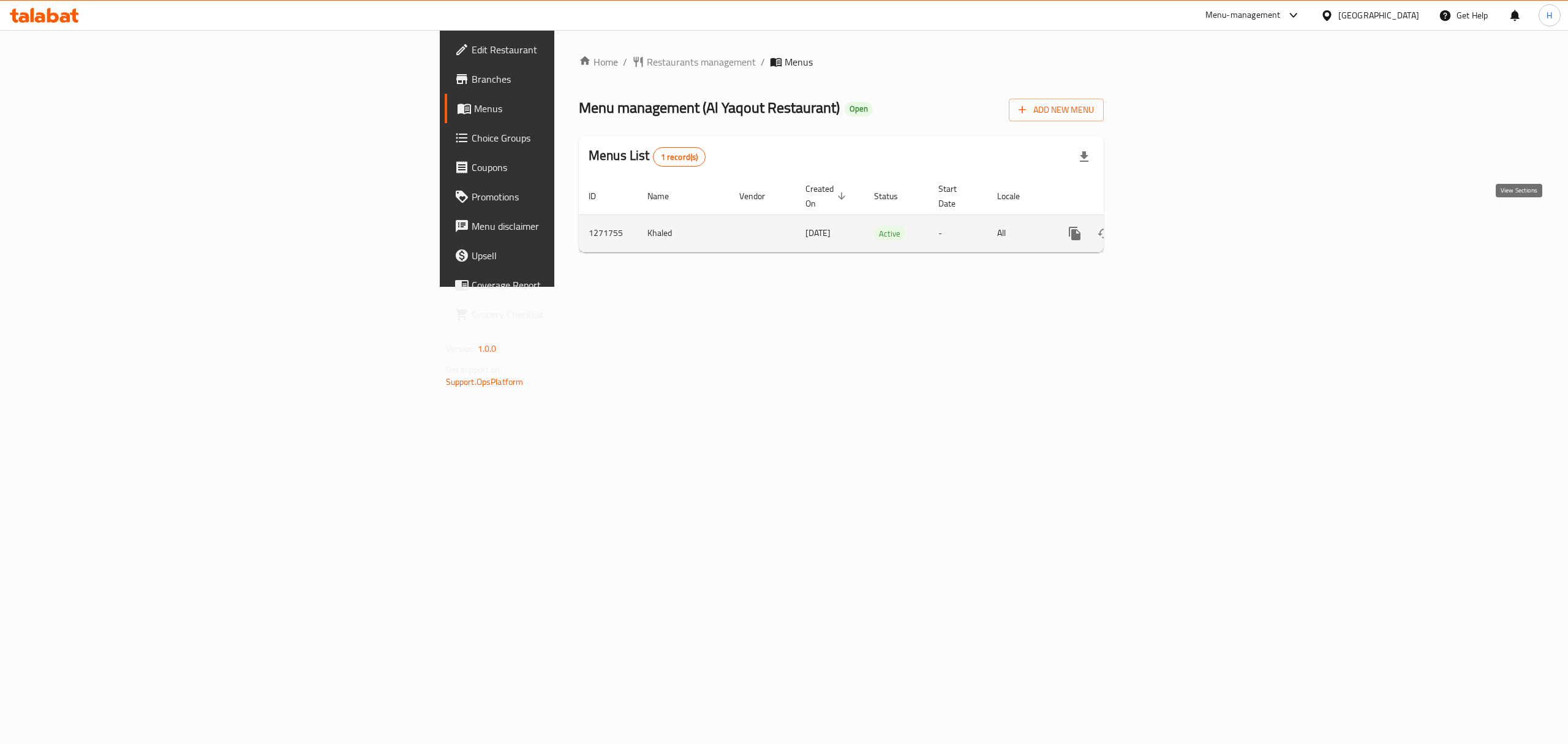
click at [1170, 226] on icon "enhanced table" at bounding box center [1163, 234] width 15 height 15
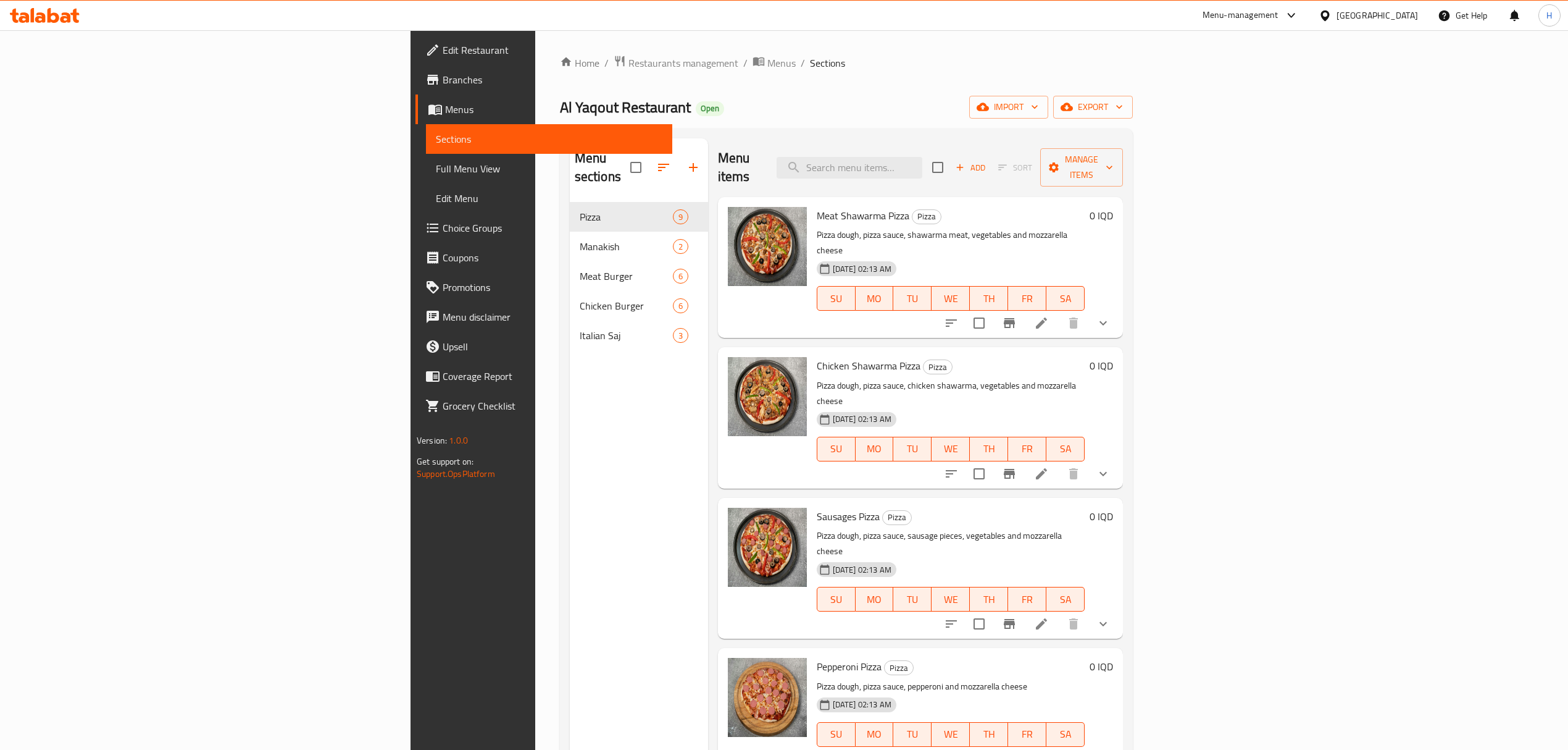
click at [535, 52] on div "Home / Restaurants management / Menus / Sections Al Yaqout Restaurant Open impo…" at bounding box center [846, 477] width 622 height 893
click at [629, 56] on span "Restaurants management" at bounding box center [683, 63] width 110 height 15
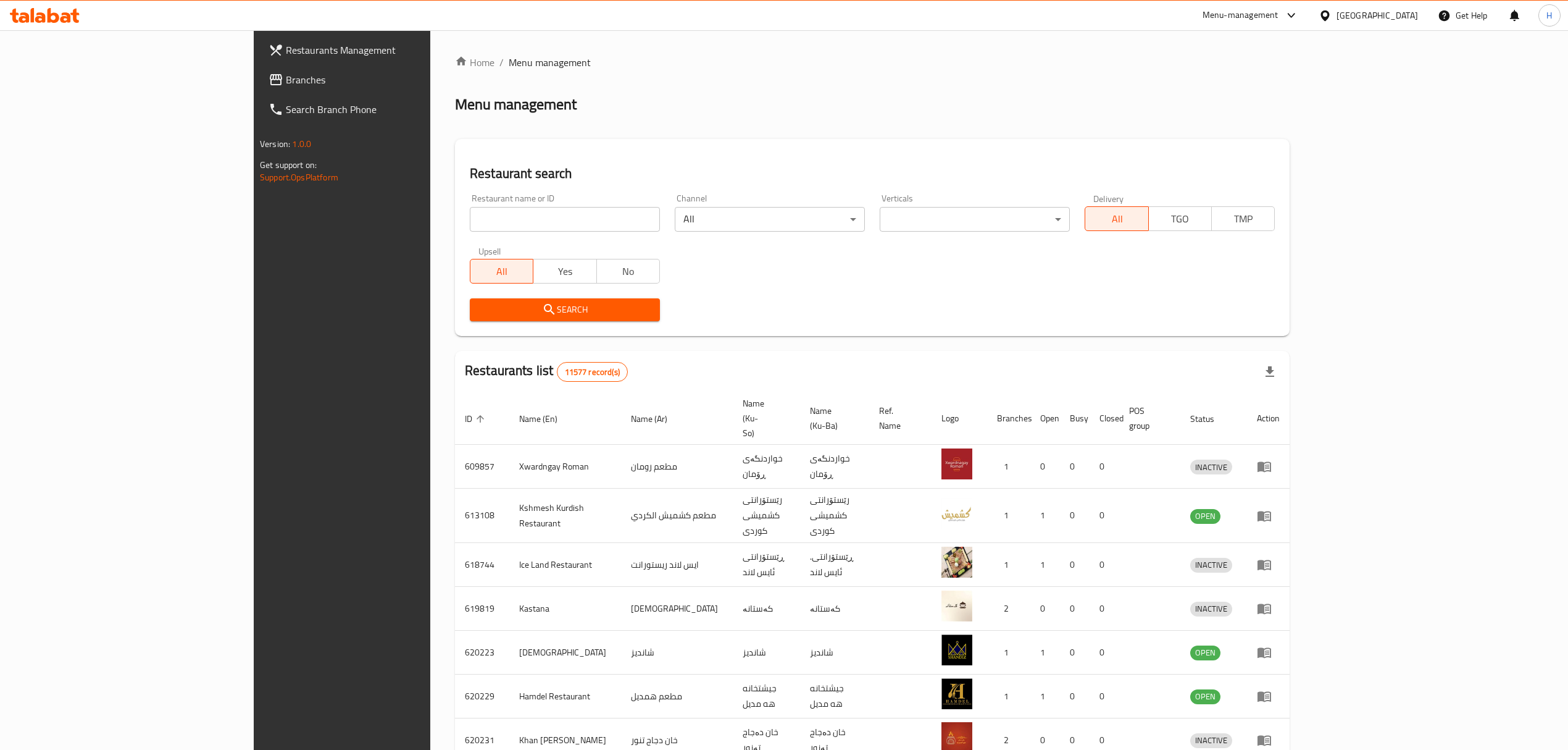
click at [499, 225] on div "Home / Menu management Menu management Restaurant search Restaurant name or ID …" at bounding box center [871, 495] width 835 height 881
click at [491, 218] on input "search" at bounding box center [564, 219] width 190 height 25
click button "Search" at bounding box center [564, 309] width 190 height 23
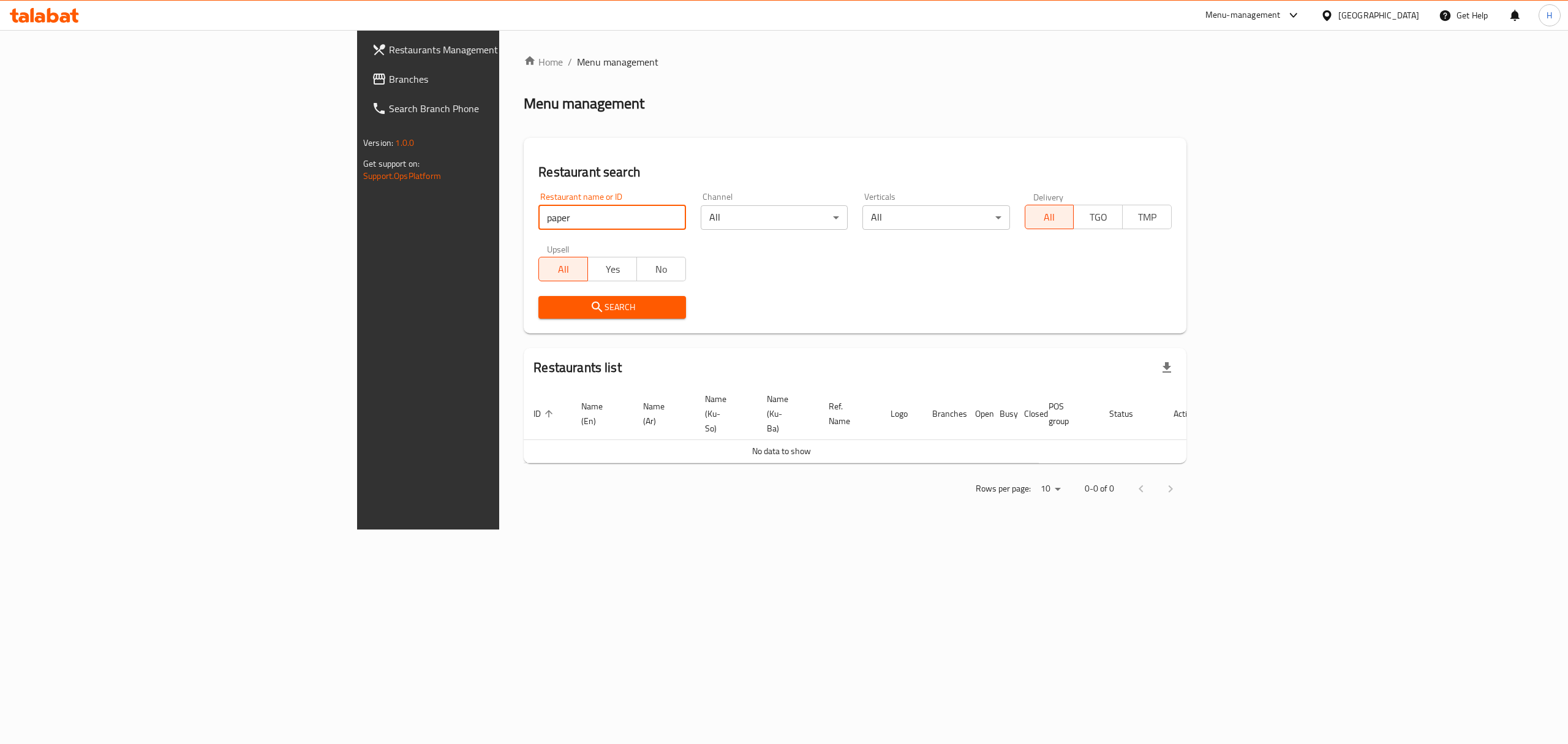
type input "paper"
click button "Search" at bounding box center [611, 307] width 147 height 23
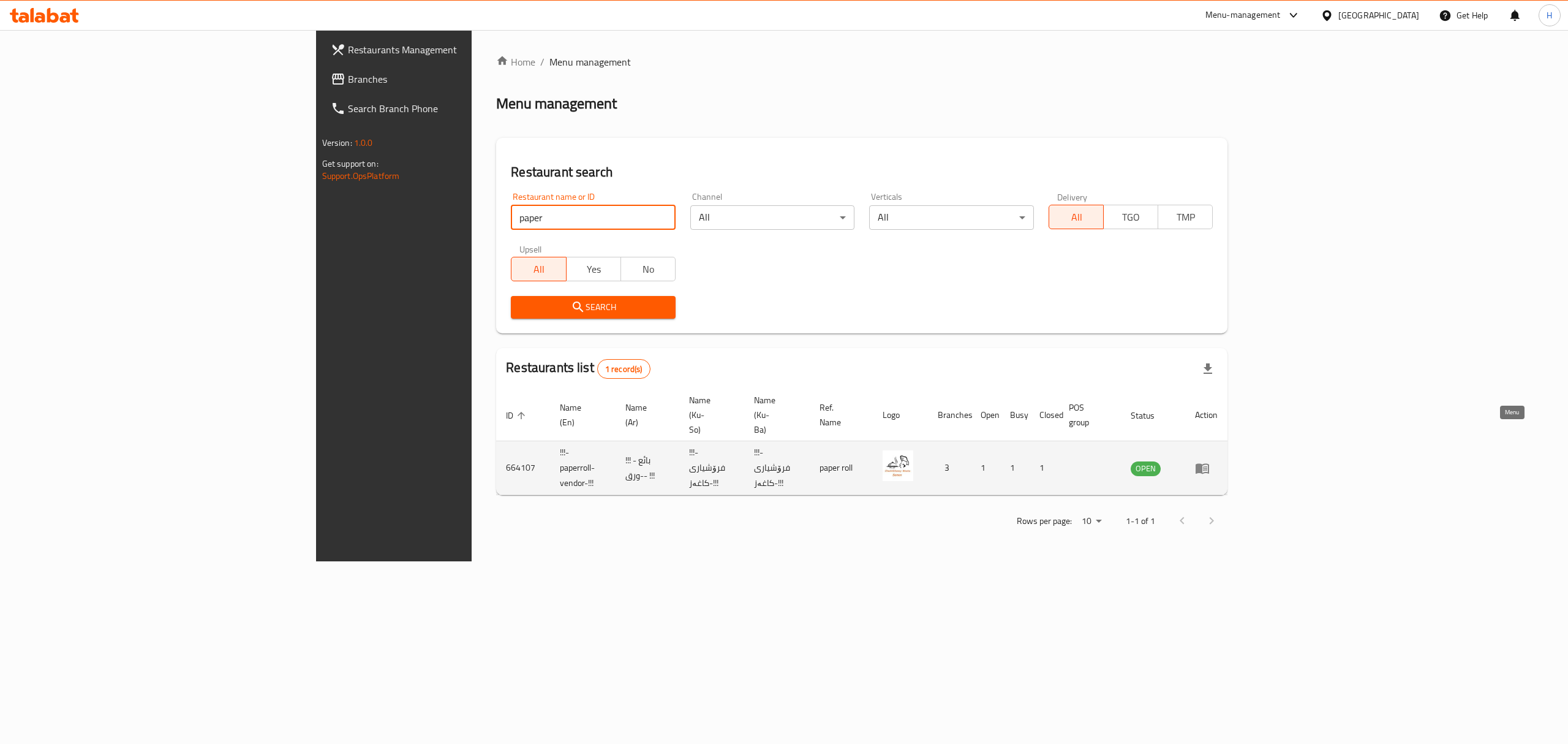
click at [1210, 461] on icon "enhanced table" at bounding box center [1202, 468] width 15 height 15
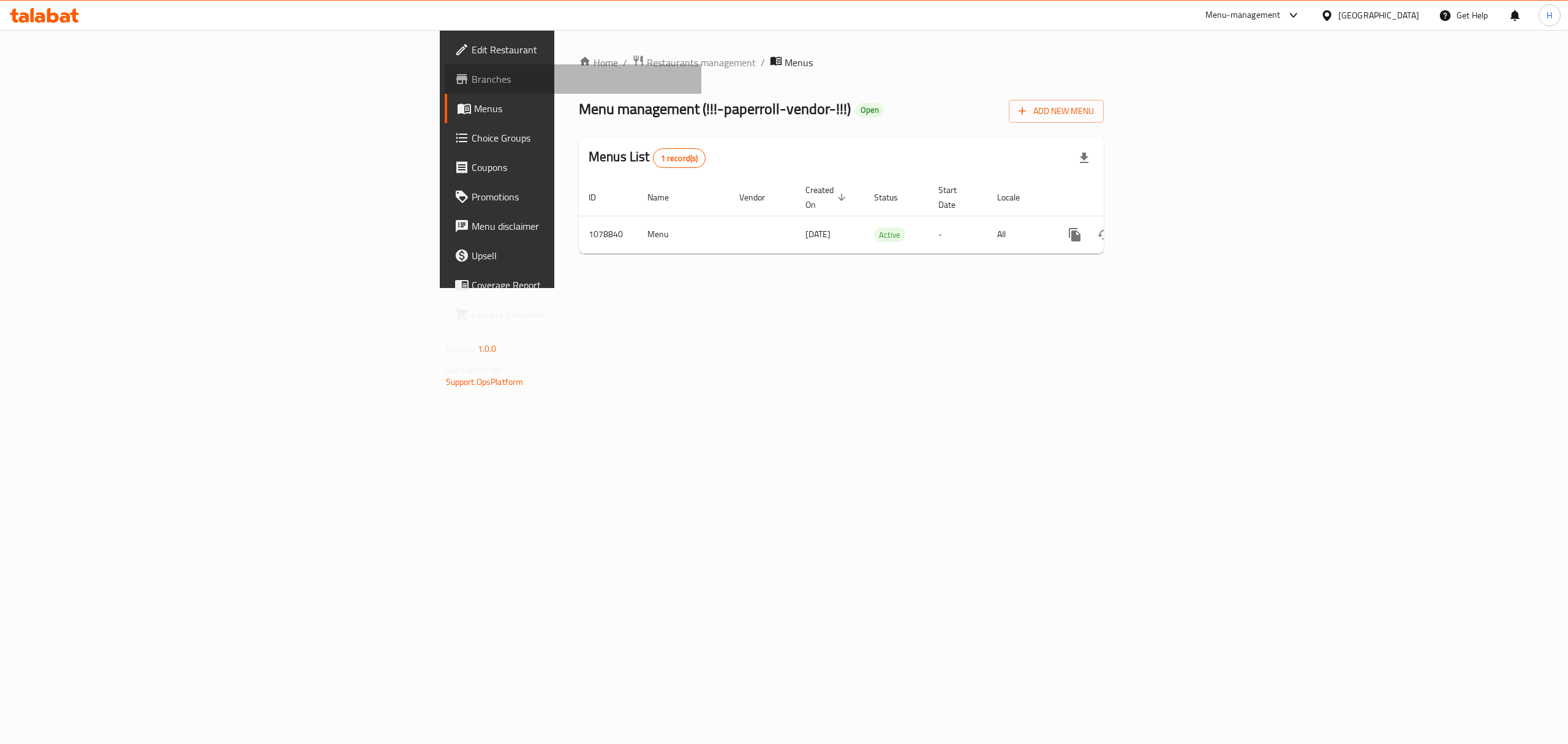
click at [472, 75] on span "Branches" at bounding box center [581, 79] width 220 height 15
